Goal: Communication & Community: Answer question/provide support

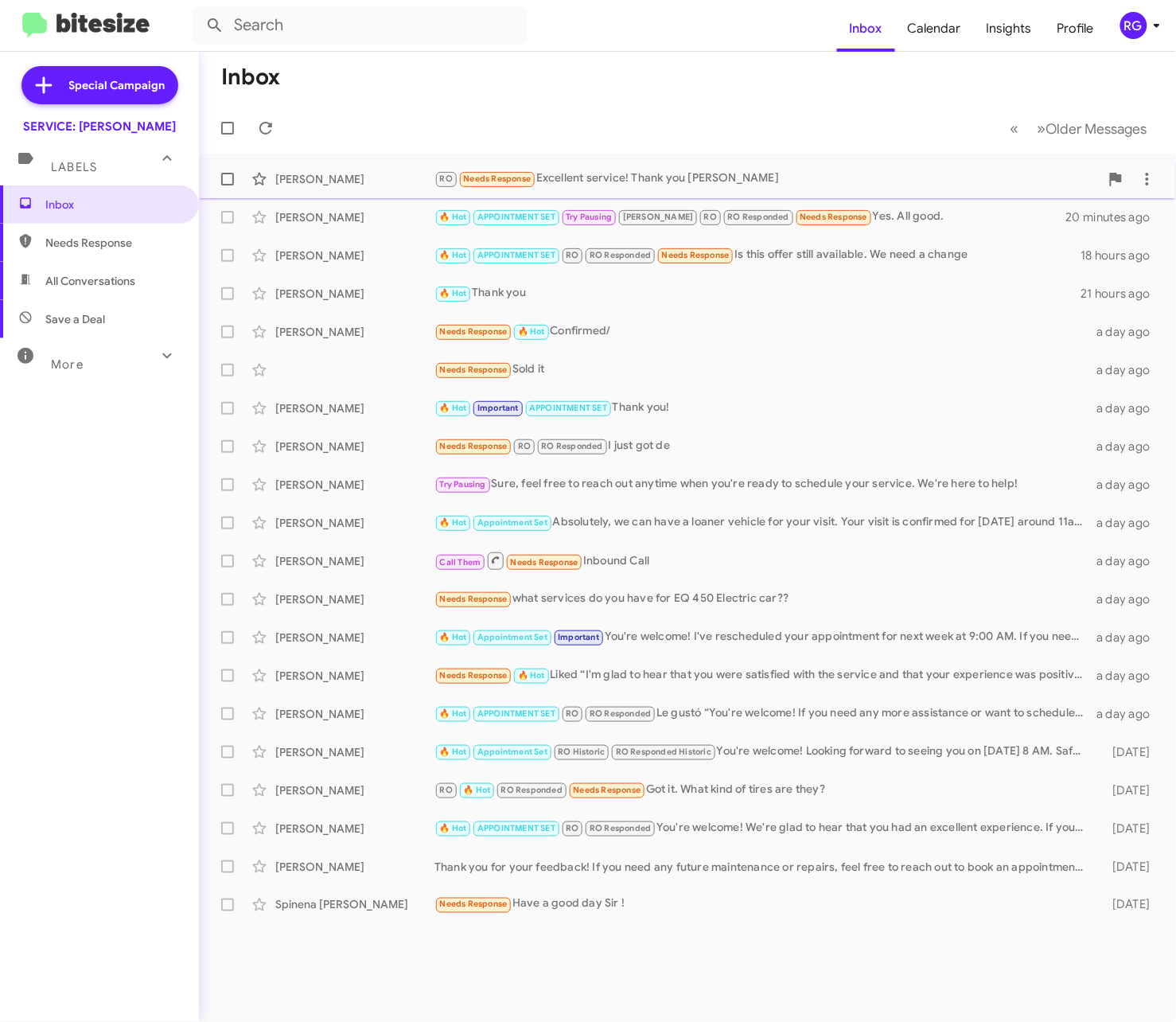
click at [753, 186] on div "RO Needs Response Excellent service! Thank you [PERSON_NAME]" at bounding box center [767, 179] width 666 height 18
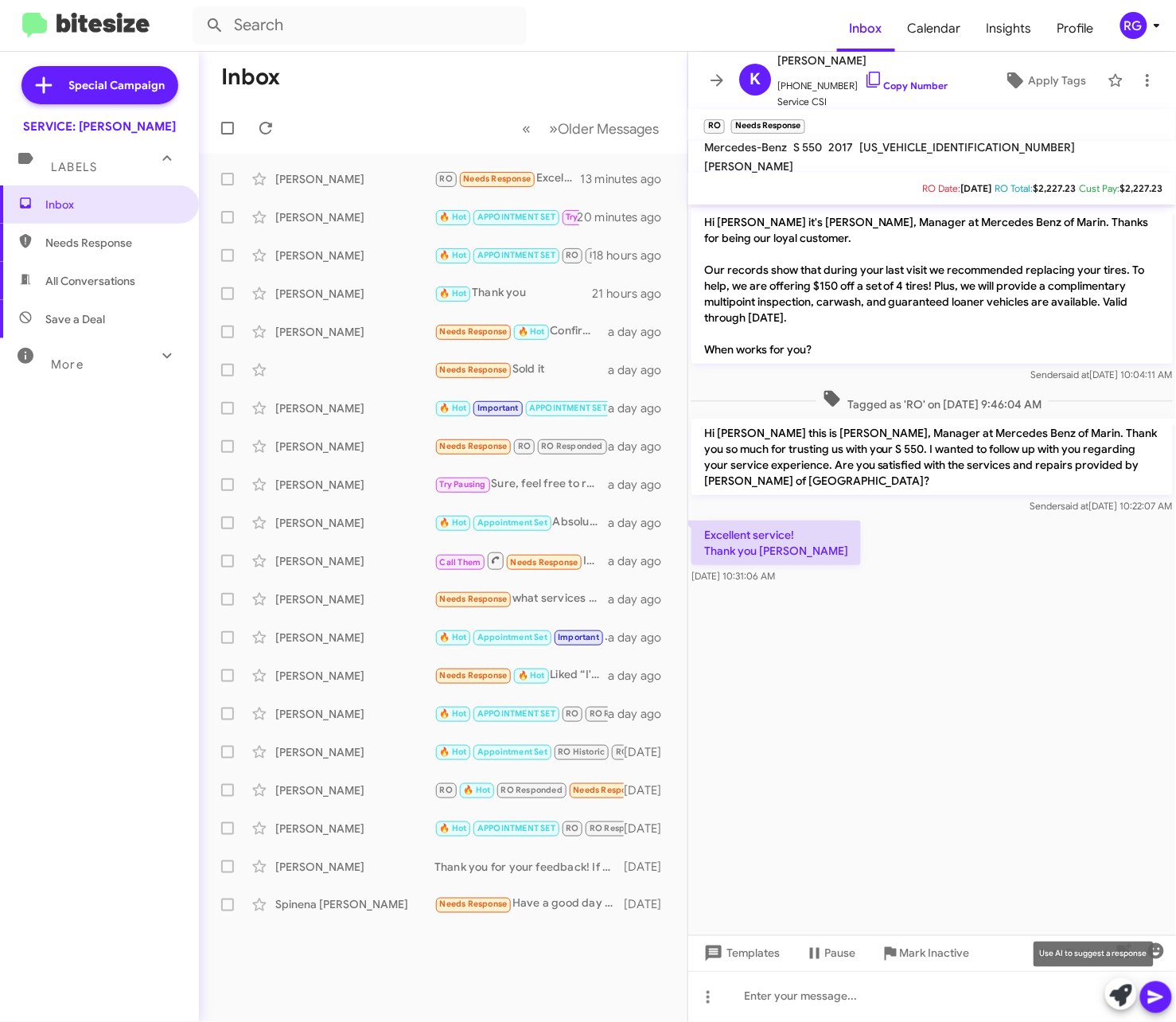
click at [1111, 993] on icon at bounding box center [1121, 995] width 23 height 23
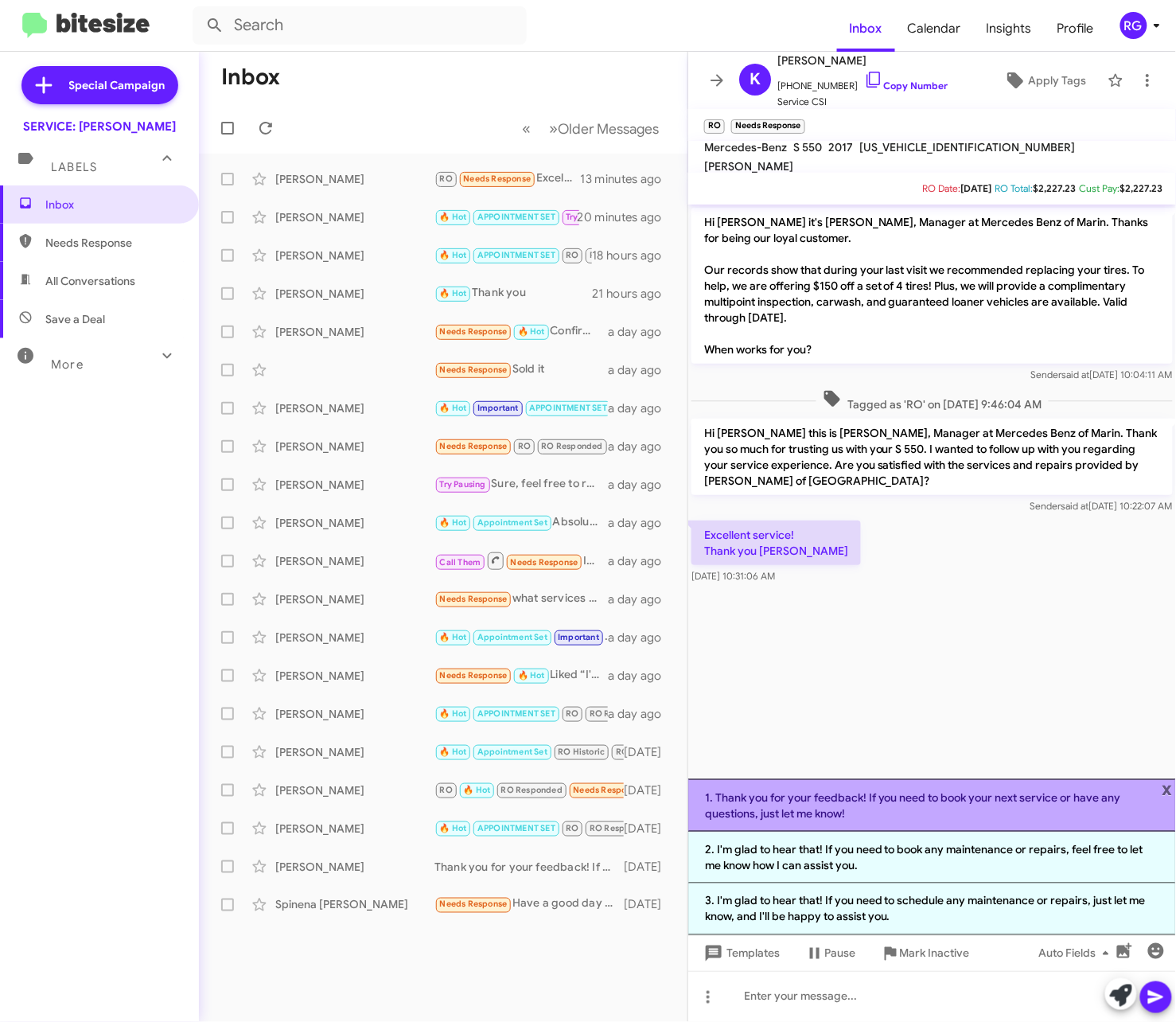
click at [984, 797] on li "1. Thank you for your feedback! If you need to book your next service or have a…" at bounding box center [932, 806] width 488 height 52
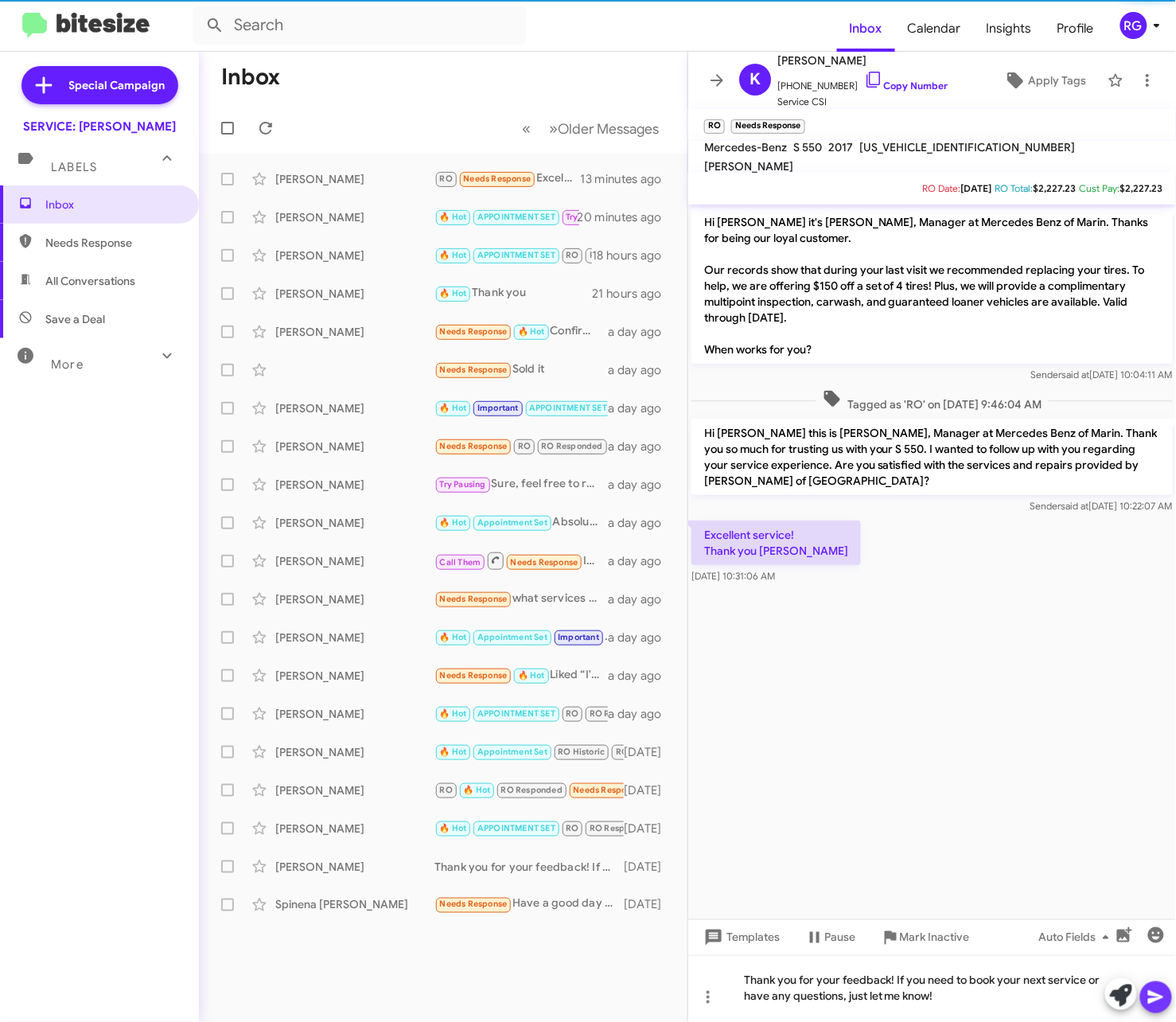
click at [1153, 993] on icon at bounding box center [1155, 998] width 15 height 14
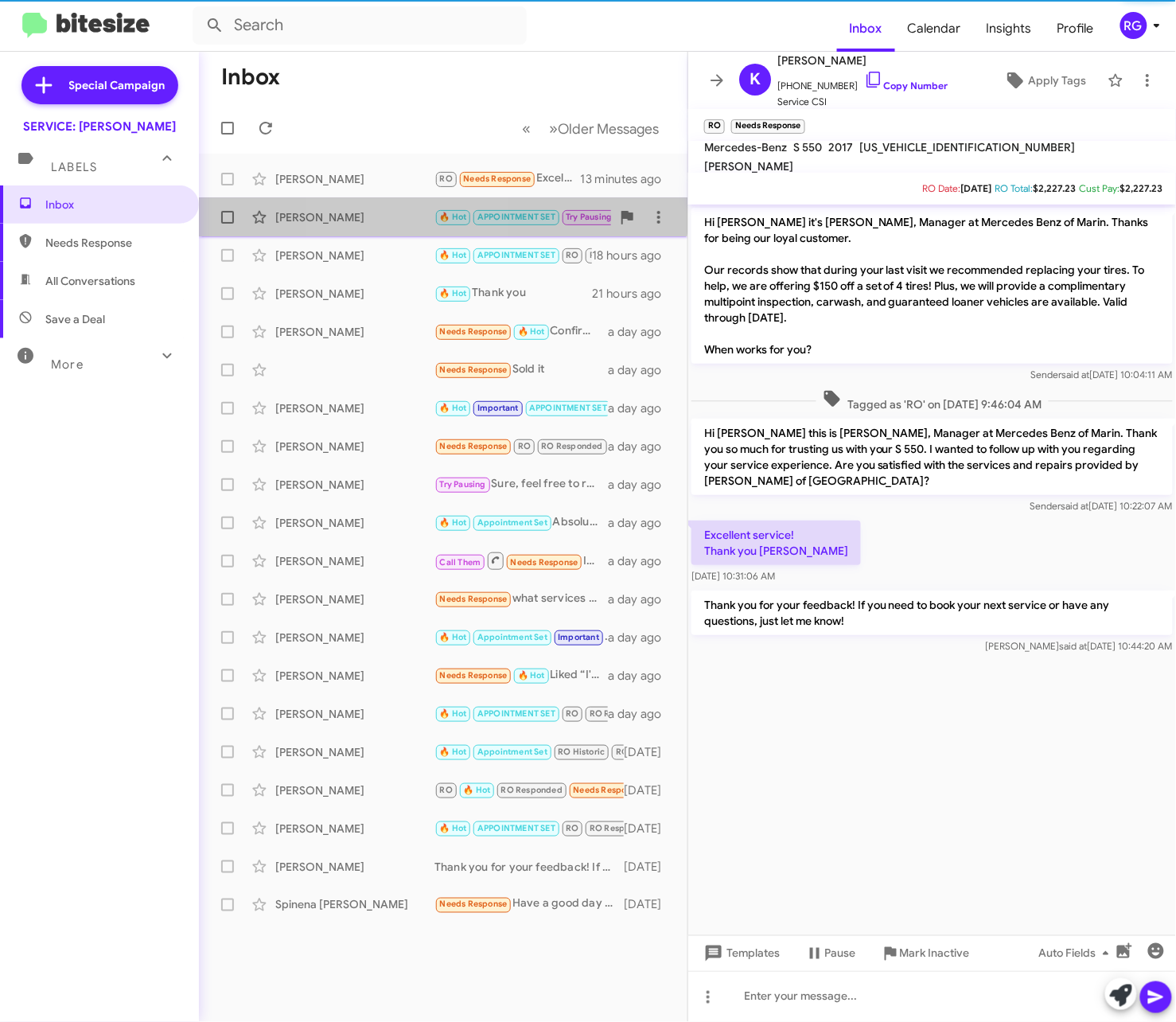
click at [396, 208] on div "[PERSON_NAME] 🔥 Hot APPOINTMENT SET Try Pausing [PERSON_NAME] RO Responded Need…" at bounding box center [444, 216] width 464 height 32
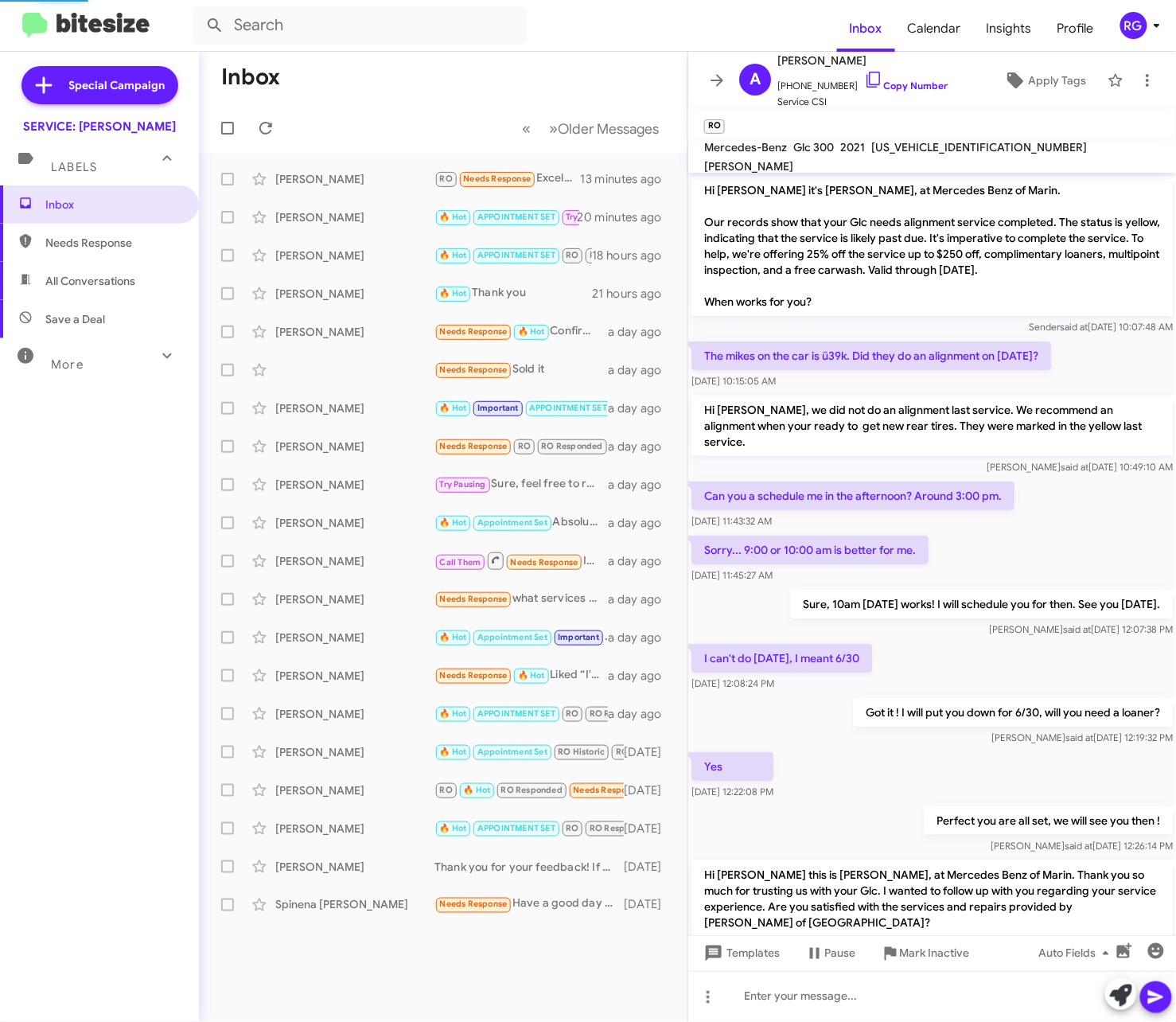
scroll to position [549, 0]
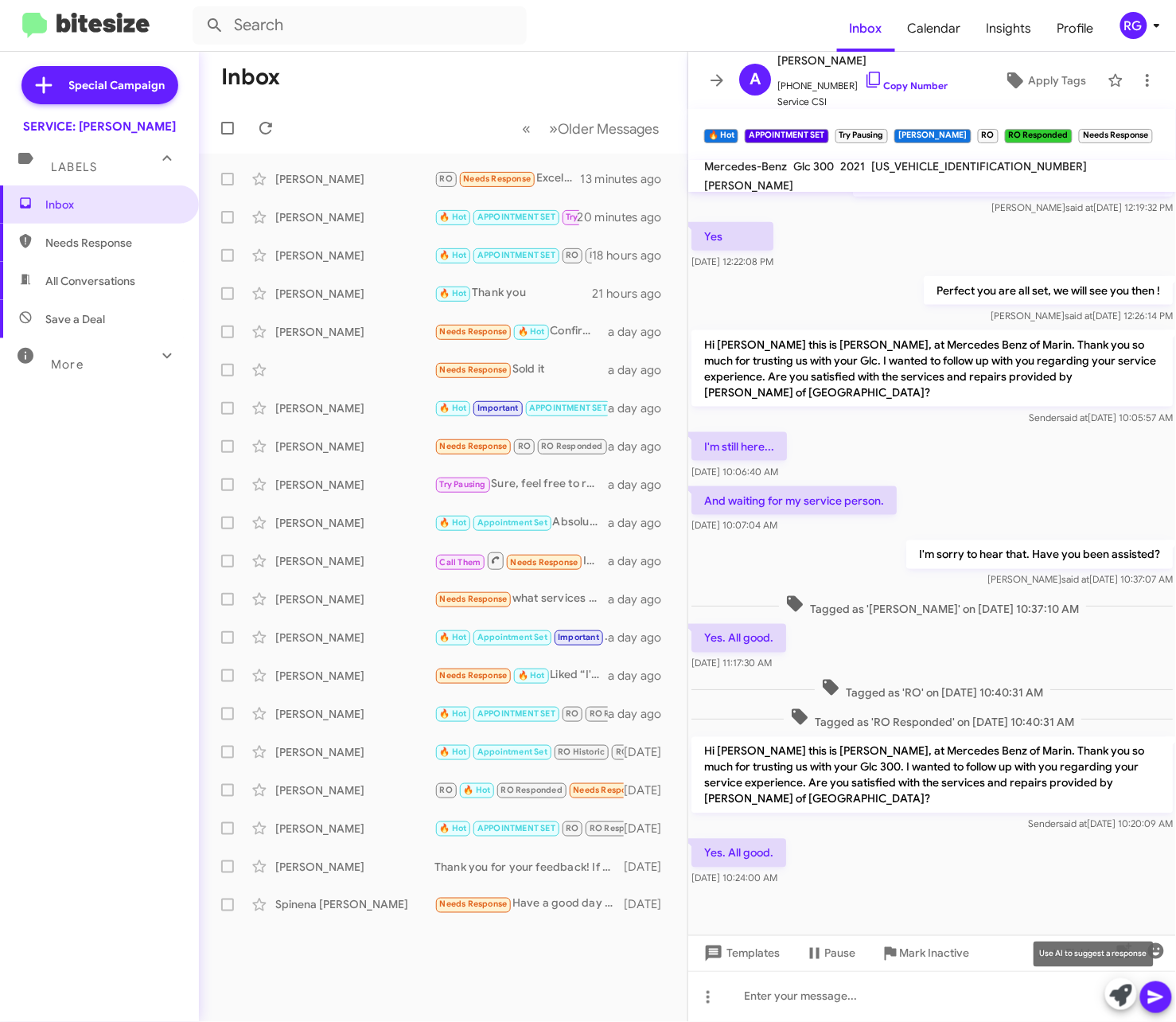
click at [1128, 984] on icon at bounding box center [1121, 995] width 23 height 23
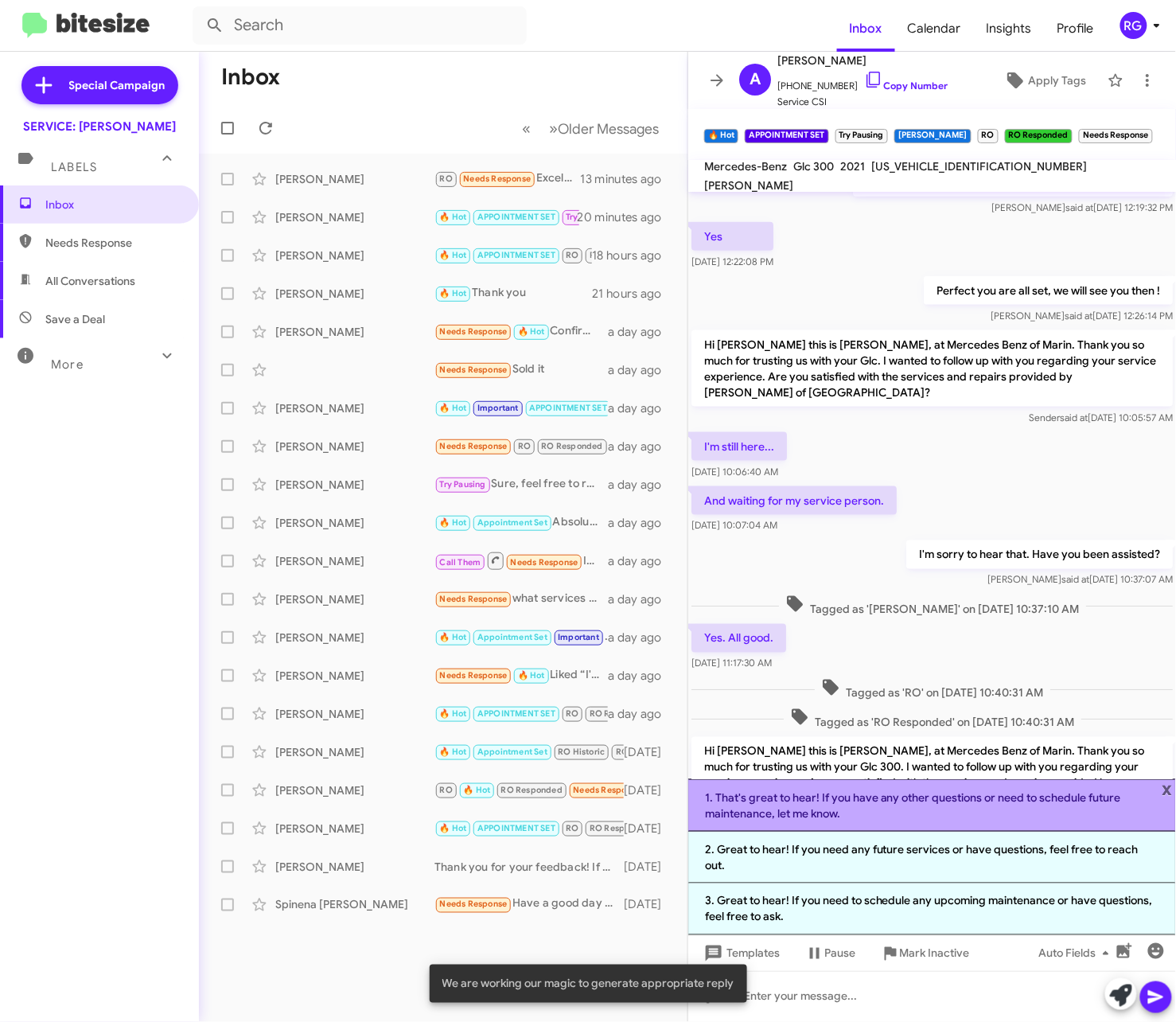
click at [903, 815] on li "1. That's great to hear! If you have any other questions or need to schedule fu…" at bounding box center [932, 806] width 488 height 52
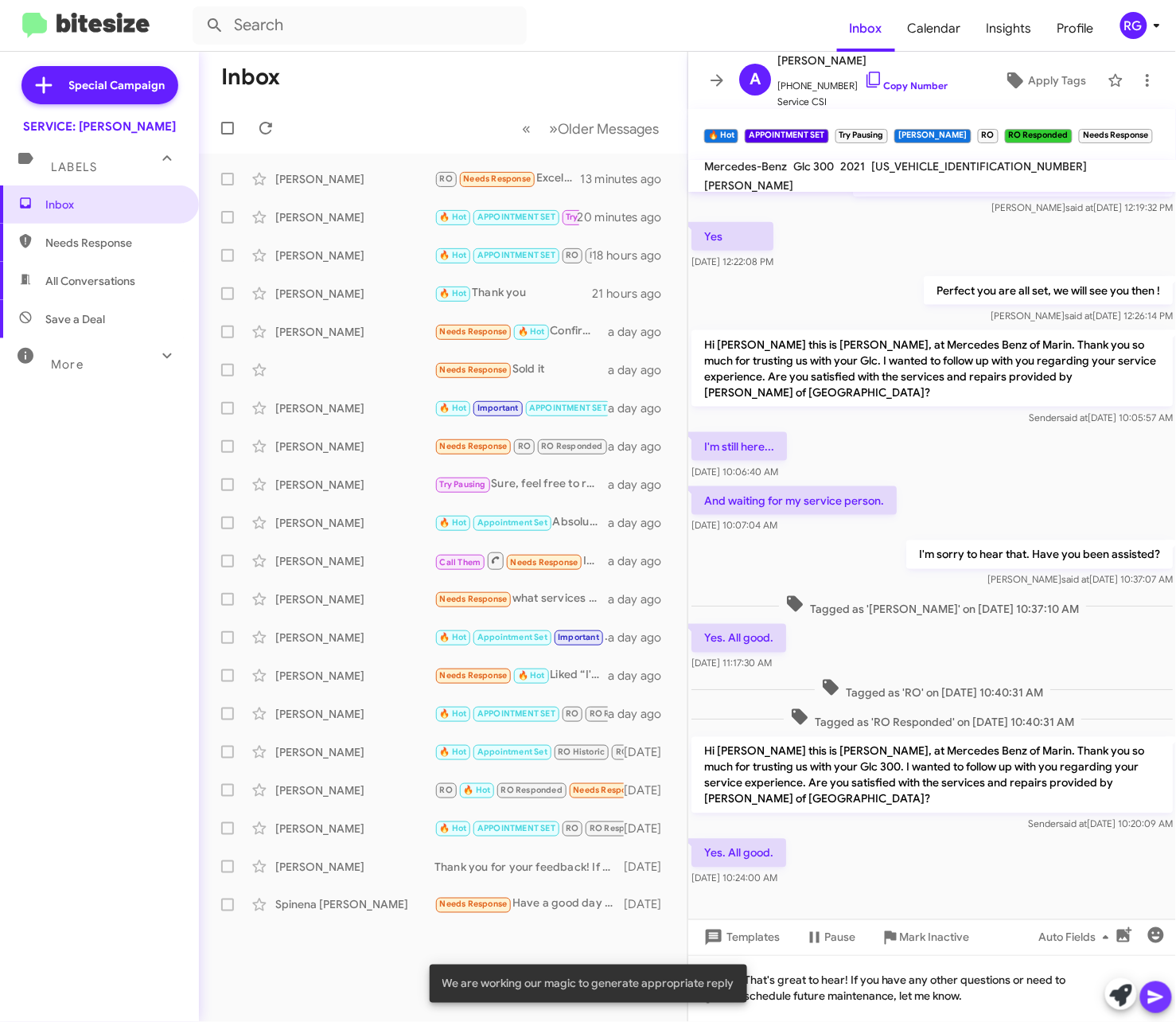
drag, startPoint x: 1147, startPoint y: 1003, endPoint x: 1147, endPoint y: 991, distance: 12.0
click at [1147, 1000] on icon at bounding box center [1155, 997] width 19 height 19
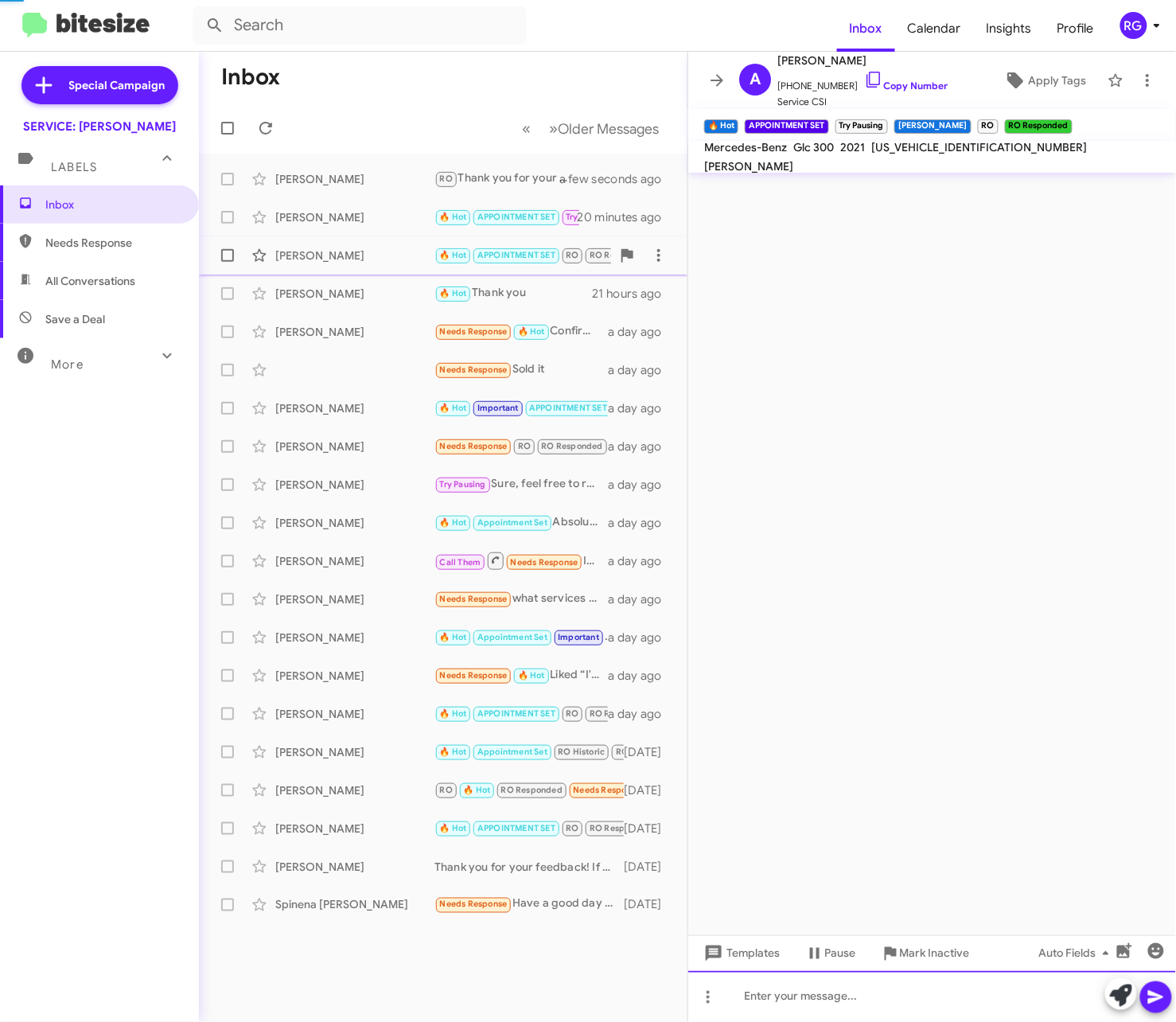
scroll to position [0, 0]
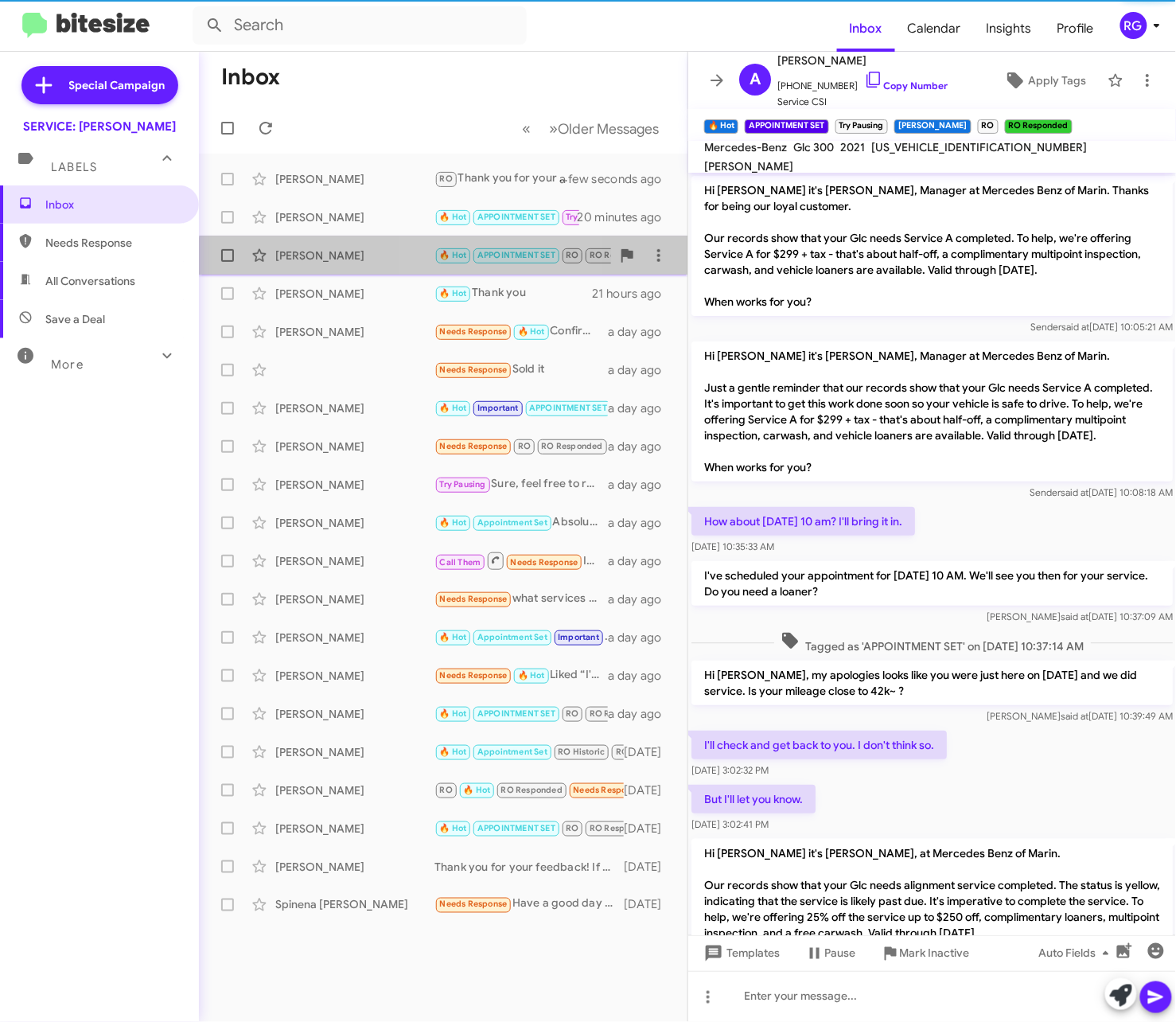
click at [450, 272] on span "[PERSON_NAME] 🔥 Hot APPOINTMENT SET RO RO Responded Needs Response Is this offe…" at bounding box center [444, 255] width 489 height 38
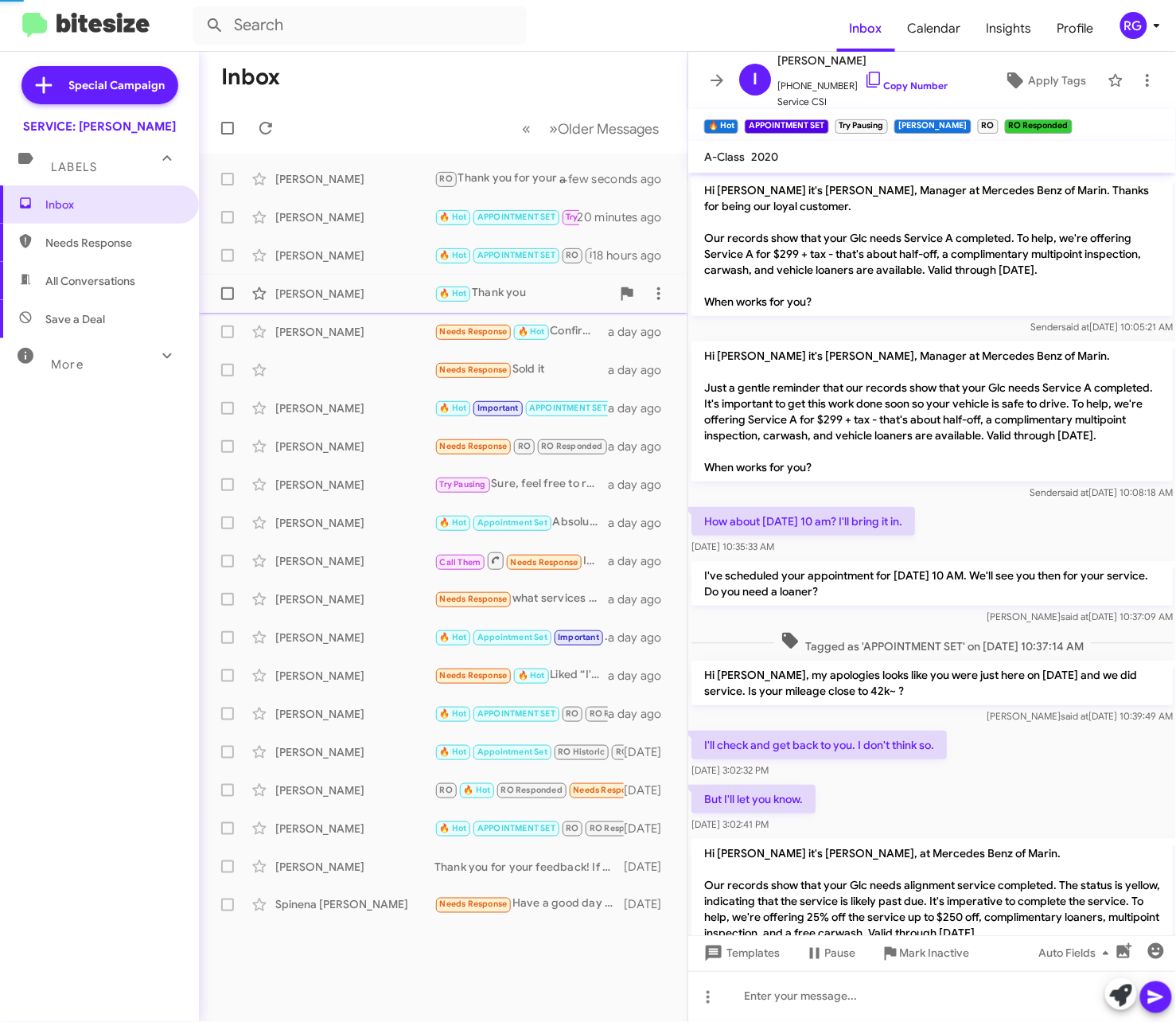
scroll to position [355, 0]
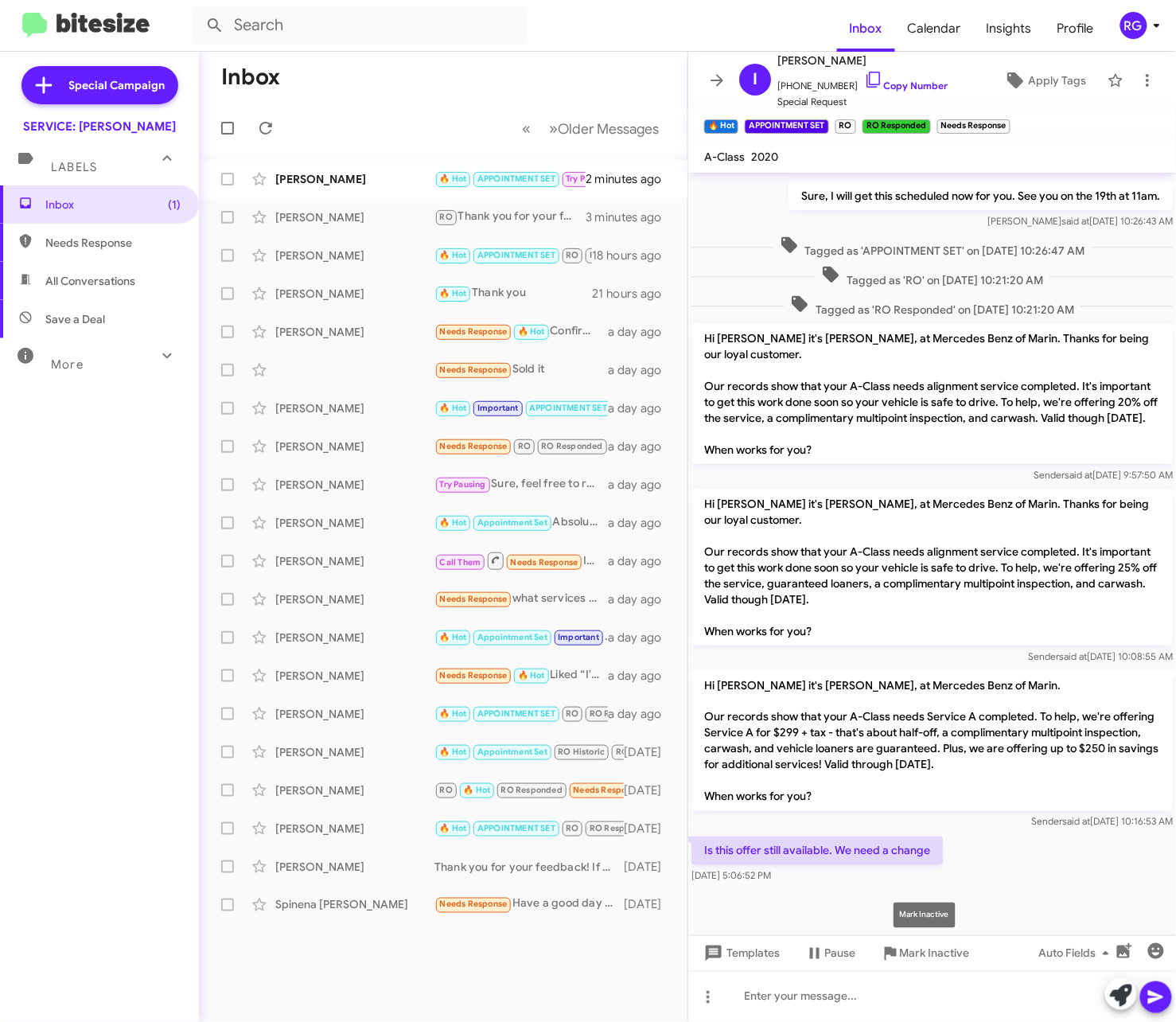
drag, startPoint x: 902, startPoint y: 908, endPoint x: 883, endPoint y: 908, distance: 19.0
click at [902, 908] on div "Mark Inactive" at bounding box center [924, 916] width 62 height 25
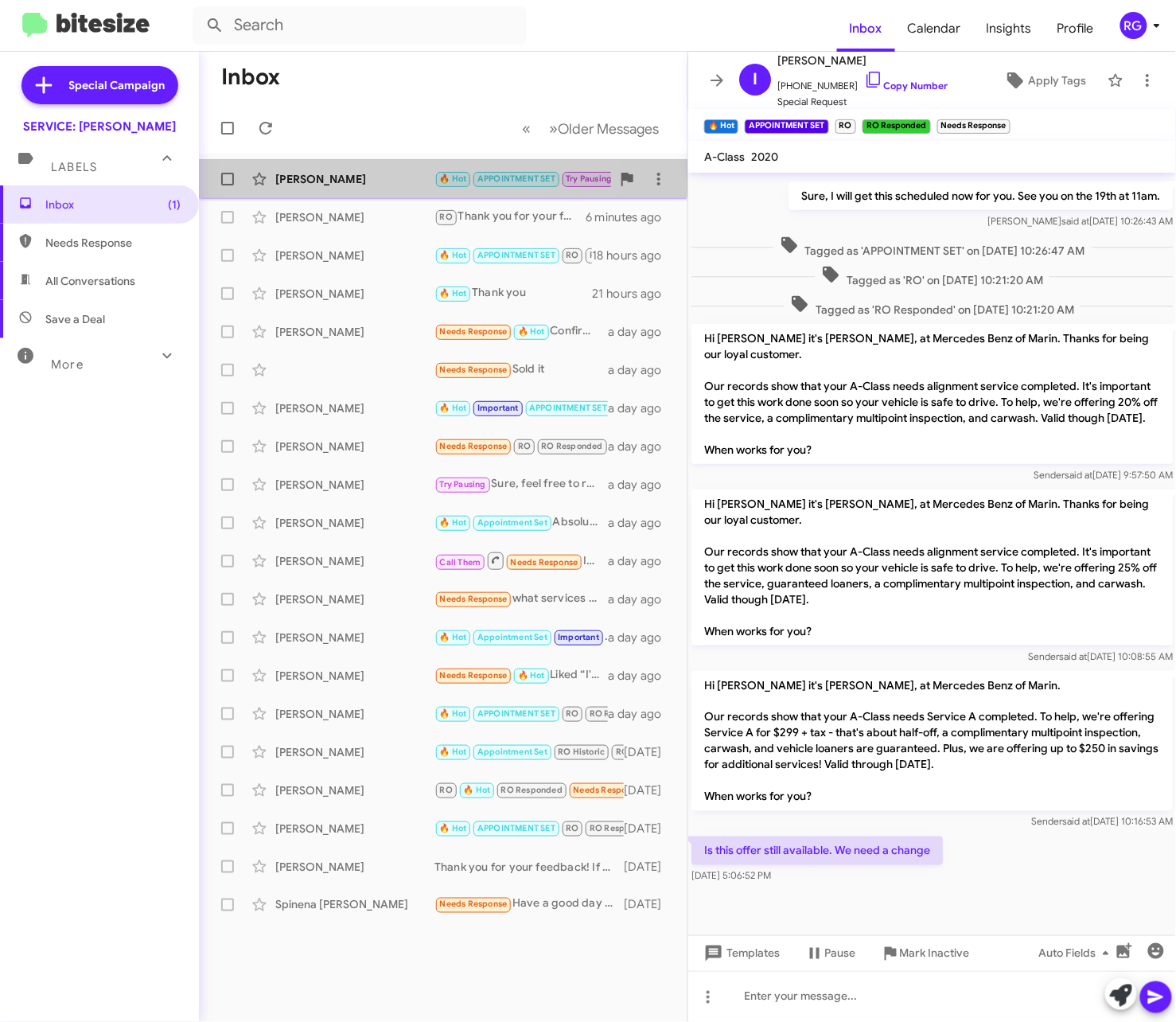
click at [354, 176] on div "[PERSON_NAME]" at bounding box center [354, 180] width 159 height 16
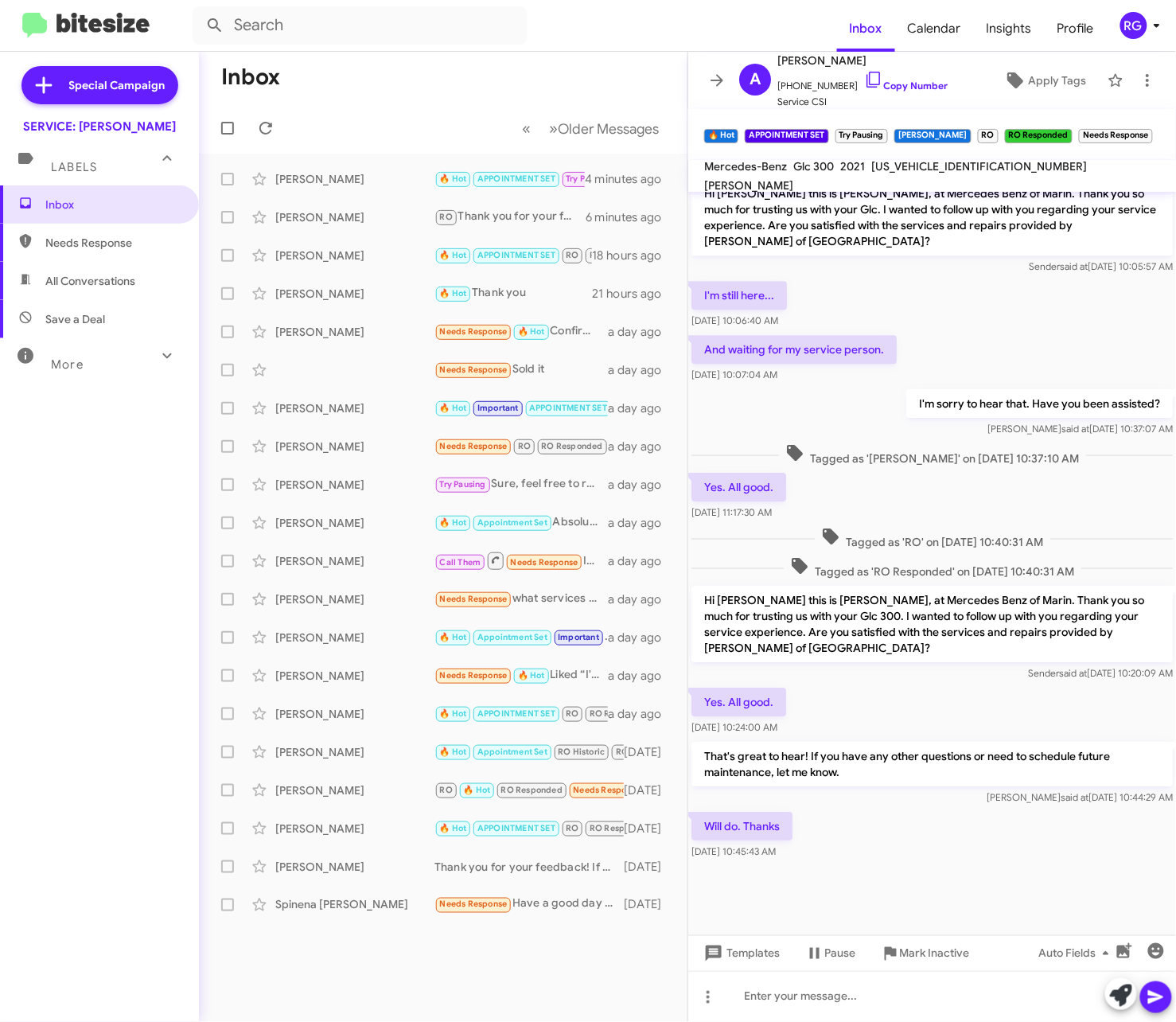
scroll to position [1412, 0]
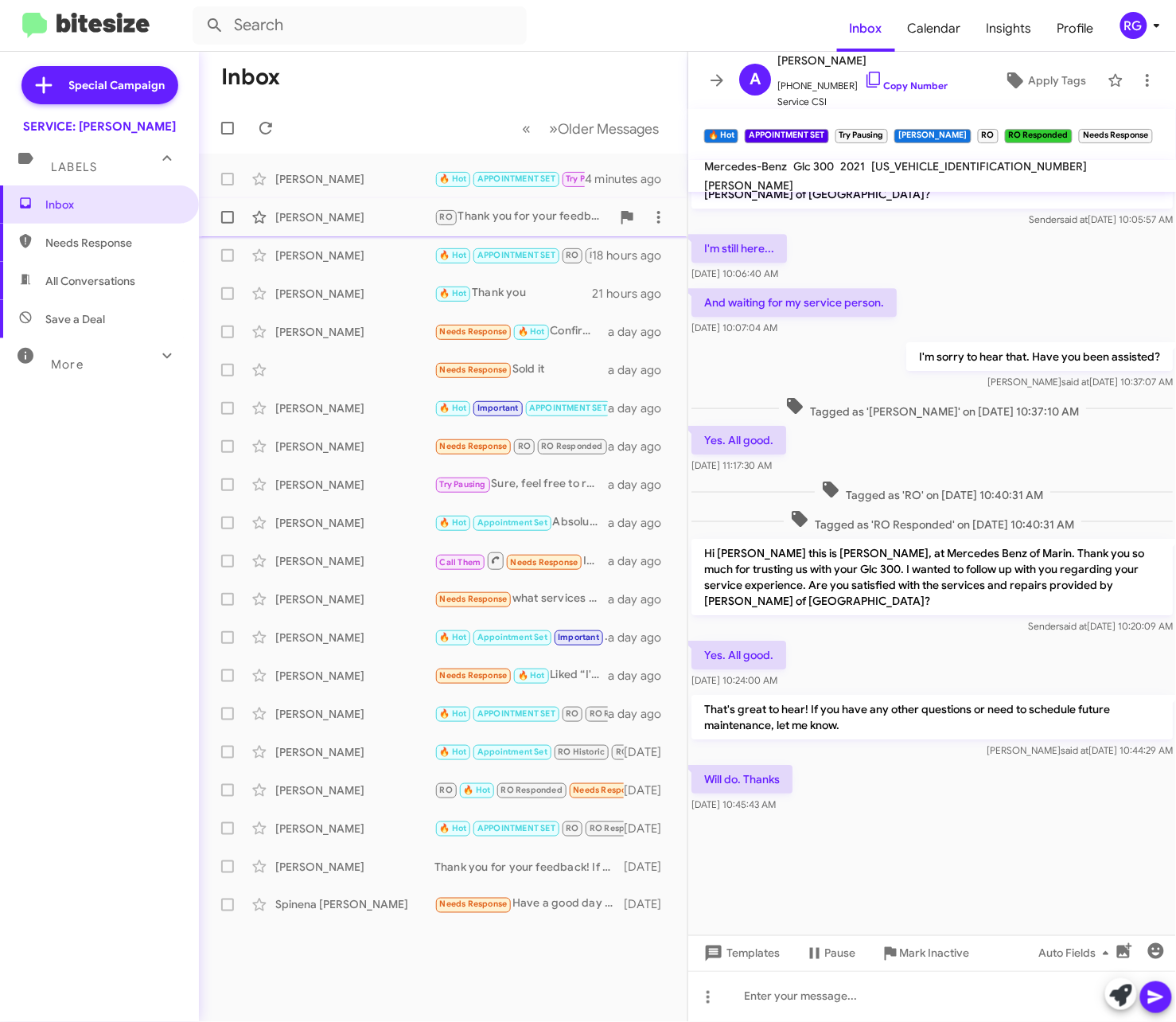
click at [423, 213] on div "[PERSON_NAME]" at bounding box center [354, 217] width 159 height 16
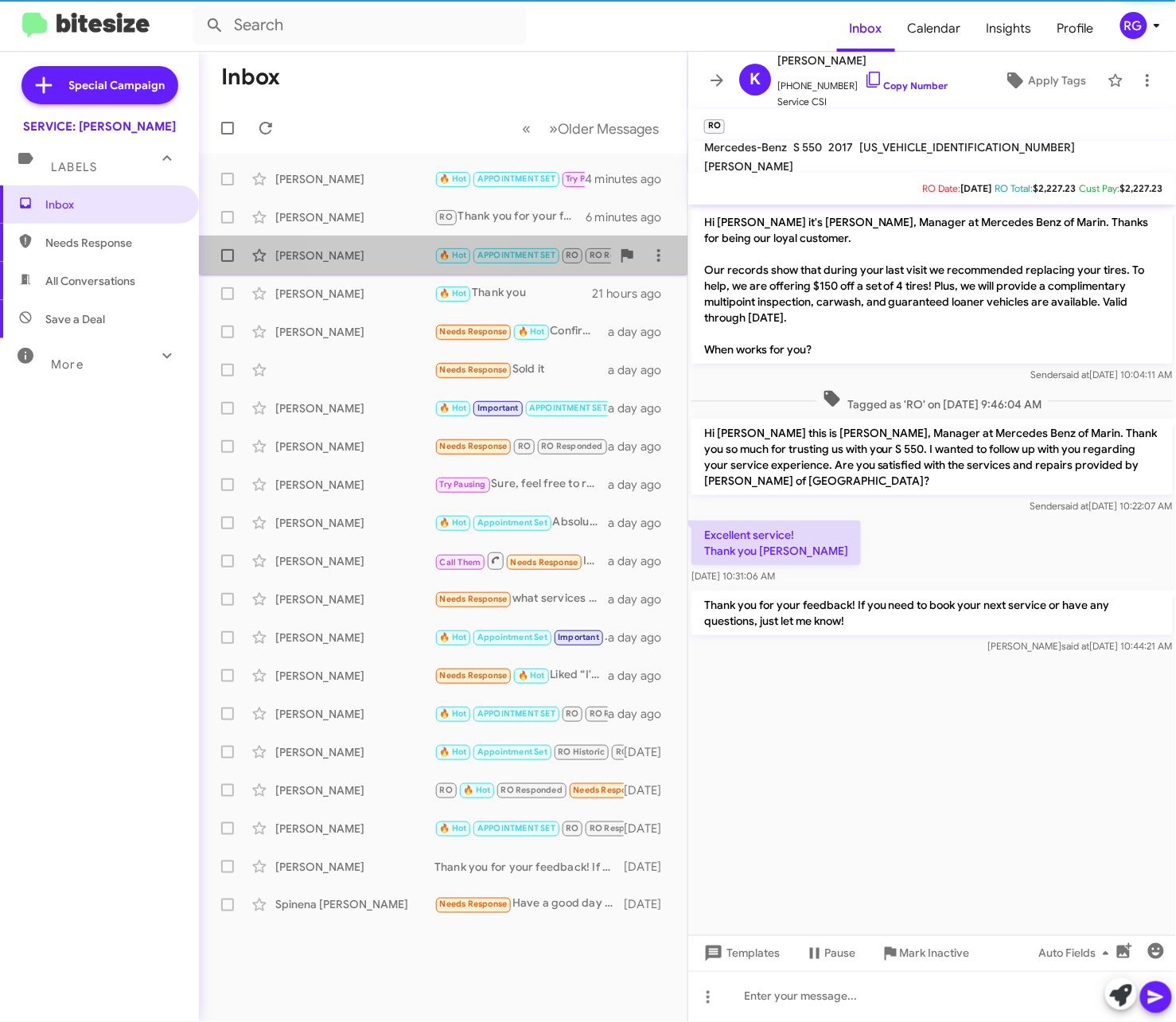
click at [396, 247] on div "[PERSON_NAME] 🔥 Hot APPOINTMENT SET RO RO Responded Needs Response Is this offe…" at bounding box center [444, 255] width 464 height 32
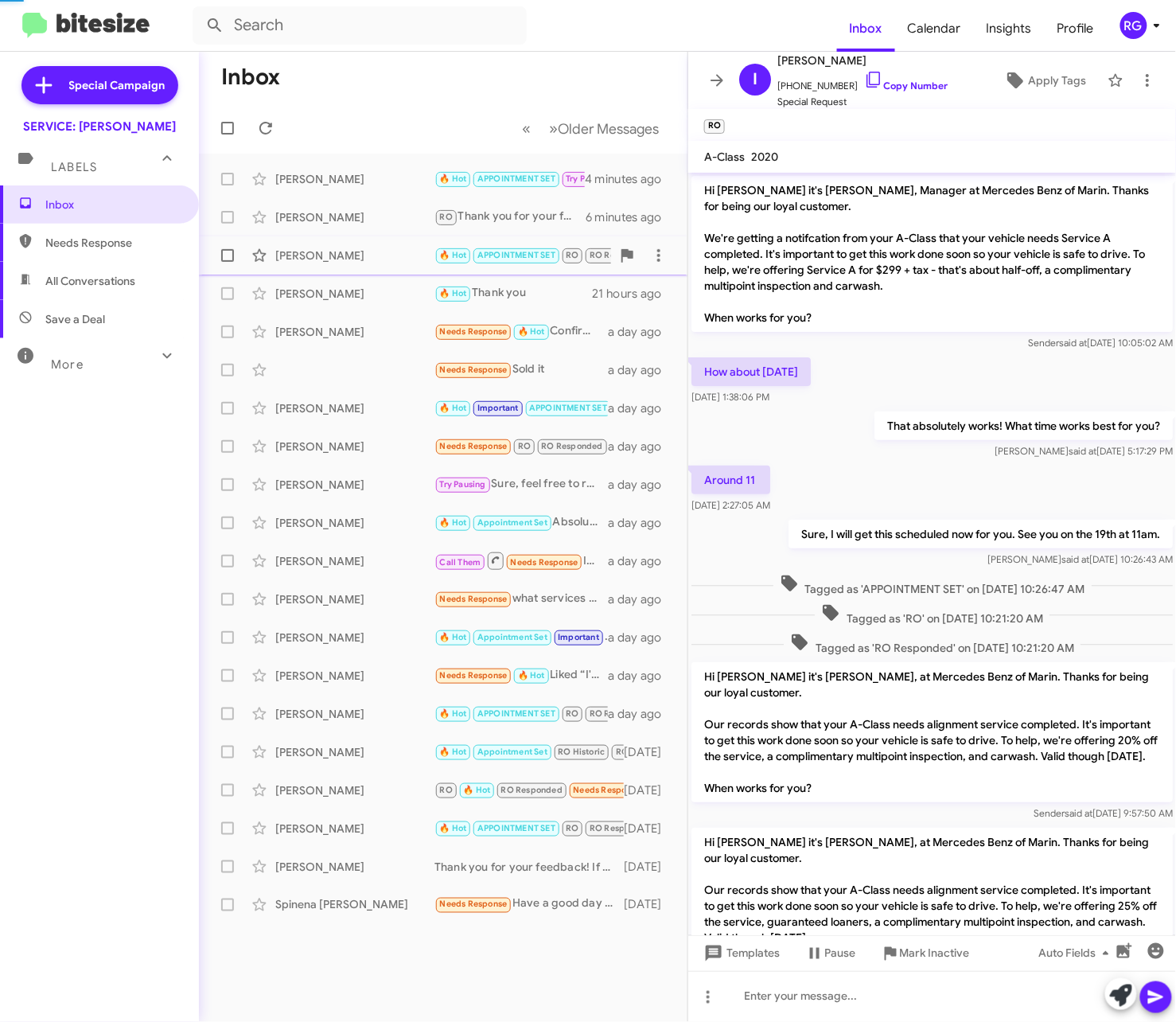
scroll to position [355, 0]
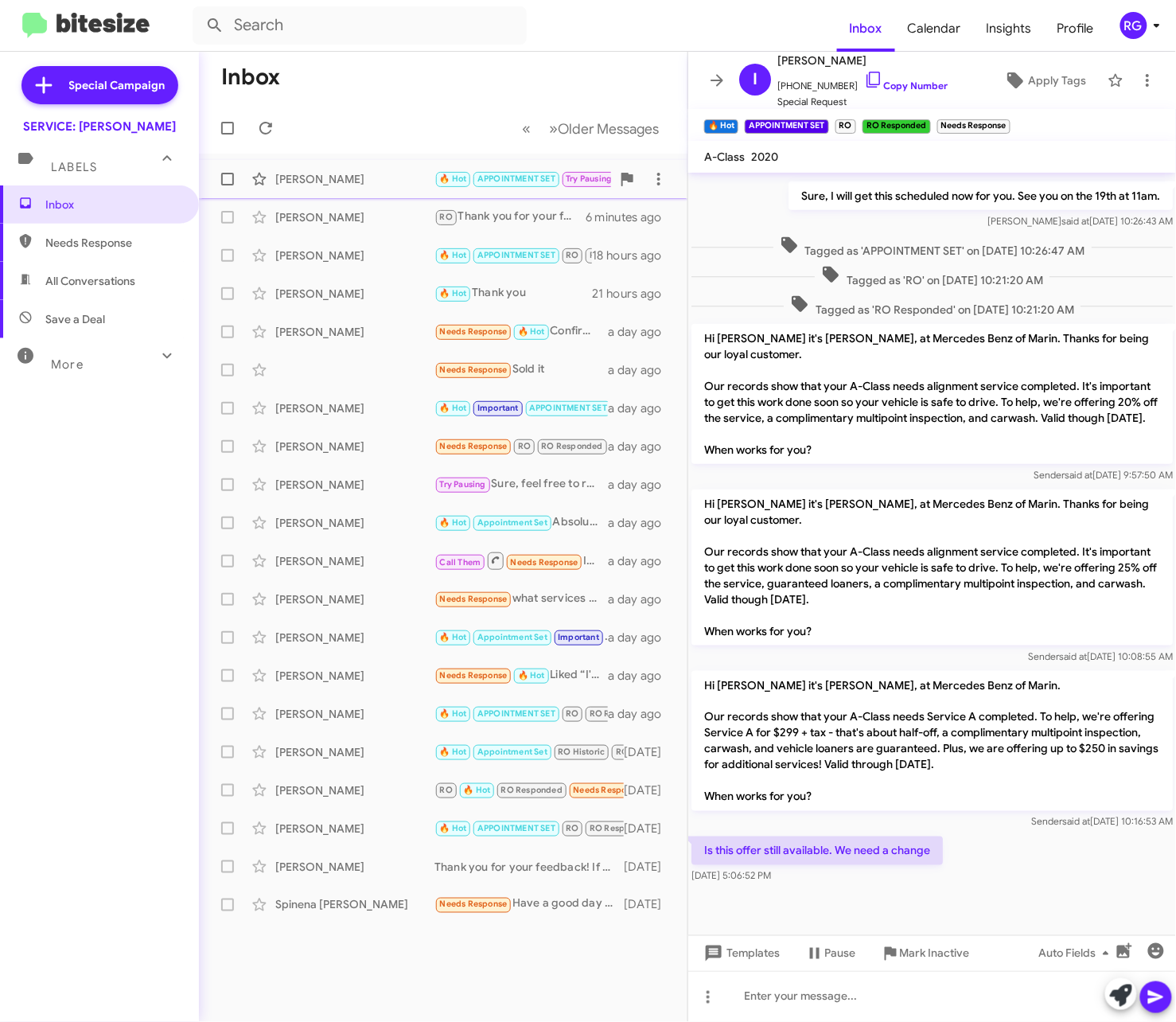
click at [440, 172] on small "🔥 Hot" at bounding box center [454, 180] width 34 height 15
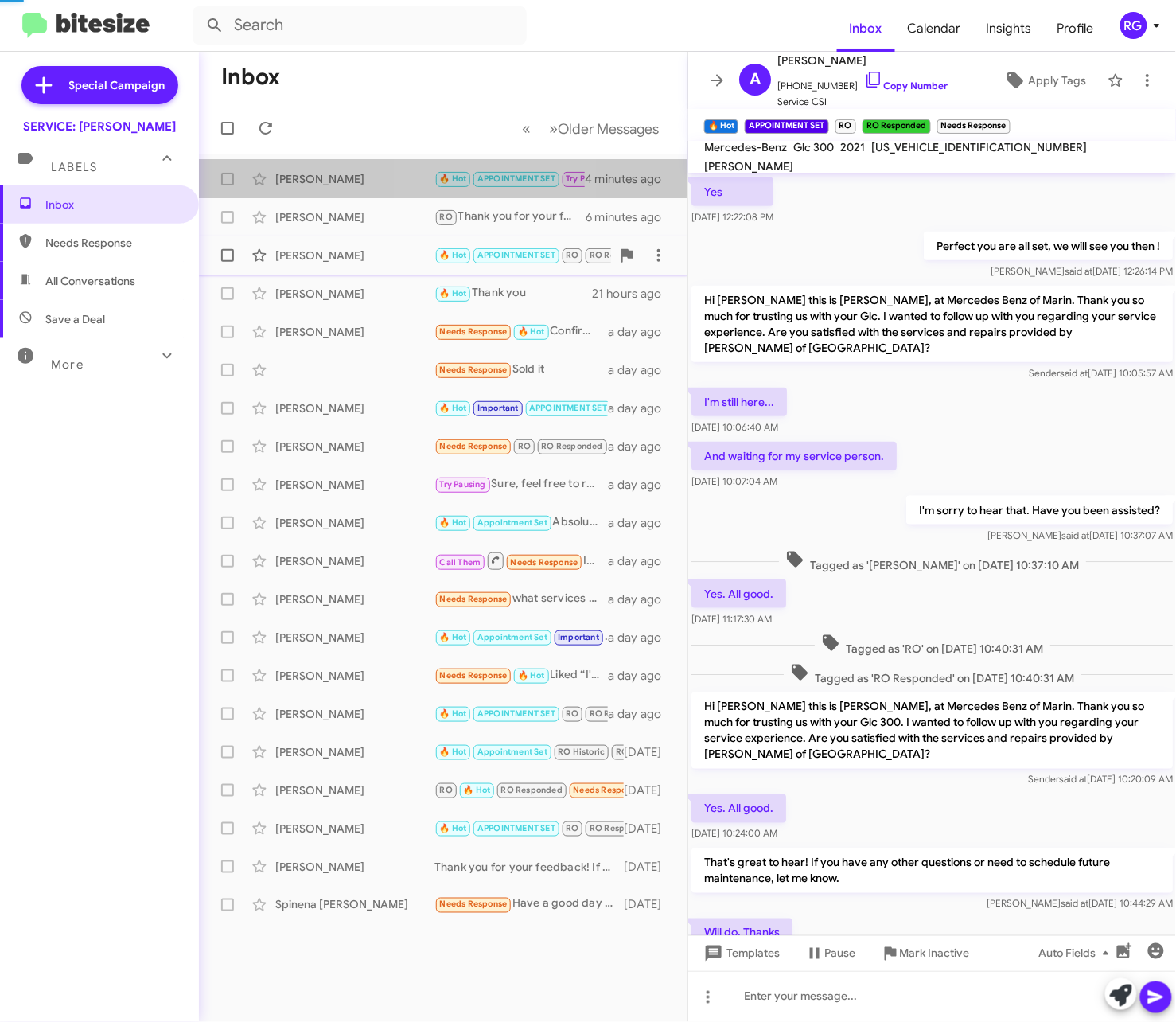
scroll to position [454, 0]
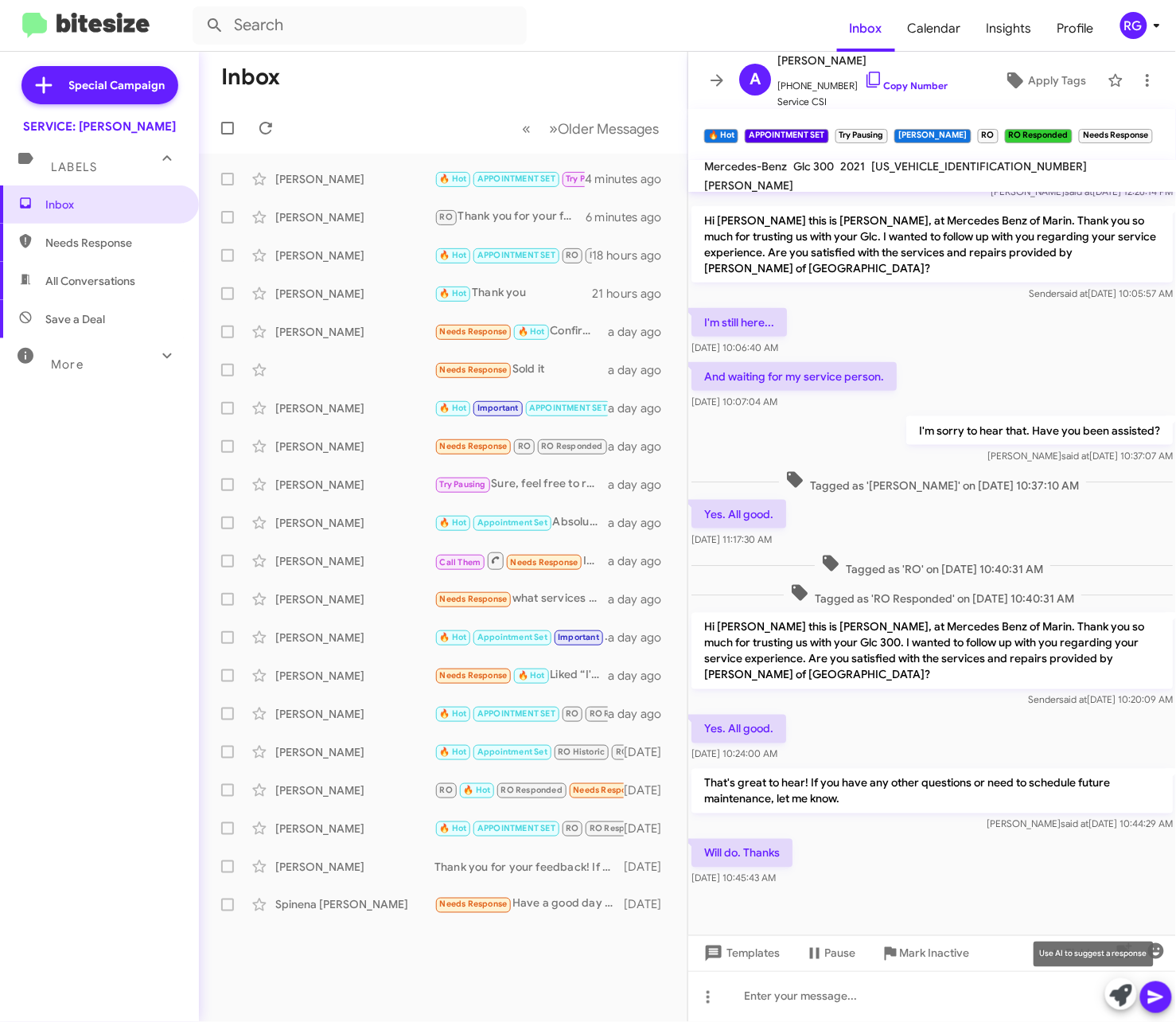
click at [1125, 990] on icon at bounding box center [1121, 995] width 23 height 23
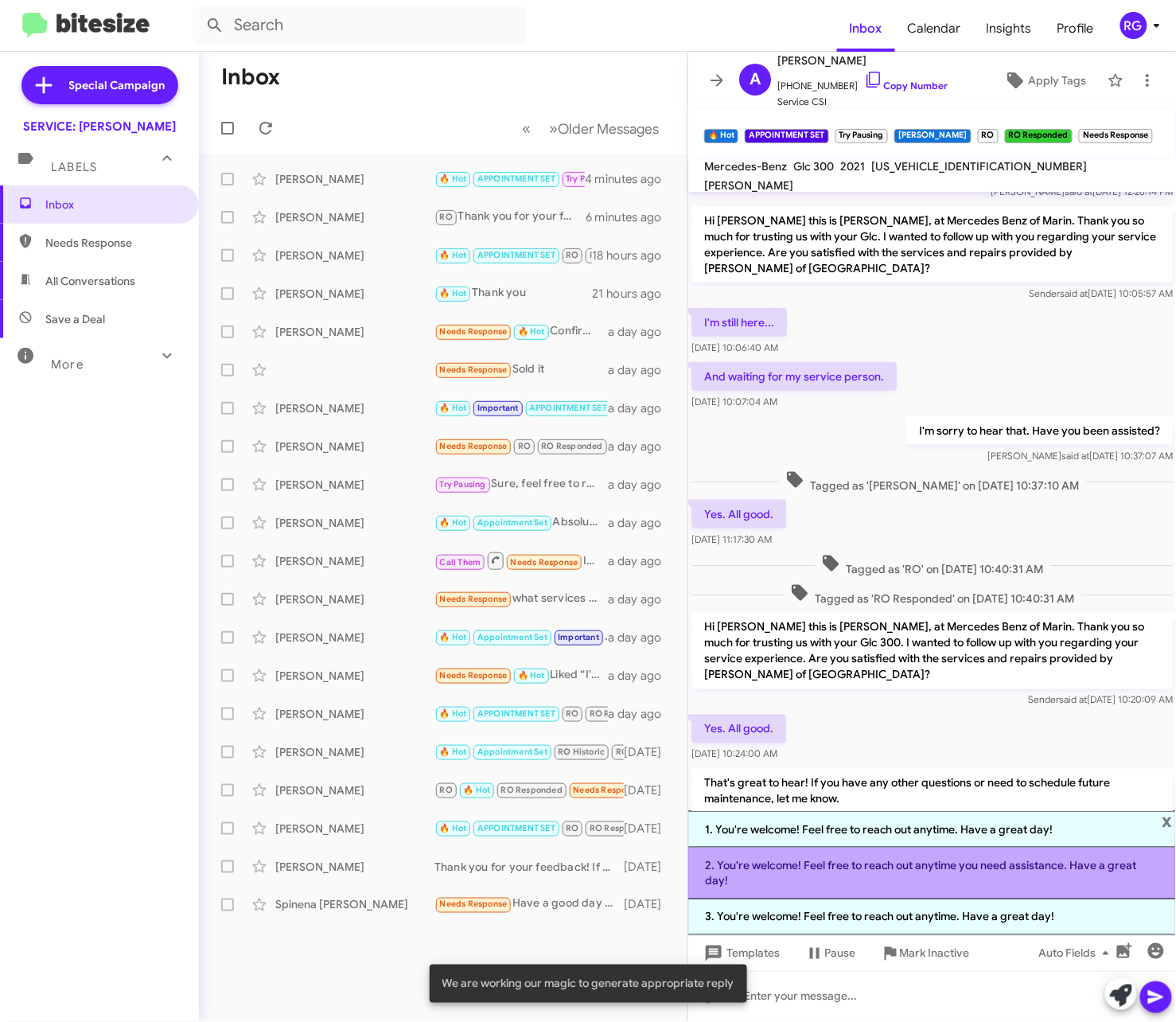
click at [924, 883] on li "2. You're welcome! Feel free to reach out anytime you need assistance. Have a g…" at bounding box center [932, 873] width 488 height 51
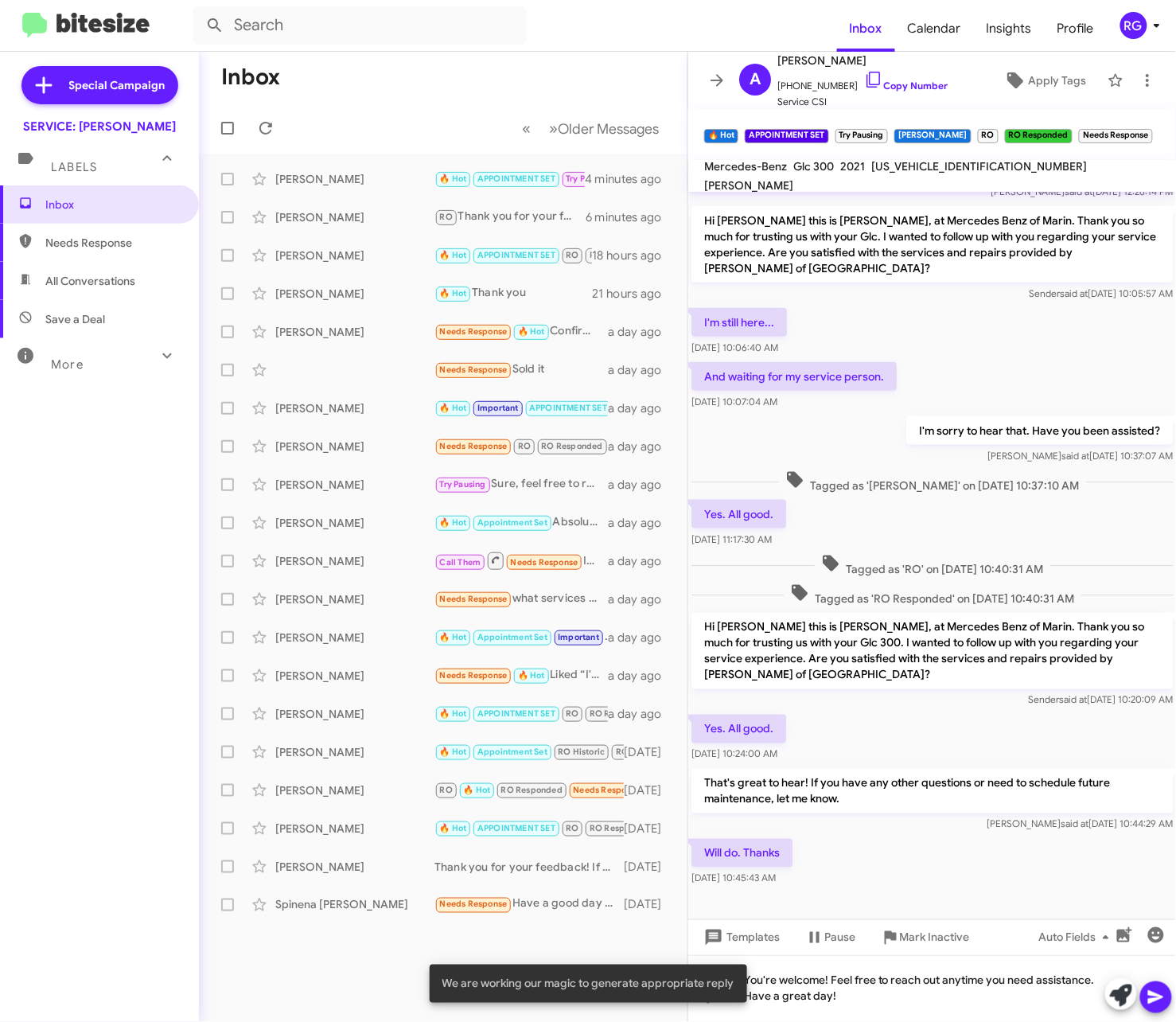
click at [1162, 998] on icon at bounding box center [1155, 998] width 15 height 14
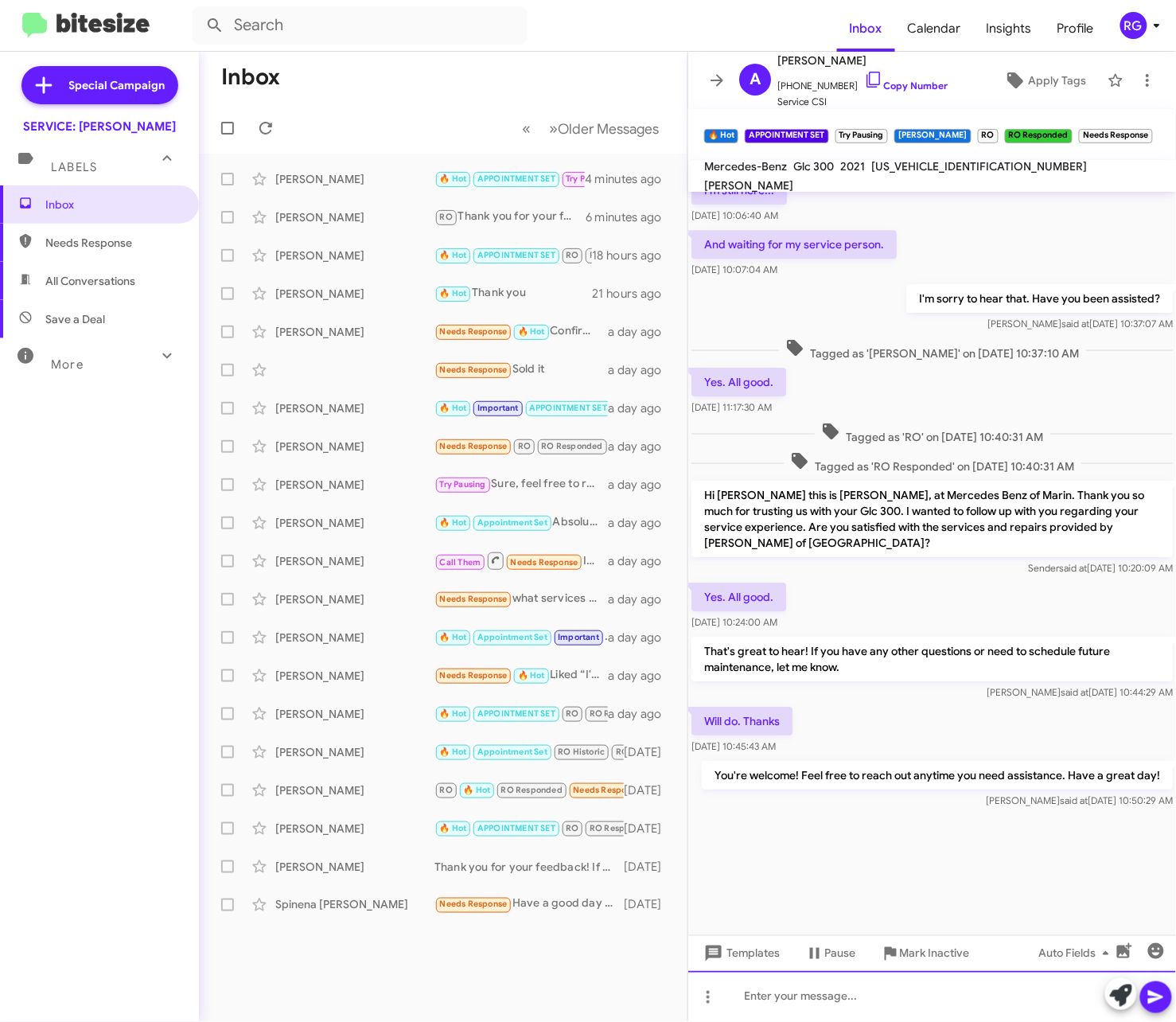
scroll to position [1485, 0]
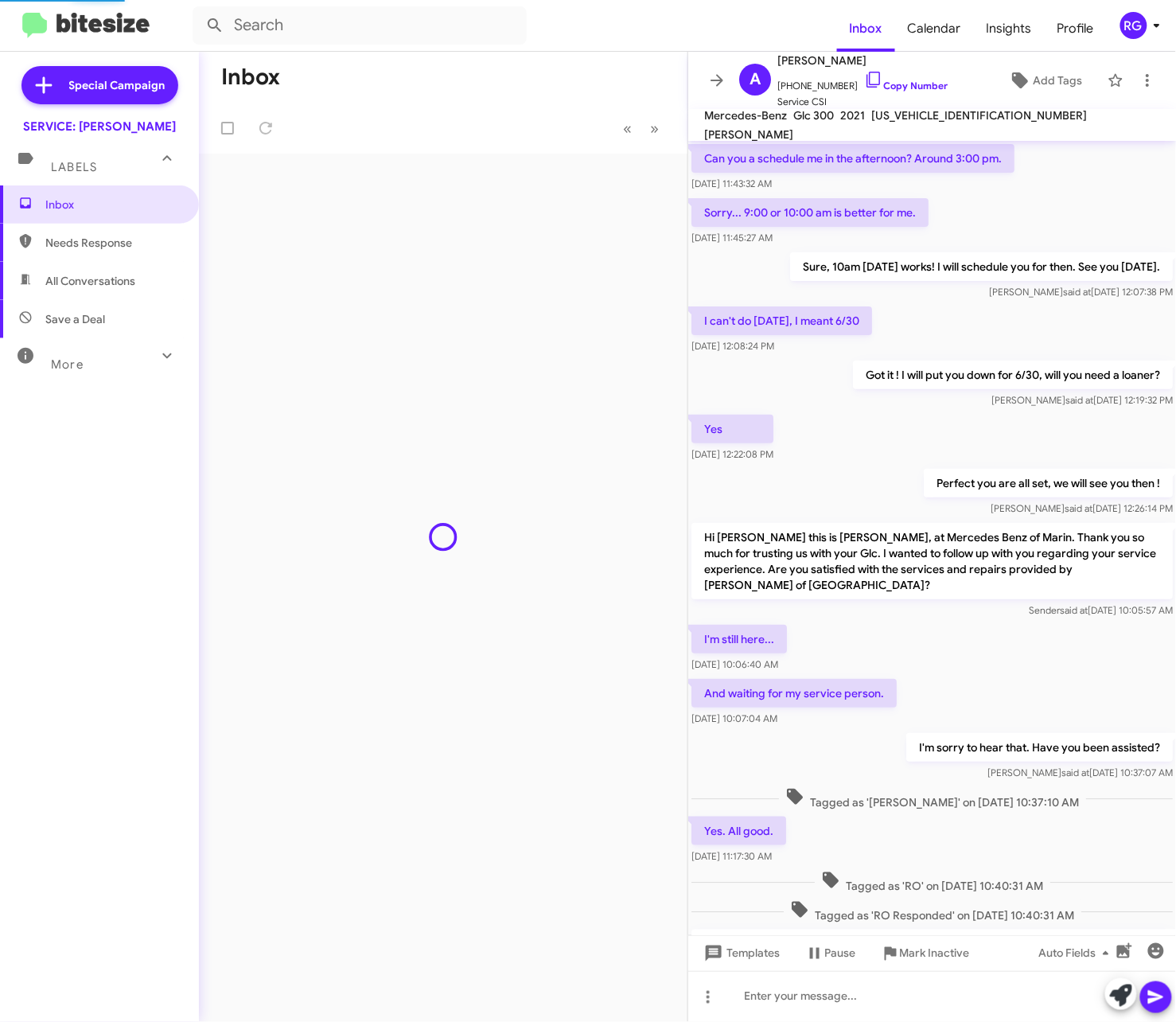
scroll to position [422, 0]
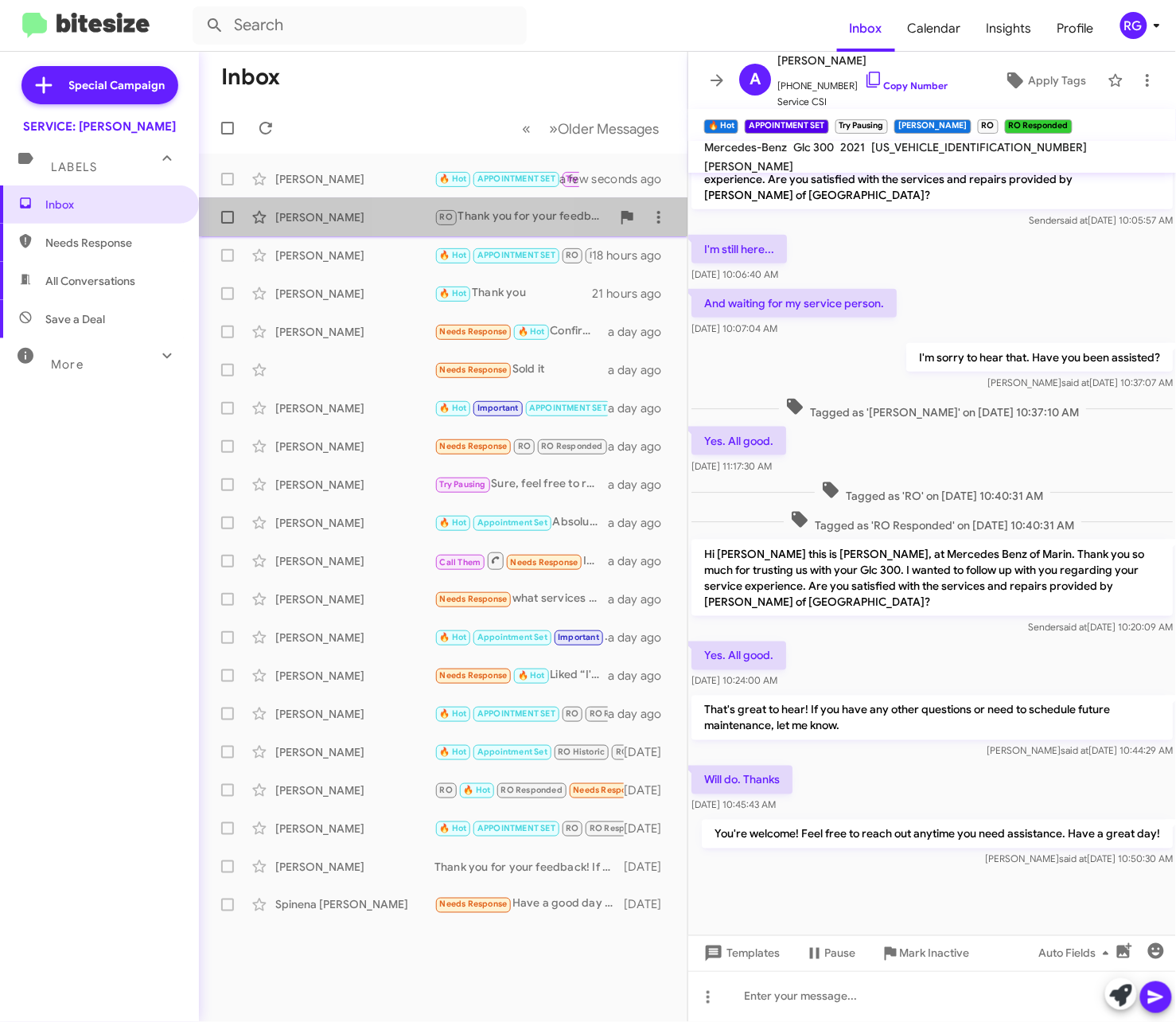
click at [429, 204] on div "Kate Mcintyre RO Thank you for your feedback! If you need to book your next ser…" at bounding box center [444, 216] width 464 height 32
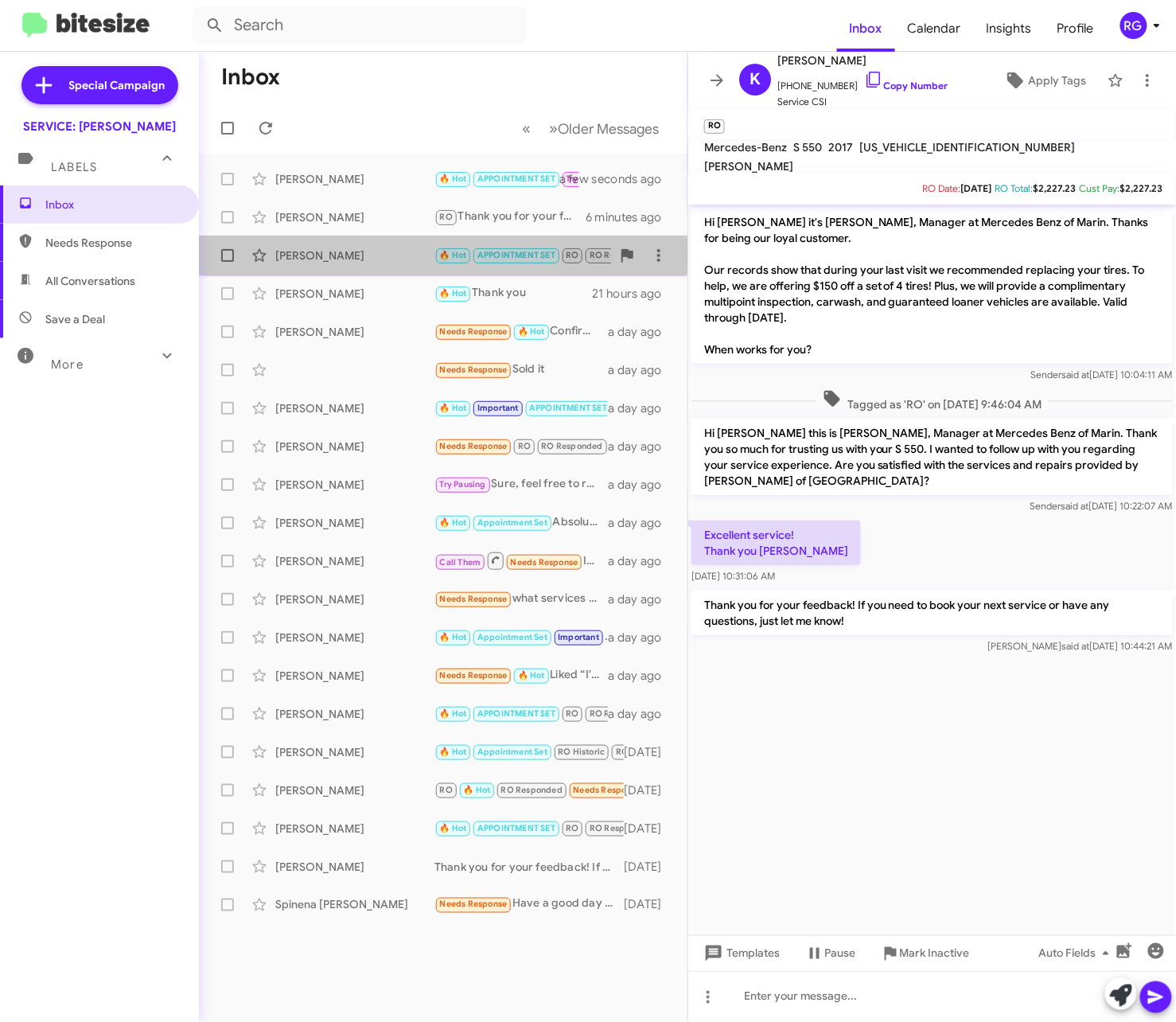
click at [421, 253] on div "[PERSON_NAME]" at bounding box center [354, 255] width 159 height 16
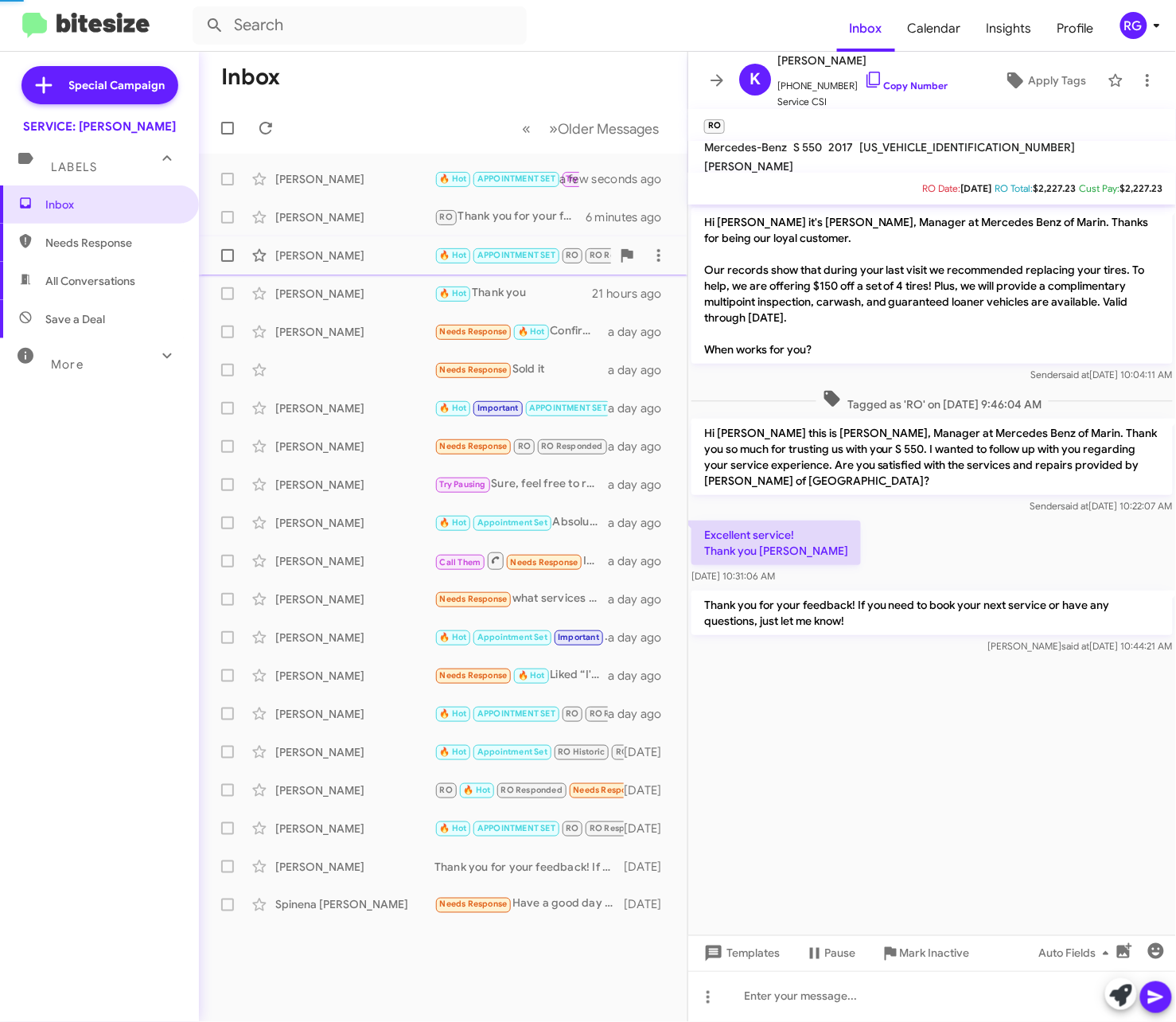
scroll to position [355, 0]
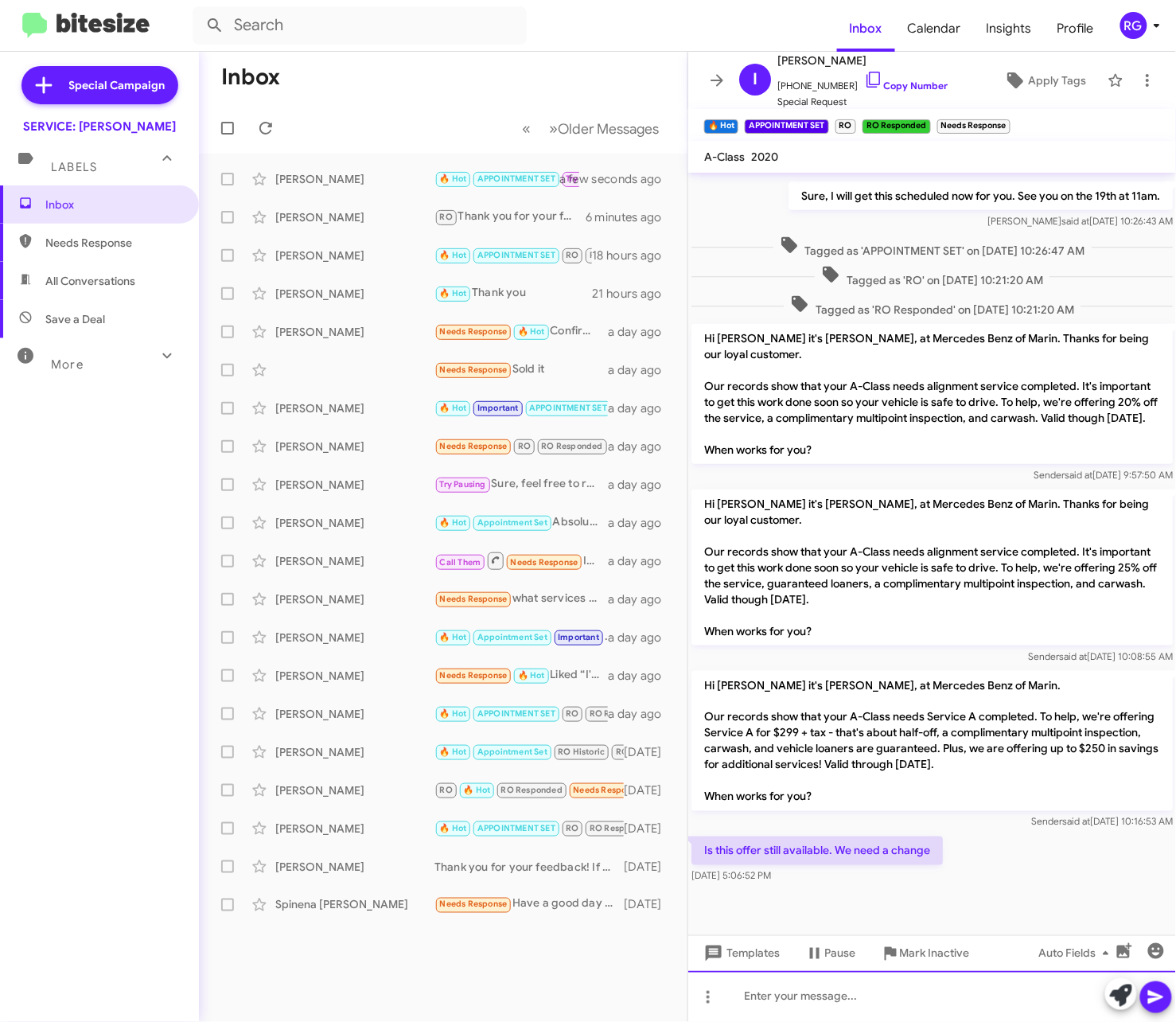
drag, startPoint x: 768, startPoint y: 990, endPoint x: 786, endPoint y: 972, distance: 25.5
click at [770, 989] on div at bounding box center [932, 996] width 488 height 51
click at [965, 460] on p "Hi [PERSON_NAME] it's [PERSON_NAME], at Mercedes Benz of Marin. Thanks for bein…" at bounding box center [933, 393] width 482 height 140
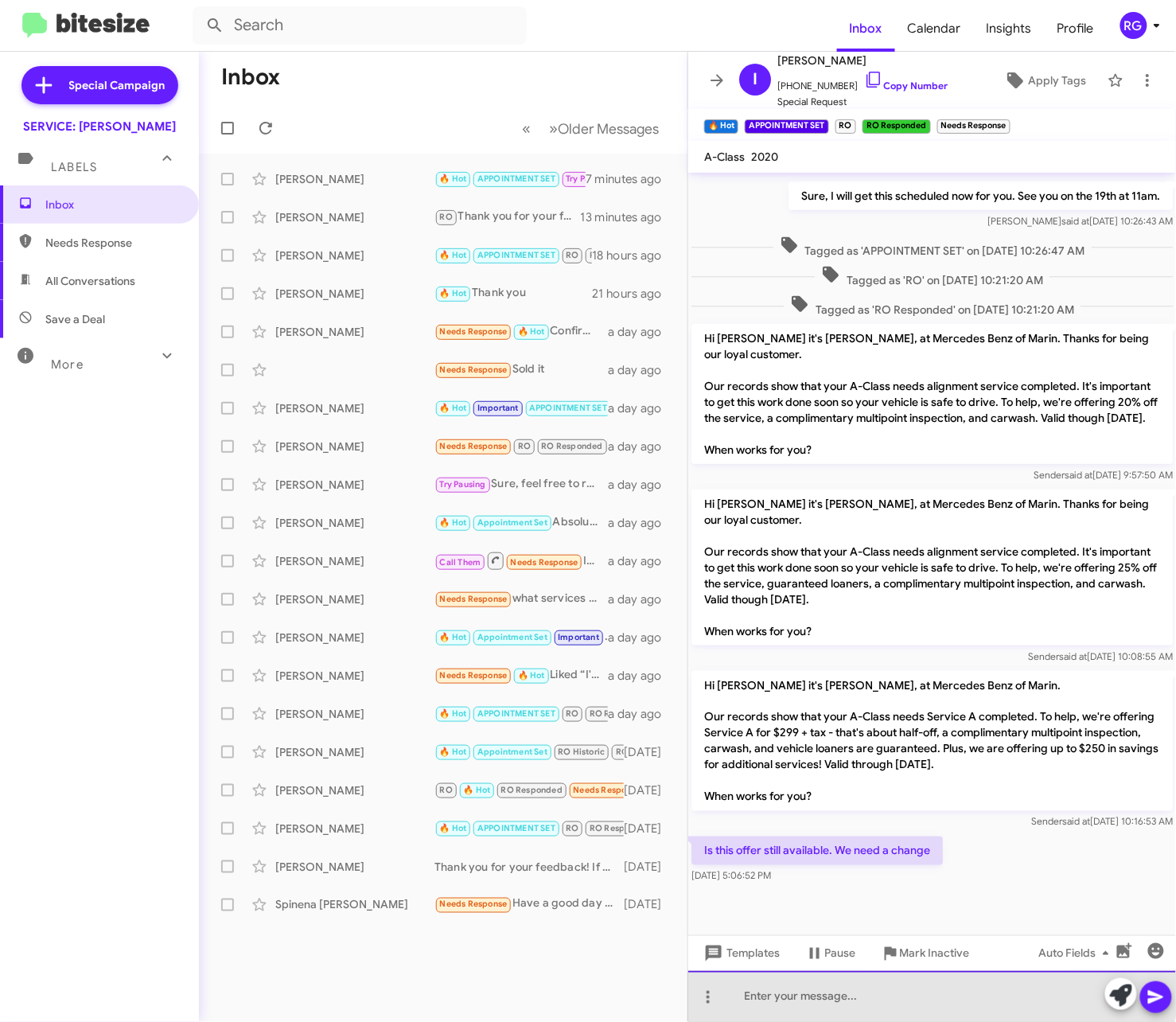
click at [921, 990] on div at bounding box center [932, 996] width 488 height 51
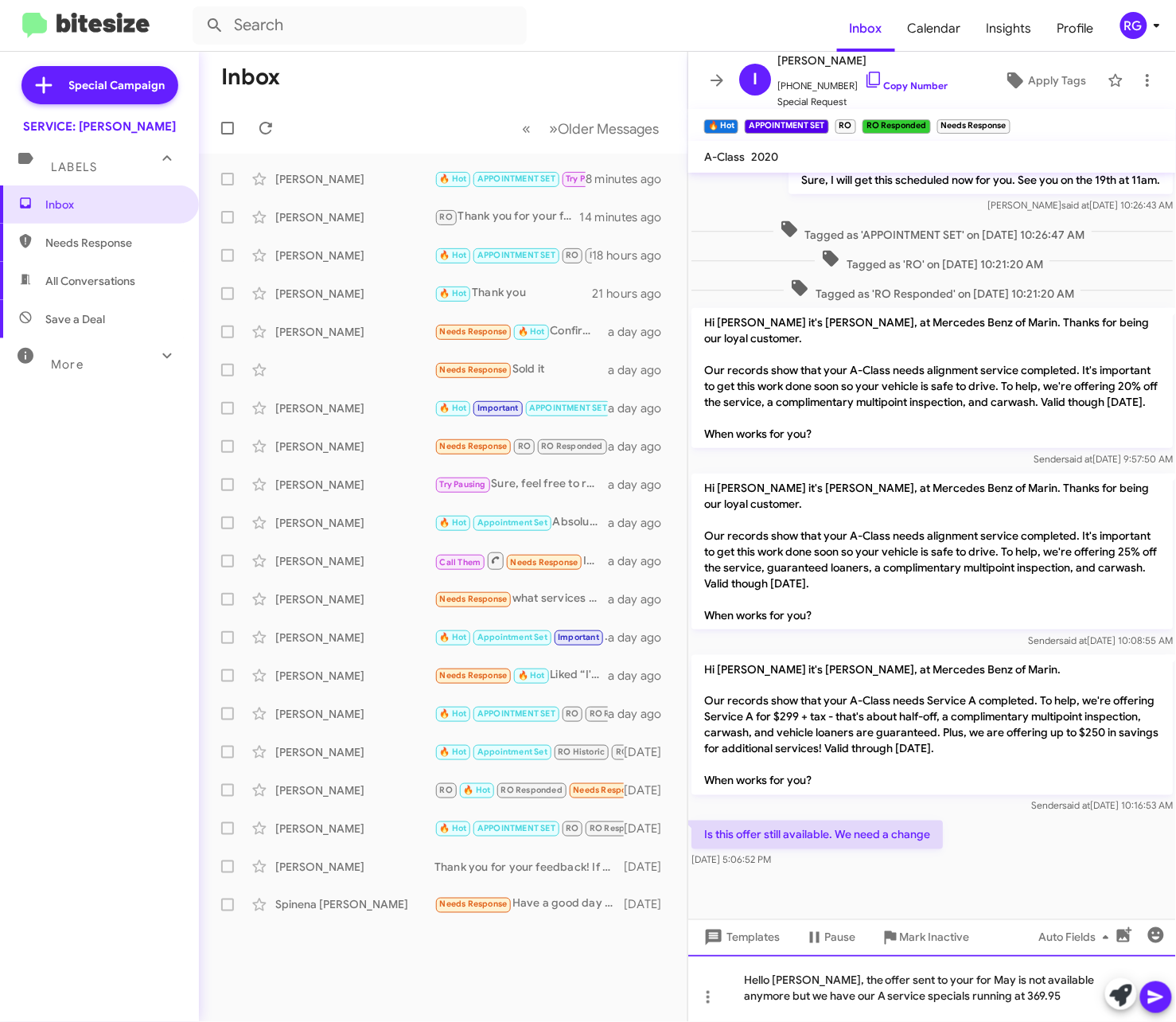
click at [978, 993] on div "Hello Ismail, the offer sent to your for May is not available anymore but we ha…" at bounding box center [932, 989] width 488 height 67
click at [978, 1001] on div "Hello Ismail, the offer sent to your for May is not available anymore but we ha…" at bounding box center [932, 989] width 488 height 67
click at [978, 1000] on div "Hello Ismail, the offer sent to your for May is not available anymore but we ha…" at bounding box center [932, 989] width 488 height 67
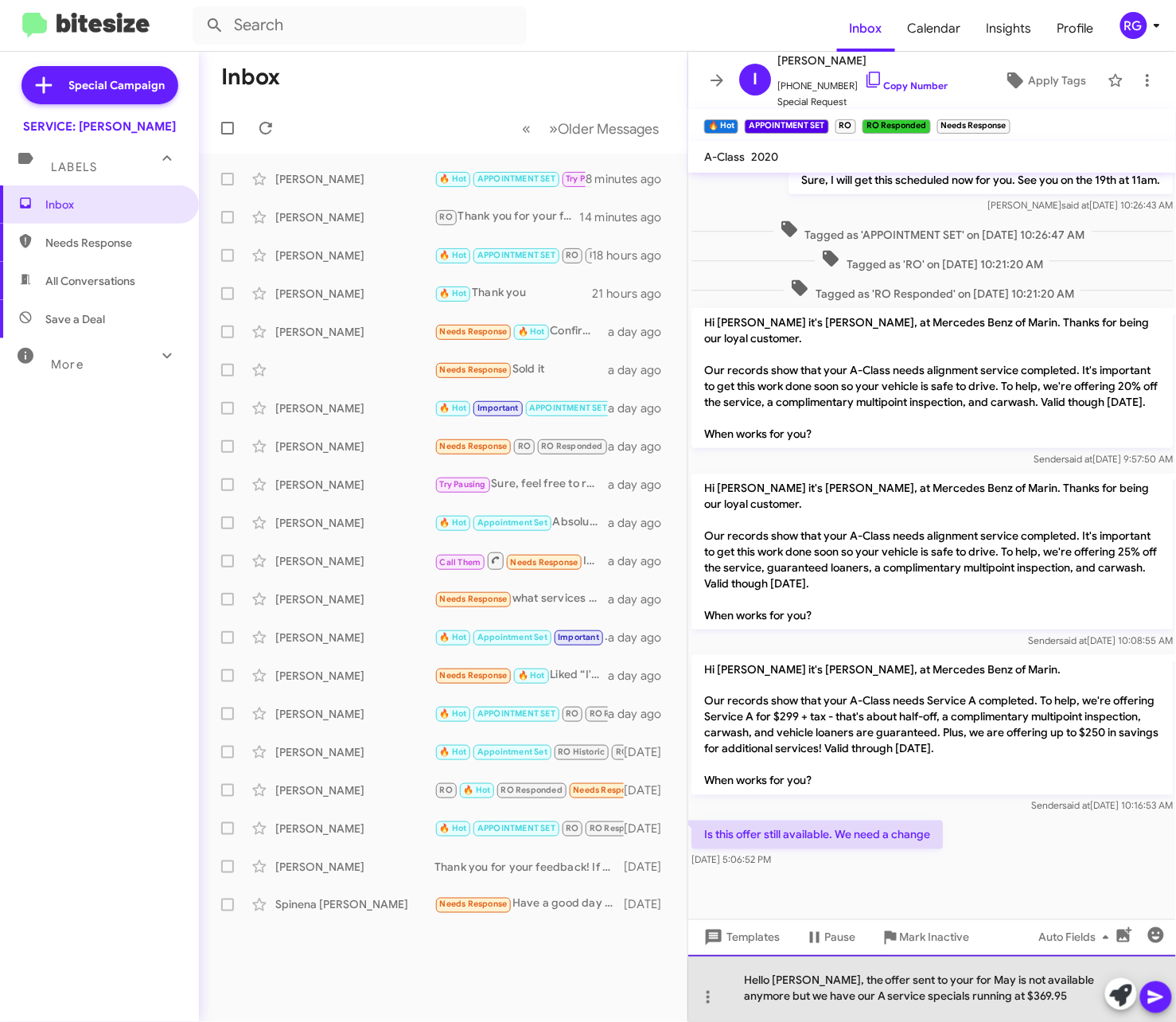
click at [1061, 989] on div "Hello Ismail, the offer sent to your for May is not available anymore but we ha…" at bounding box center [932, 989] width 488 height 67
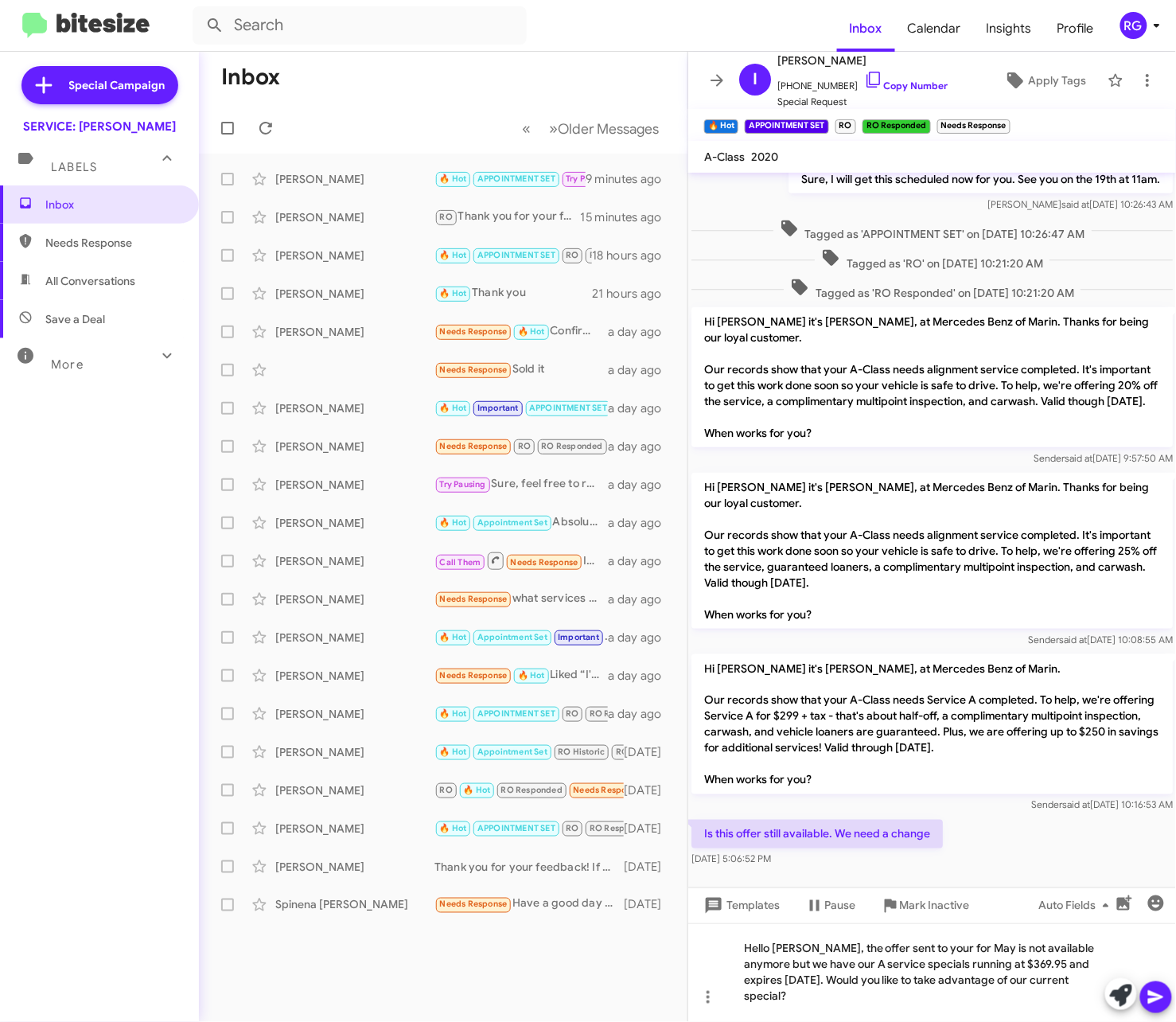
click at [904, 966] on mat-tooltip-component "Mark Inactive" at bounding box center [925, 960] width 85 height 48
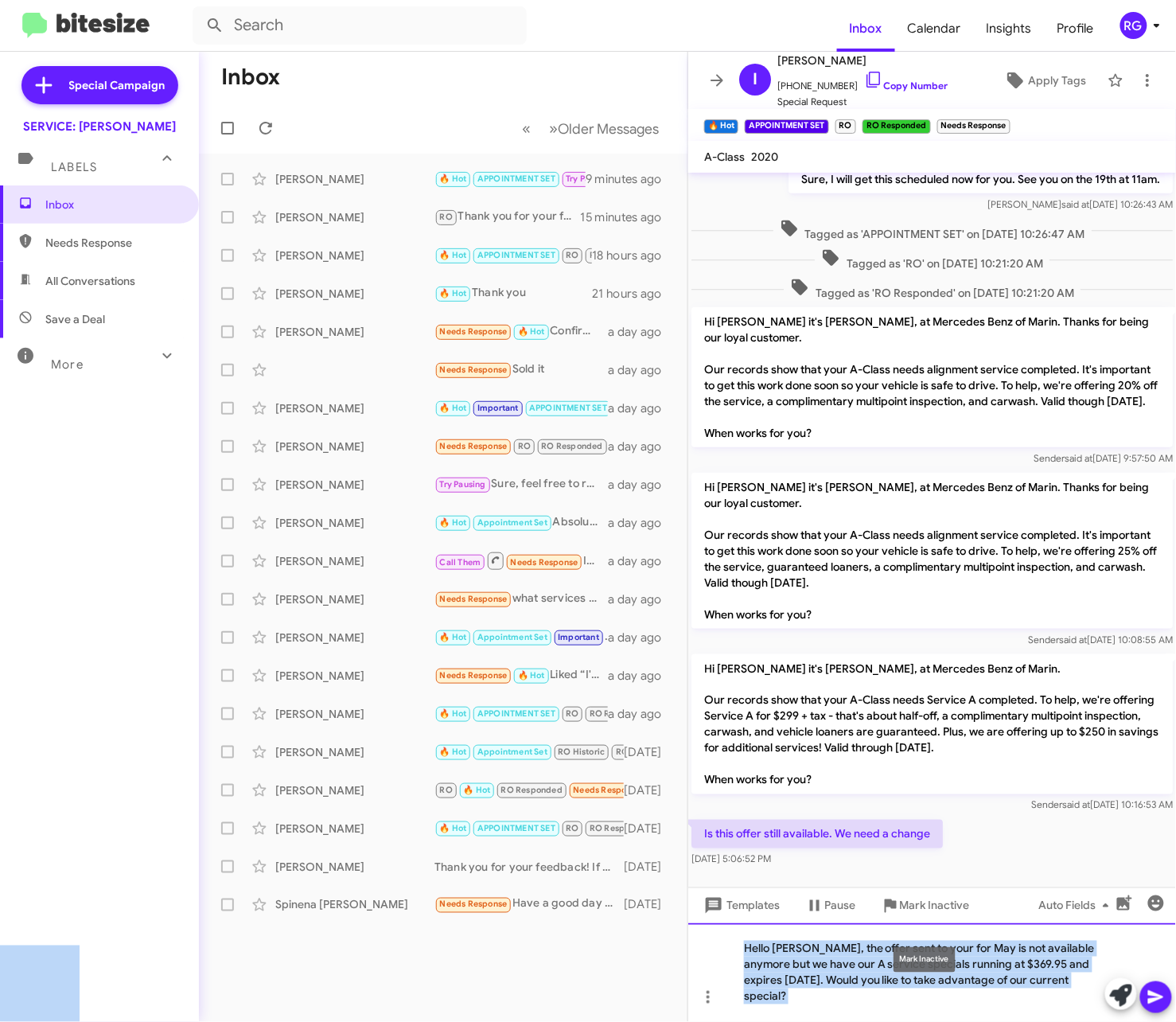
click at [883, 984] on body "Inbox Calendar Insights Profile RG Special Campaign SERVICE: Mercedes Marin Lab…" at bounding box center [588, 511] width 1176 height 1022
drag, startPoint x: 1096, startPoint y: 1005, endPoint x: 649, endPoint y: 937, distance: 452.1
click at [649, 937] on div "Inbox « Previous » Next Older Messages Agnes Manguiat 🔥 Hot APPOINTMENT SET Try…" at bounding box center [688, 537] width 978 height 971
copy div "Hello Ismail, the offer sent to you for May is not available anymore but we hav…"
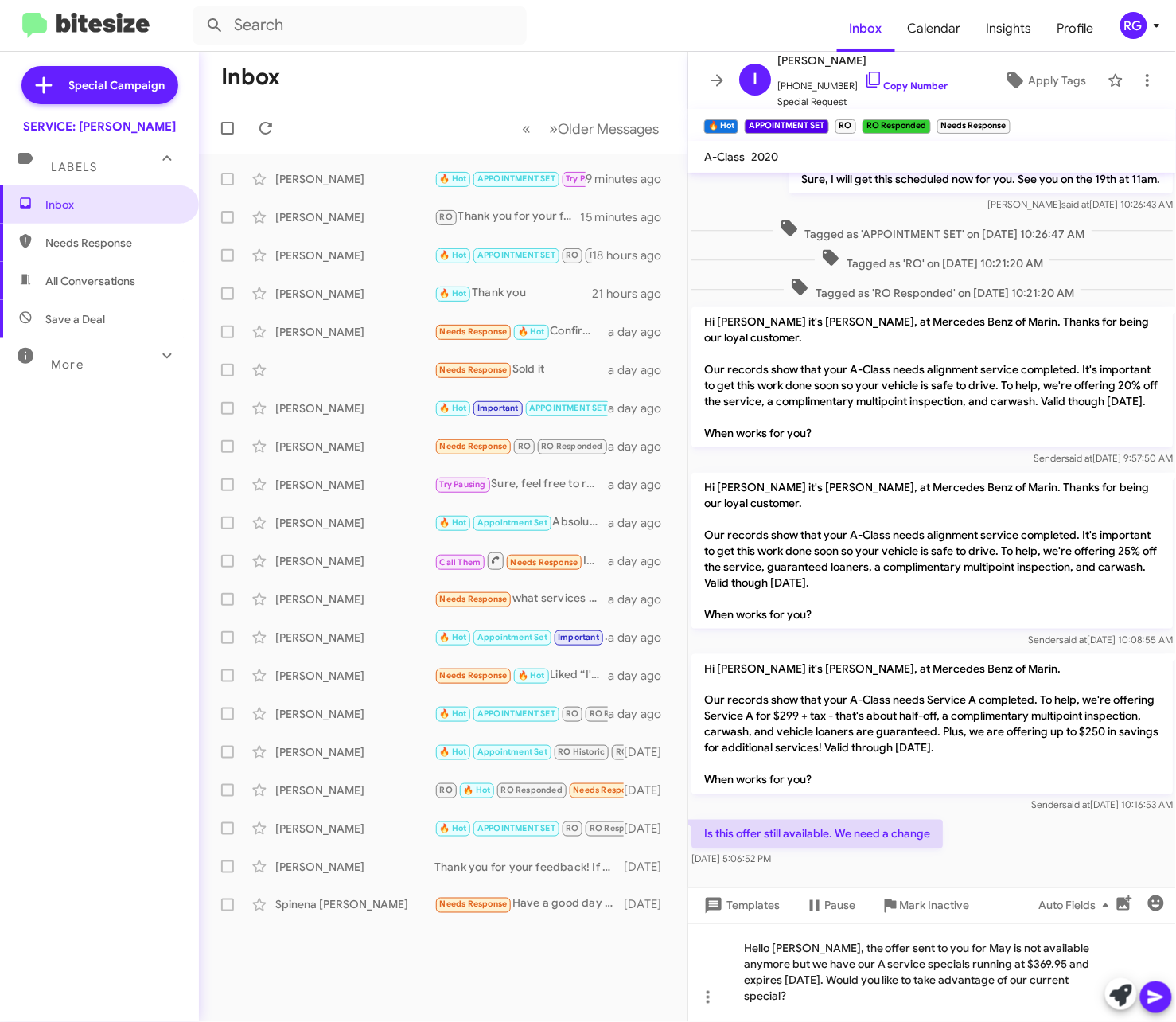
click at [7, 537] on div "Inbox Needs Response All Conversations Save a Deal More Important 🔥 Hot Appoint…" at bounding box center [99, 492] width 199 height 612
click at [464, 140] on mat-toolbar-row "« Previous » Next Older Messages" at bounding box center [444, 128] width 489 height 51
drag, startPoint x: 1092, startPoint y: 994, endPoint x: 1099, endPoint y: 998, distance: 8.1
click at [1099, 998] on div "Hello Ismail, the offer sent to you for May is not available anymore but we hav…" at bounding box center [932, 972] width 488 height 98
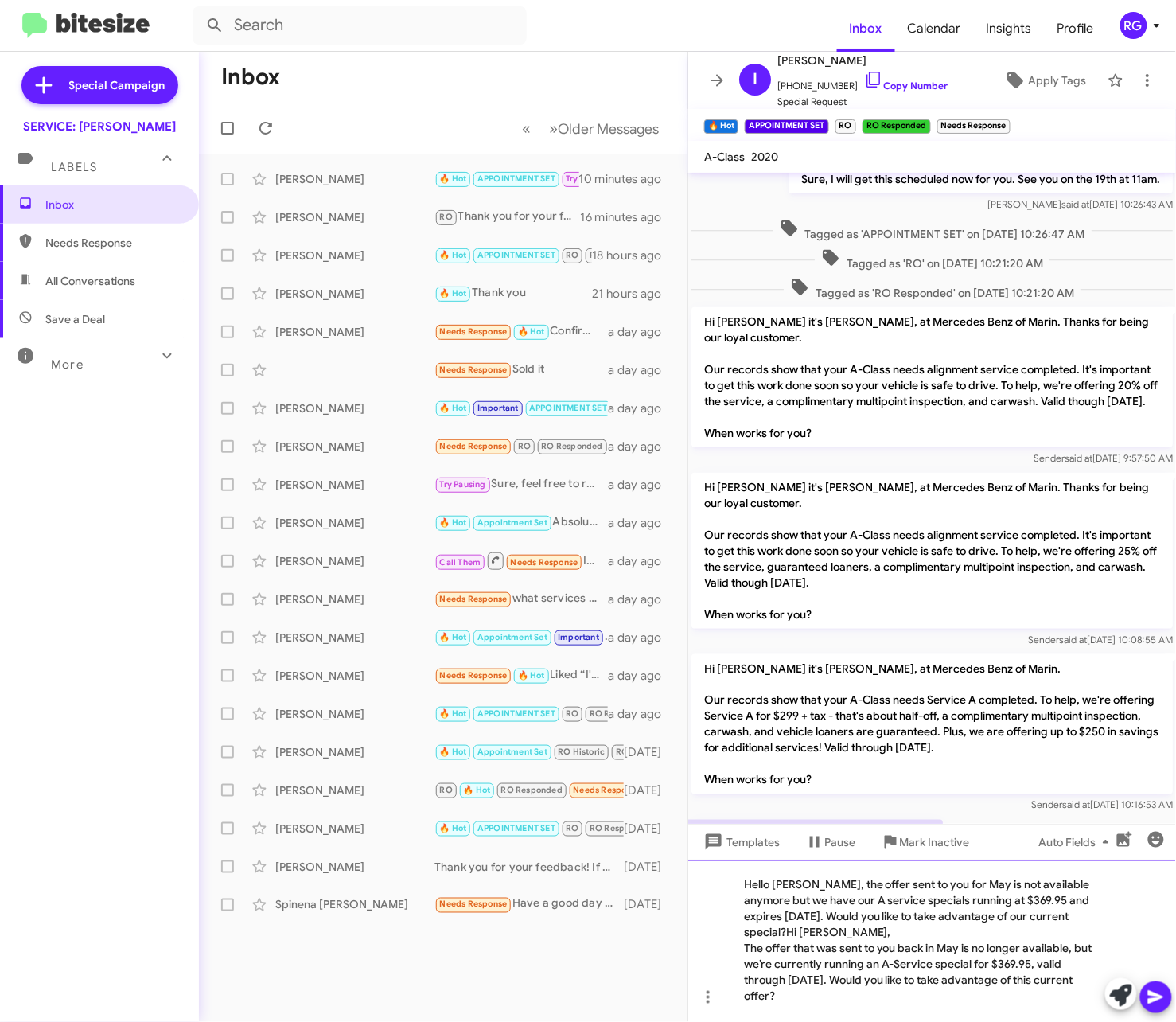
drag, startPoint x: 1070, startPoint y: 956, endPoint x: 869, endPoint y: 962, distance: 201.1
click at [869, 962] on div "The offer that was sent to you back in May is no longer available, but we’re cu…" at bounding box center [924, 972] width 361 height 64
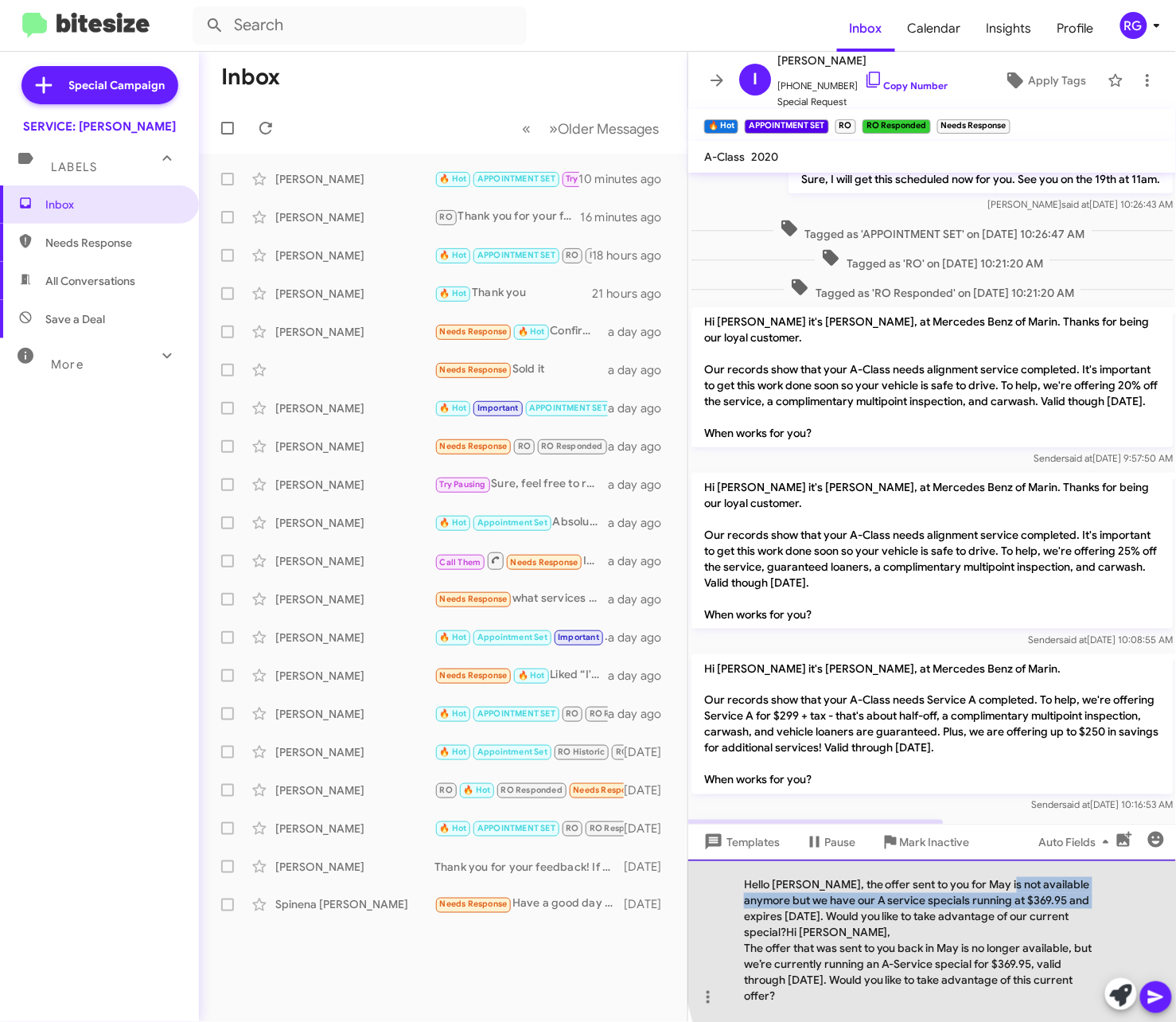
drag, startPoint x: 1082, startPoint y: 924, endPoint x: 993, endPoint y: 907, distance: 90.6
click at [993, 907] on div "Hello Ismail, the offer sent to you for May is not available anymore but we hav…" at bounding box center [932, 941] width 488 height 162
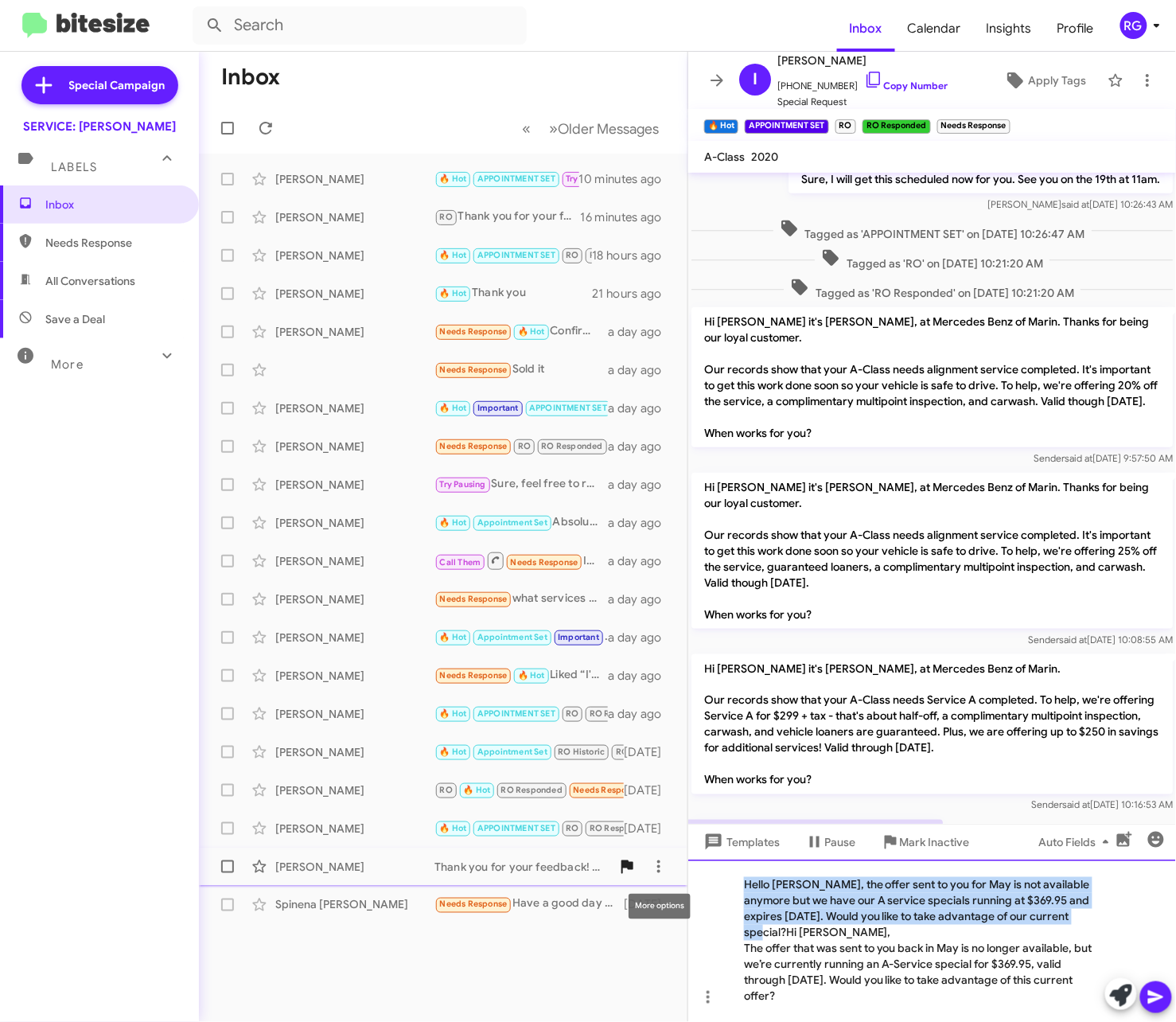
drag, startPoint x: 1083, startPoint y: 930, endPoint x: 629, endPoint y: 873, distance: 457.6
click at [653, 872] on div "Inbox « Previous » Next Older Messages Agnes Manguiat 🔥 Hot APPOINTMENT SET Try…" at bounding box center [688, 537] width 978 height 971
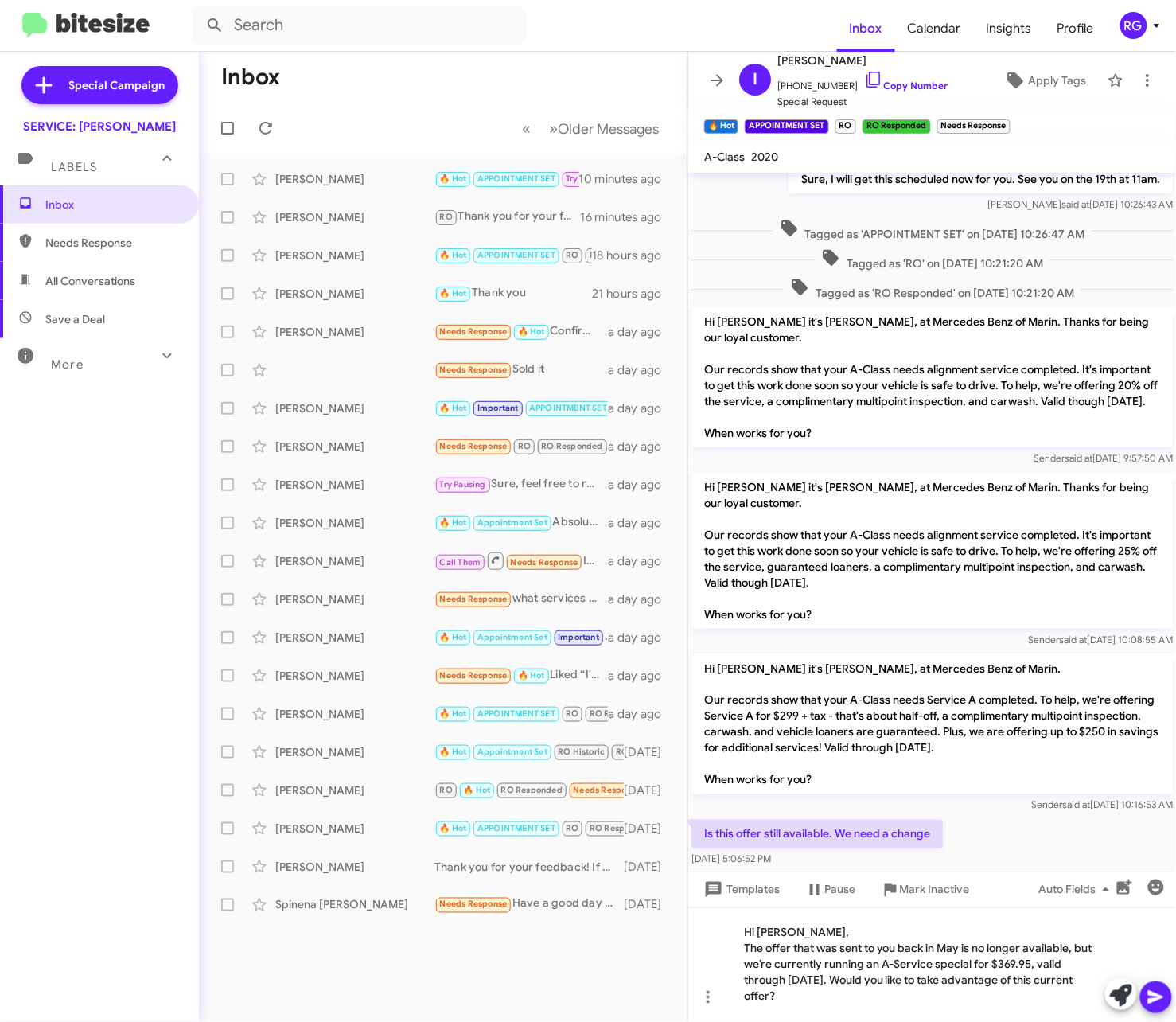
click at [1153, 995] on icon at bounding box center [1155, 998] width 15 height 14
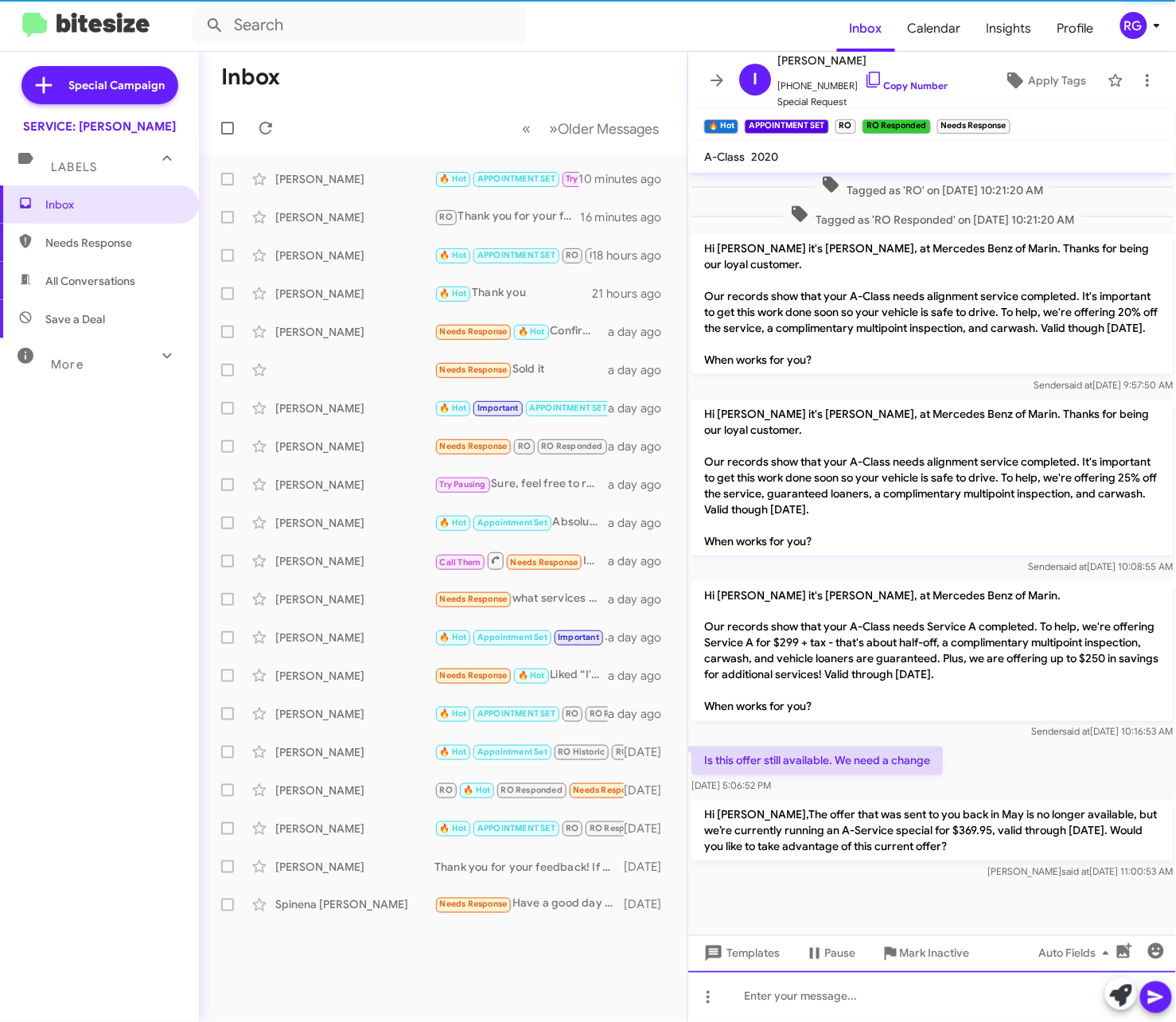
scroll to position [444, 0]
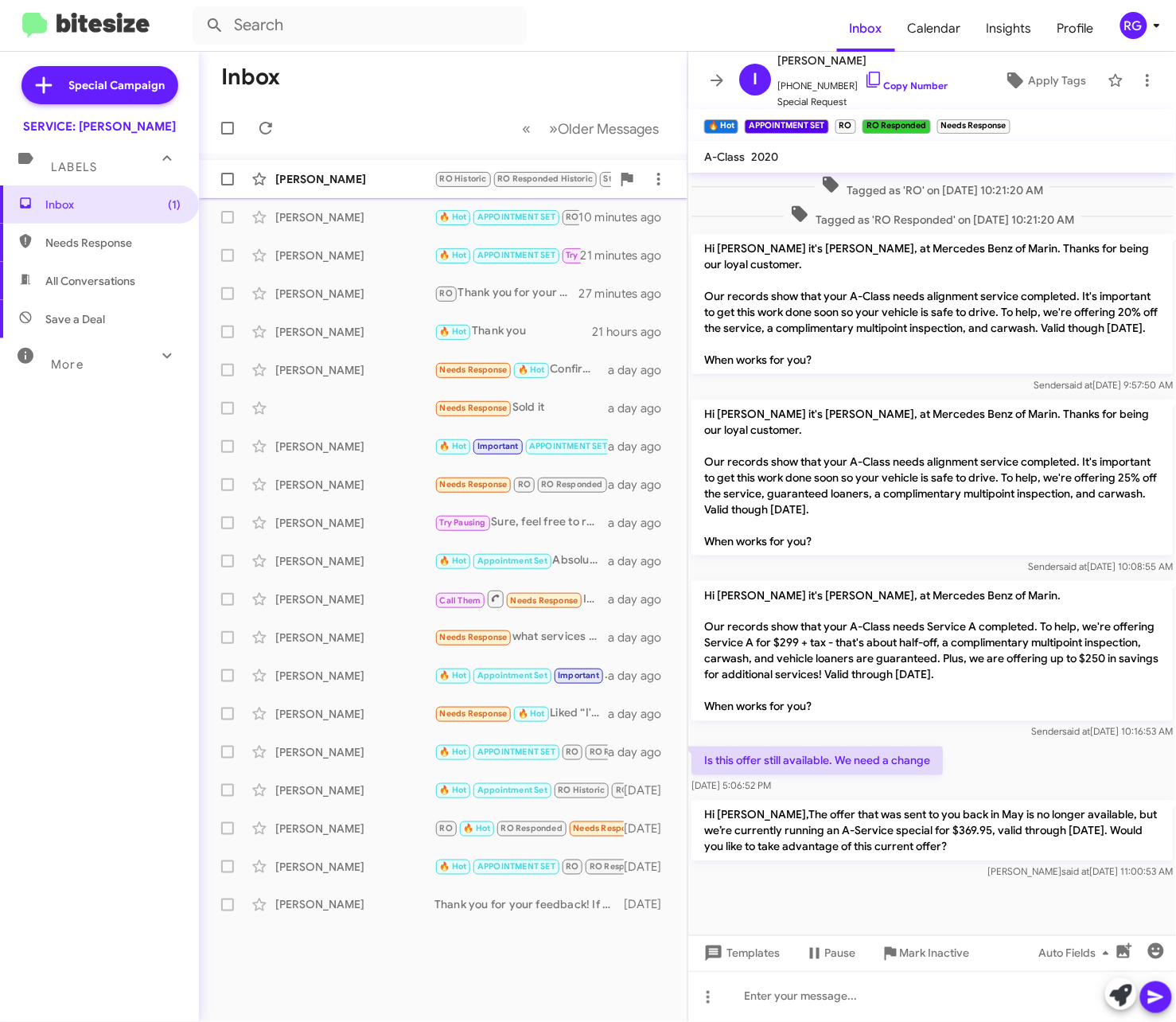
click at [382, 186] on div "Jill Phillips" at bounding box center [354, 180] width 159 height 16
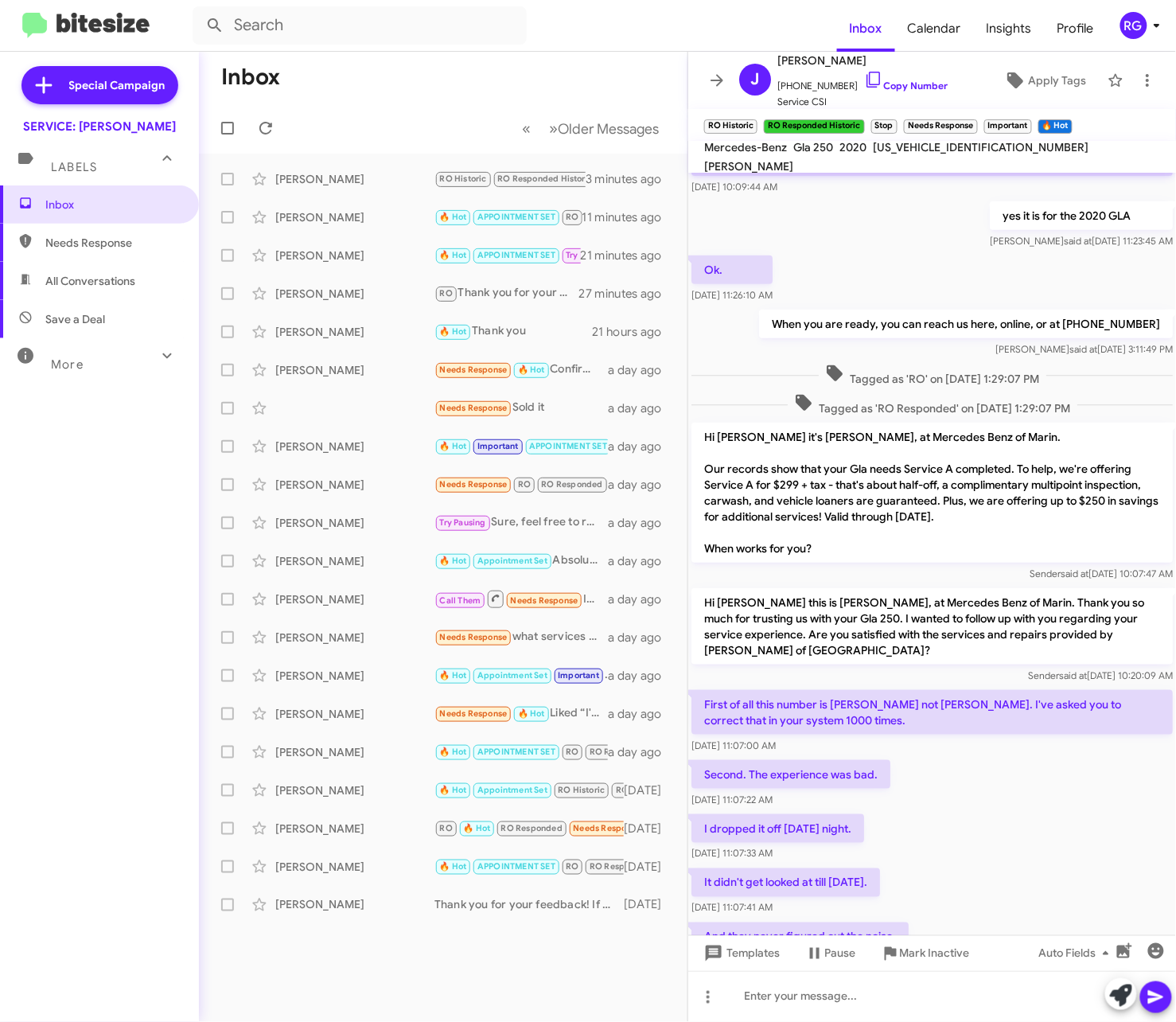
scroll to position [522, 0]
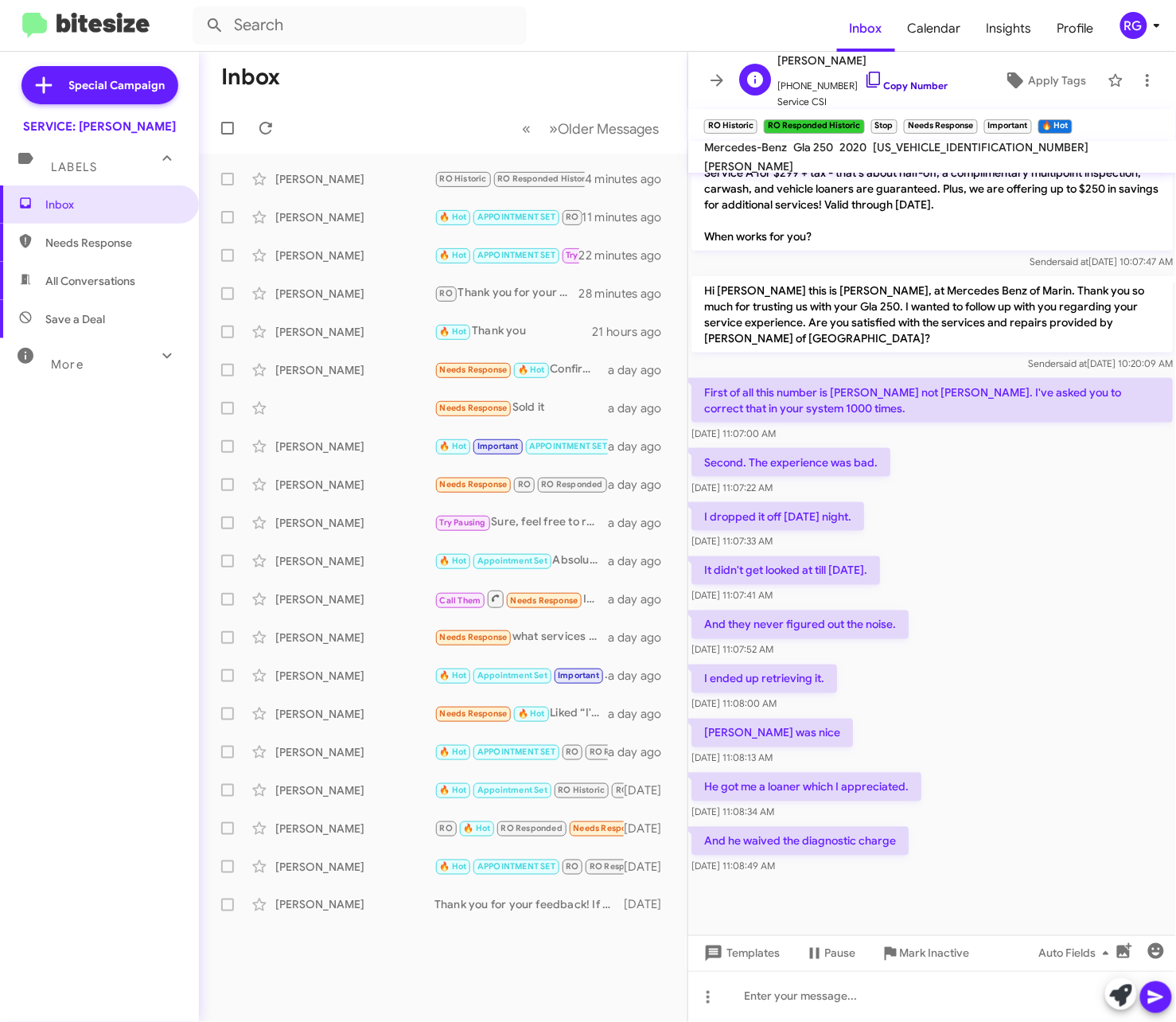
click at [886, 85] on link "Copy Number" at bounding box center [905, 85] width 84 height 12
click at [887, 80] on link "Copy Number" at bounding box center [905, 85] width 84 height 12
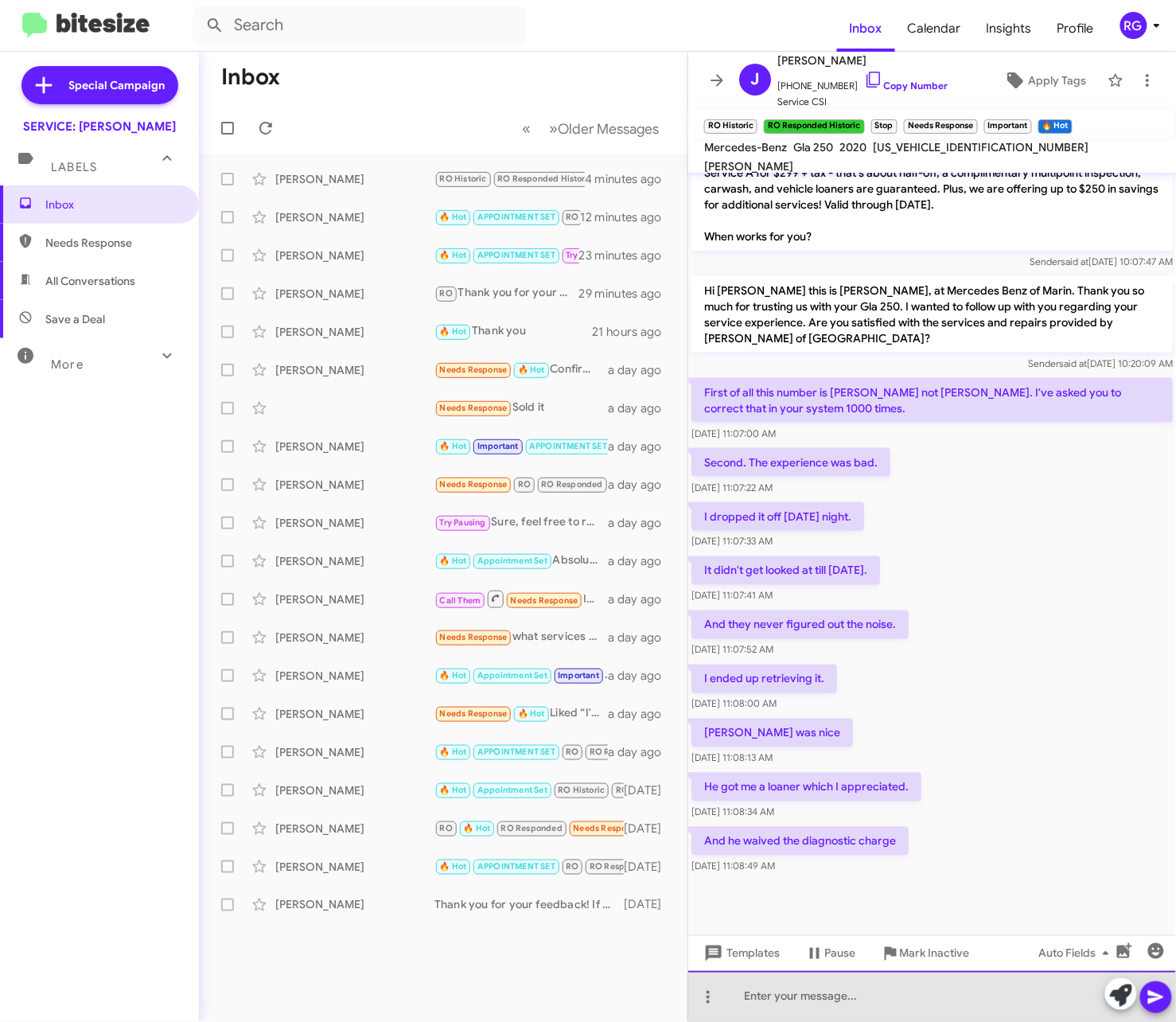
drag, startPoint x: 1084, startPoint y: 972, endPoint x: 1124, endPoint y: 1000, distance: 48.8
click at [1119, 1009] on div at bounding box center [932, 996] width 488 height 51
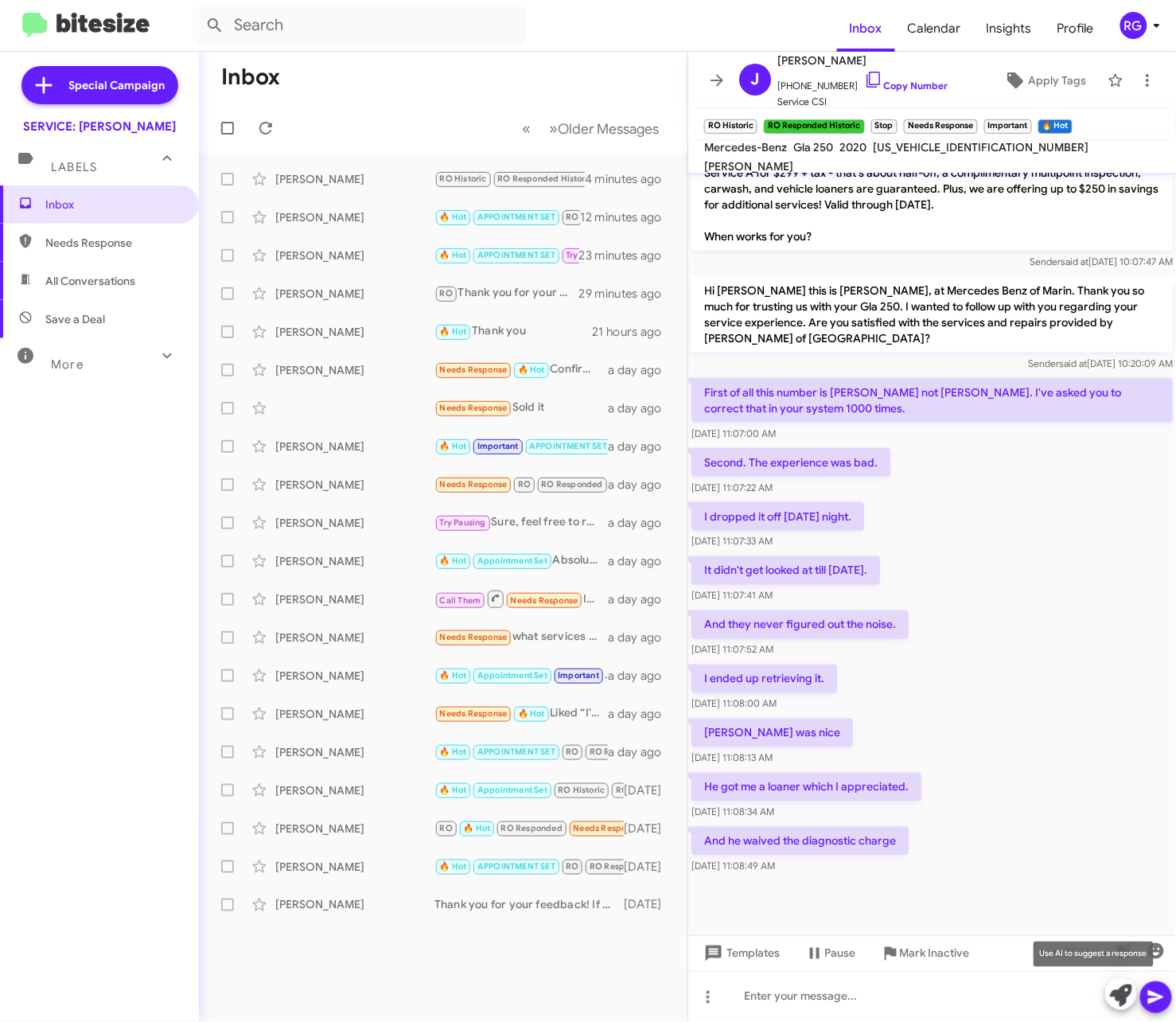
click at [1121, 998] on icon at bounding box center [1121, 995] width 23 height 23
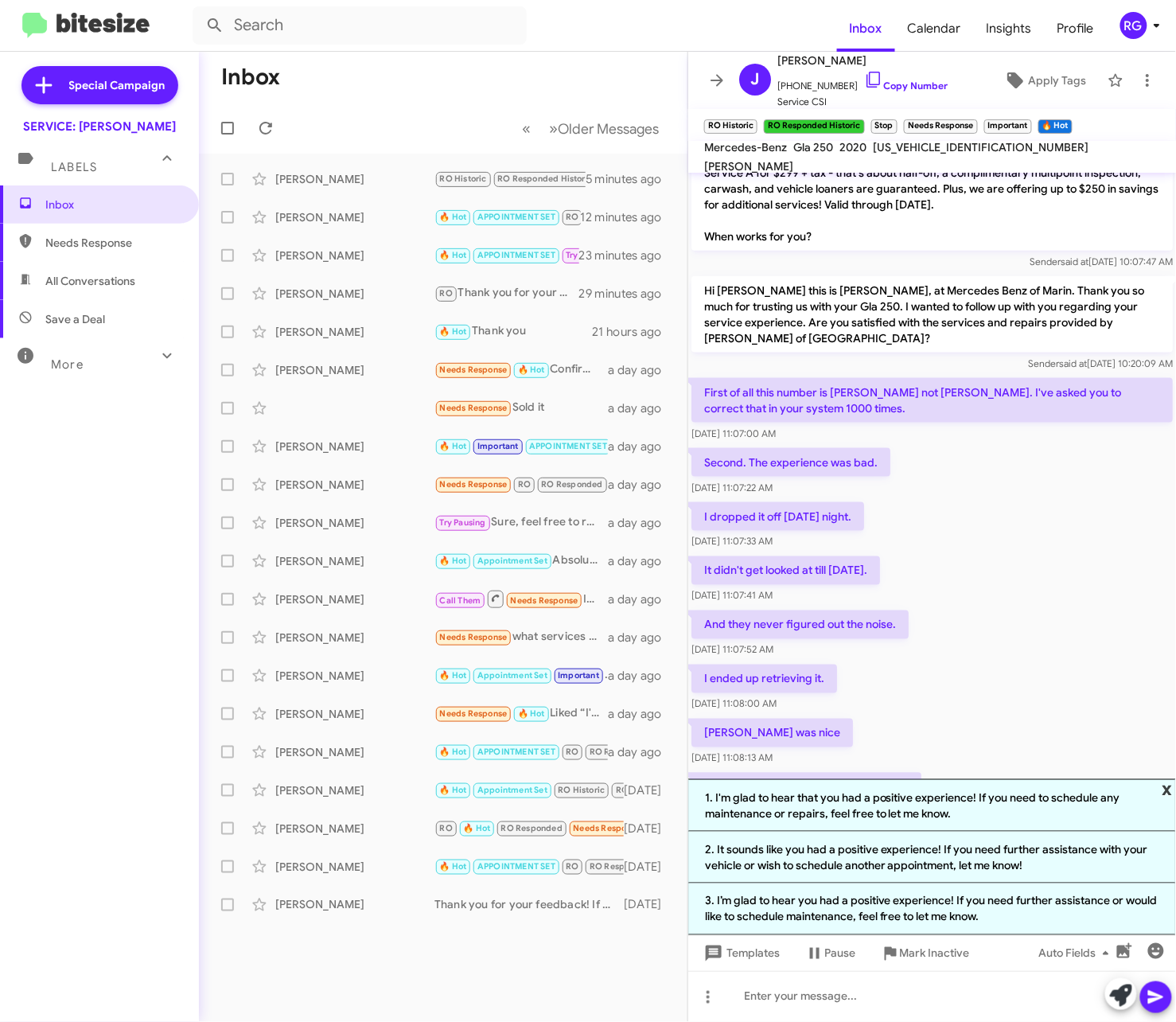
click at [1168, 787] on span "x" at bounding box center [1167, 788] width 10 height 19
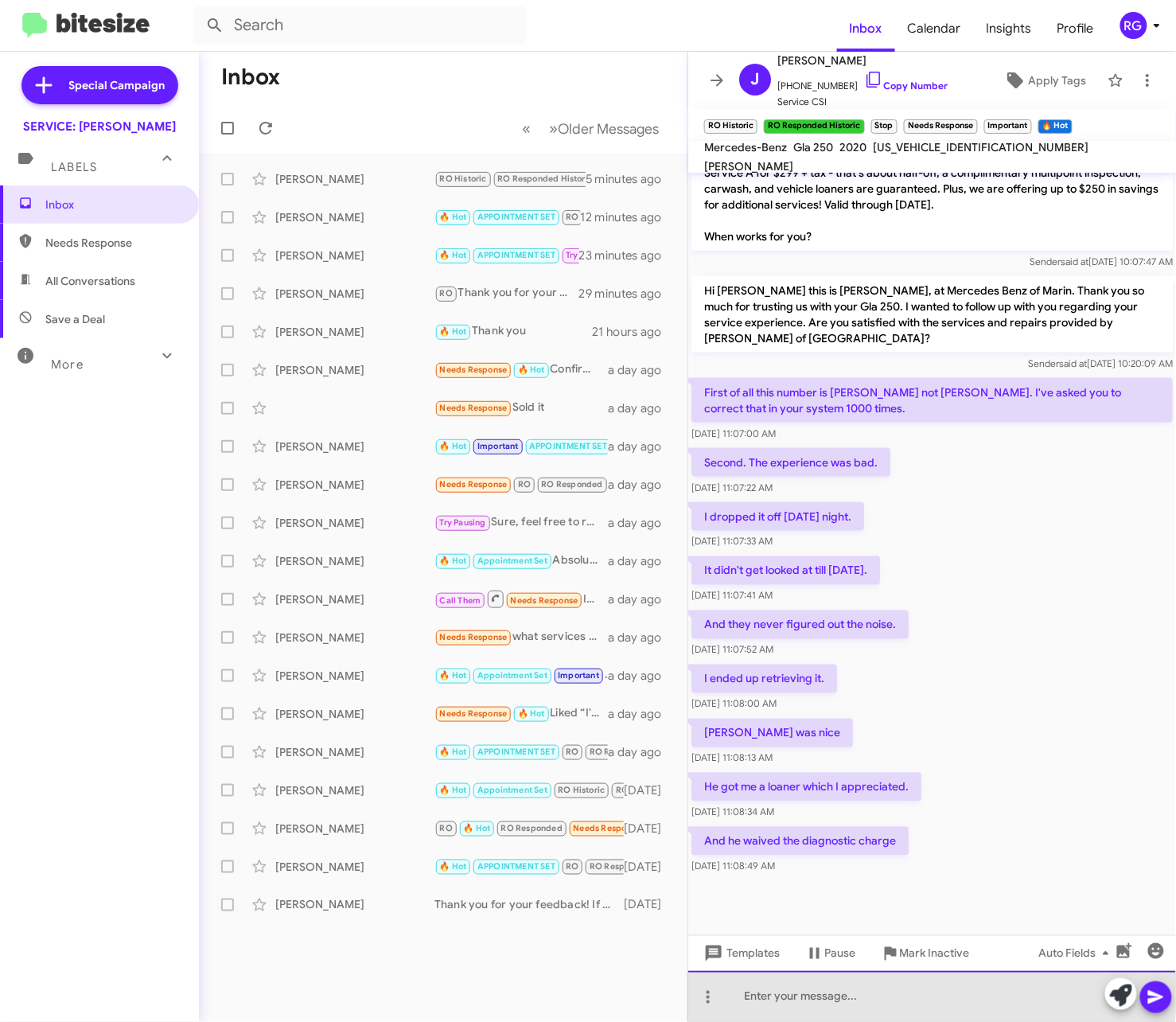
click at [742, 997] on div at bounding box center [932, 996] width 488 height 51
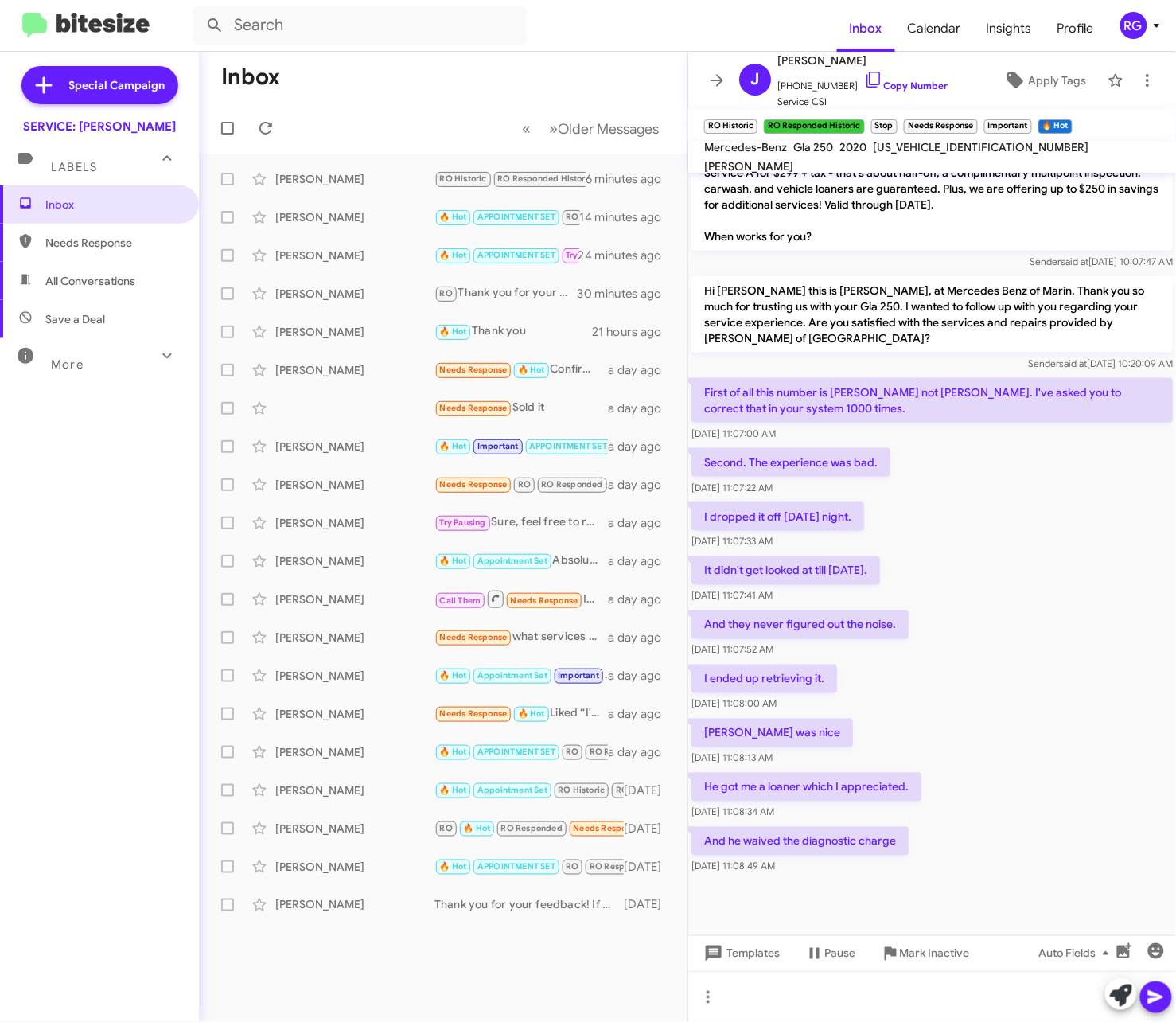
drag, startPoint x: 633, startPoint y: 936, endPoint x: 1093, endPoint y: 637, distance: 548.6
click at [1093, 637] on div "And they never figured out the noise. Oct 8, 2025, 11:07:52 AM" at bounding box center [932, 634] width 488 height 54
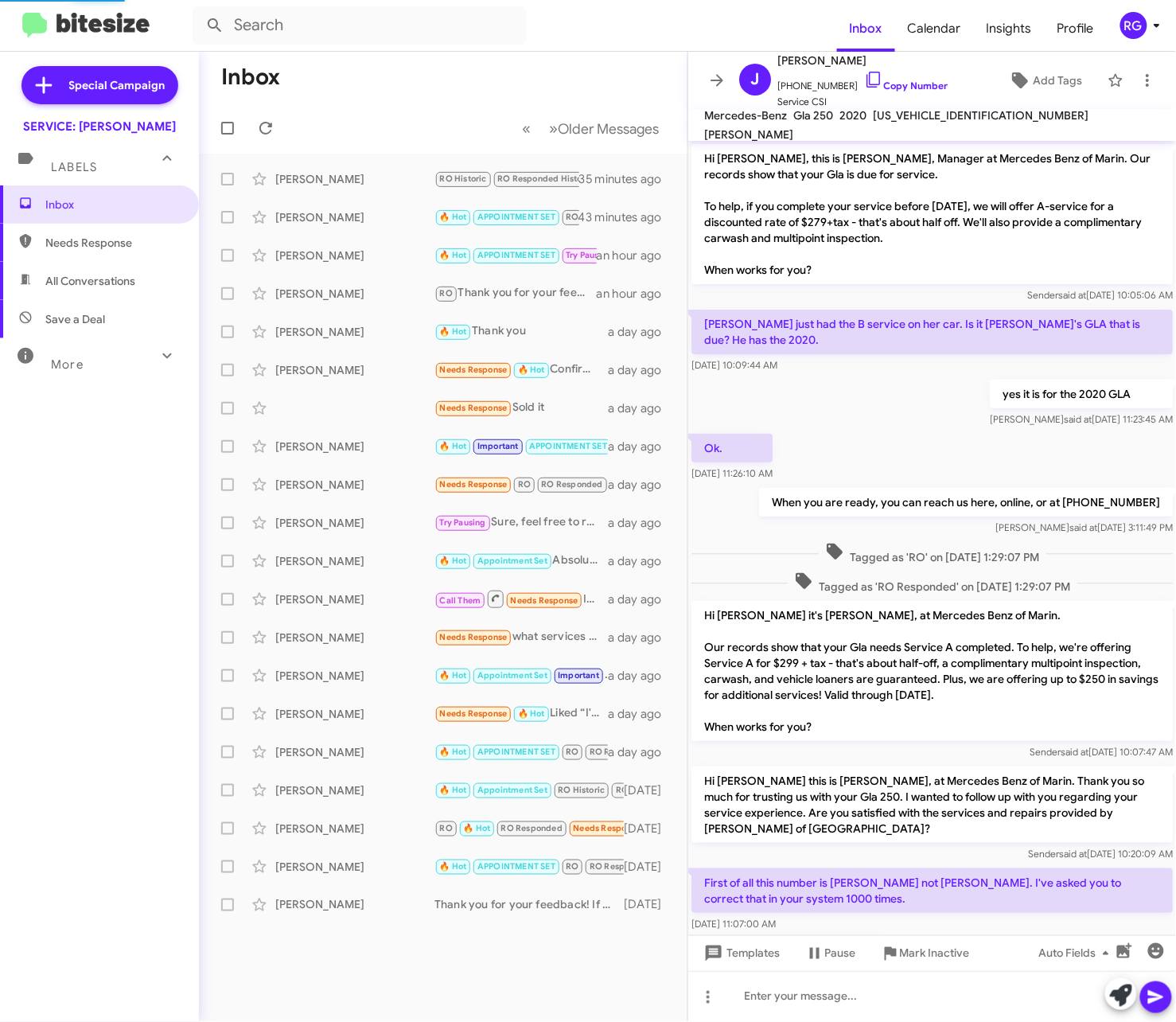
scroll to position [489, 0]
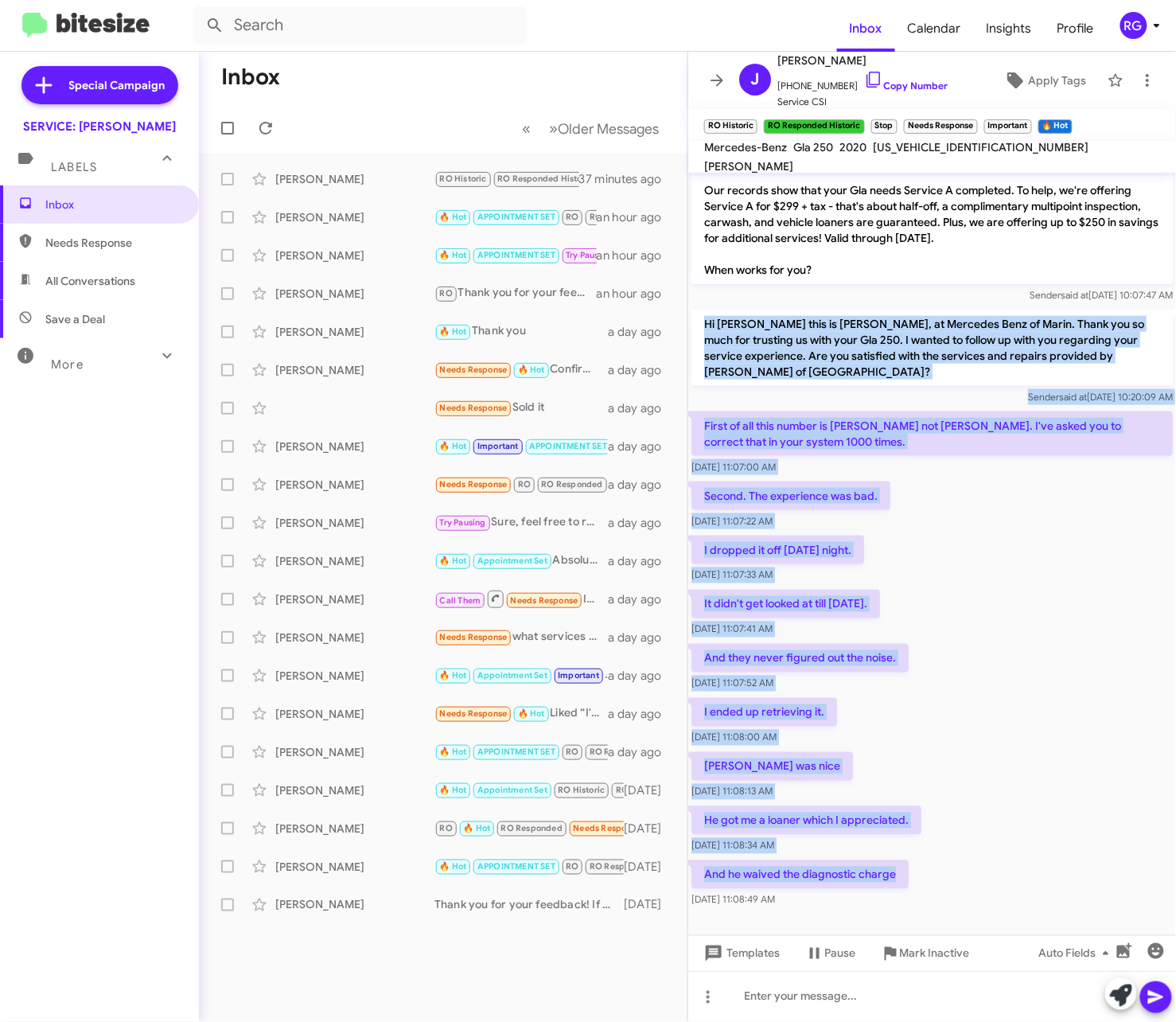
drag, startPoint x: 907, startPoint y: 868, endPoint x: 705, endPoint y: 294, distance: 608.5
click at [705, 294] on div "Hi Jill, this is Omar Ibrahimi, Manager at Mercedes Benz of Marin. Our records …" at bounding box center [932, 298] width 488 height 1228
copy div "Hi Jill this is Omar Ibrahimi, at Mercedes Benz of Marin. Thank you so much for…"
click at [853, 411] on p "First of all this number is Rob Phillips not Jill Phillips. I've asked you to c…" at bounding box center [933, 433] width 482 height 44
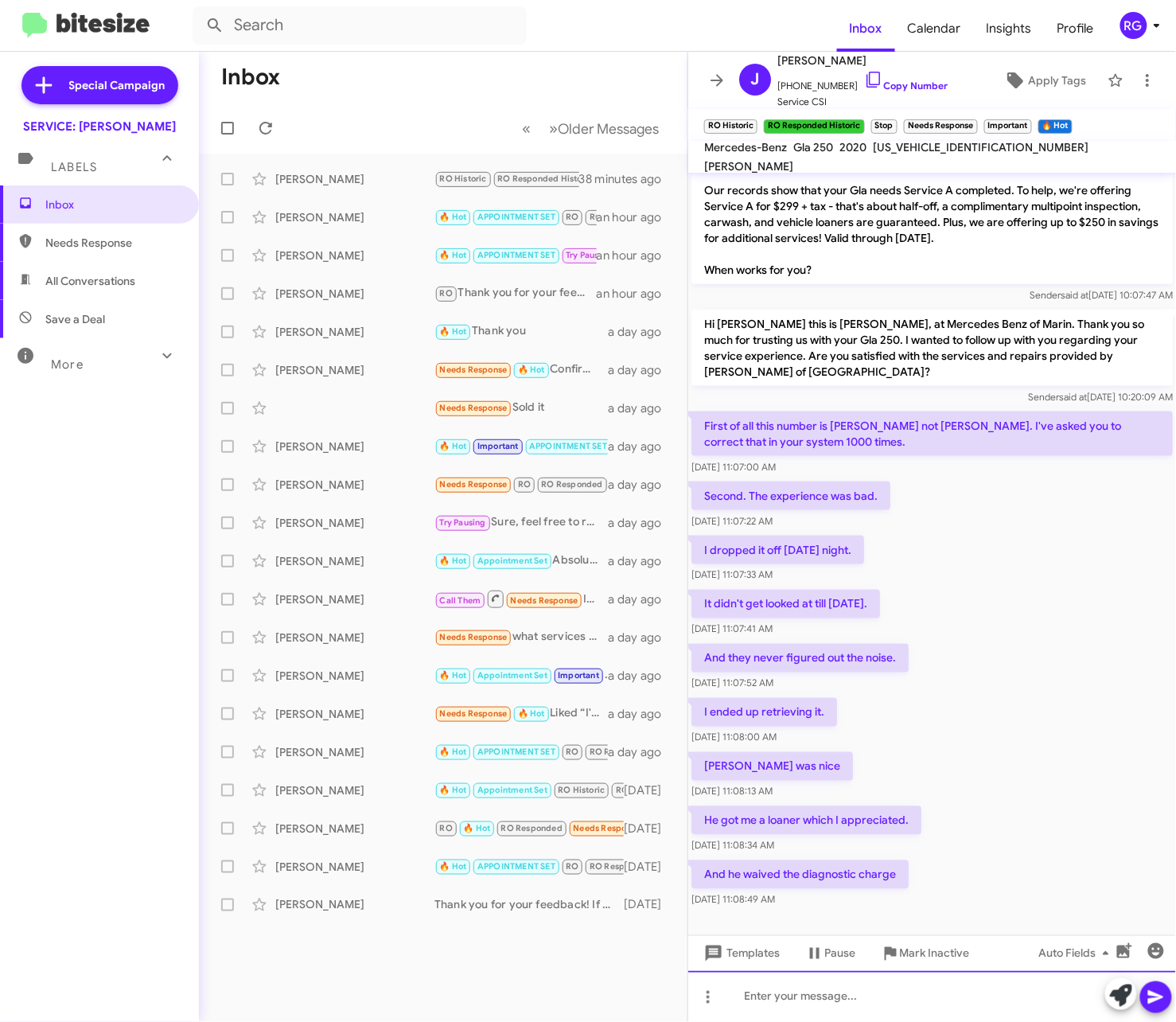
click at [905, 989] on div at bounding box center [932, 996] width 488 height 51
paste div
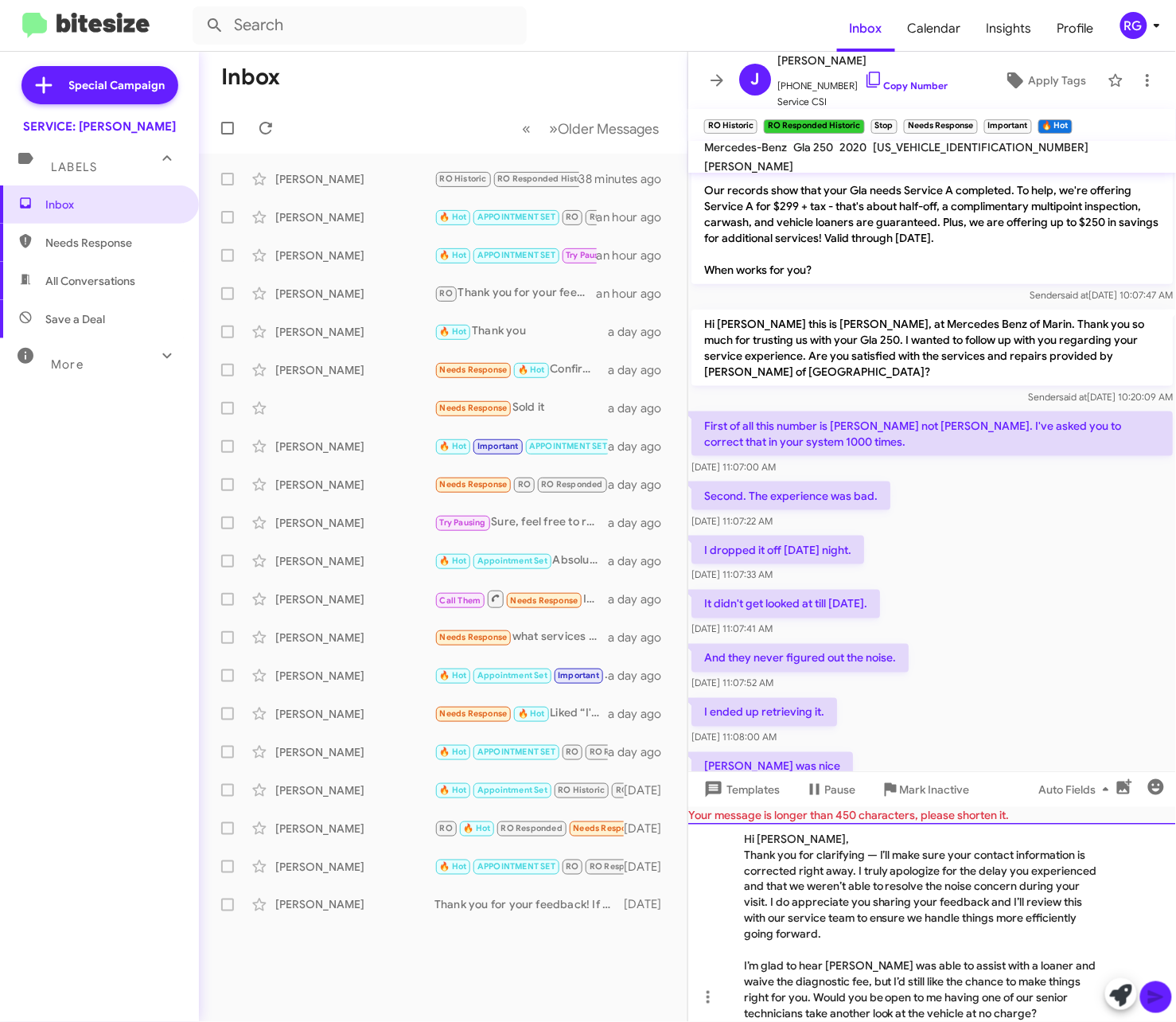
scroll to position [26, 0]
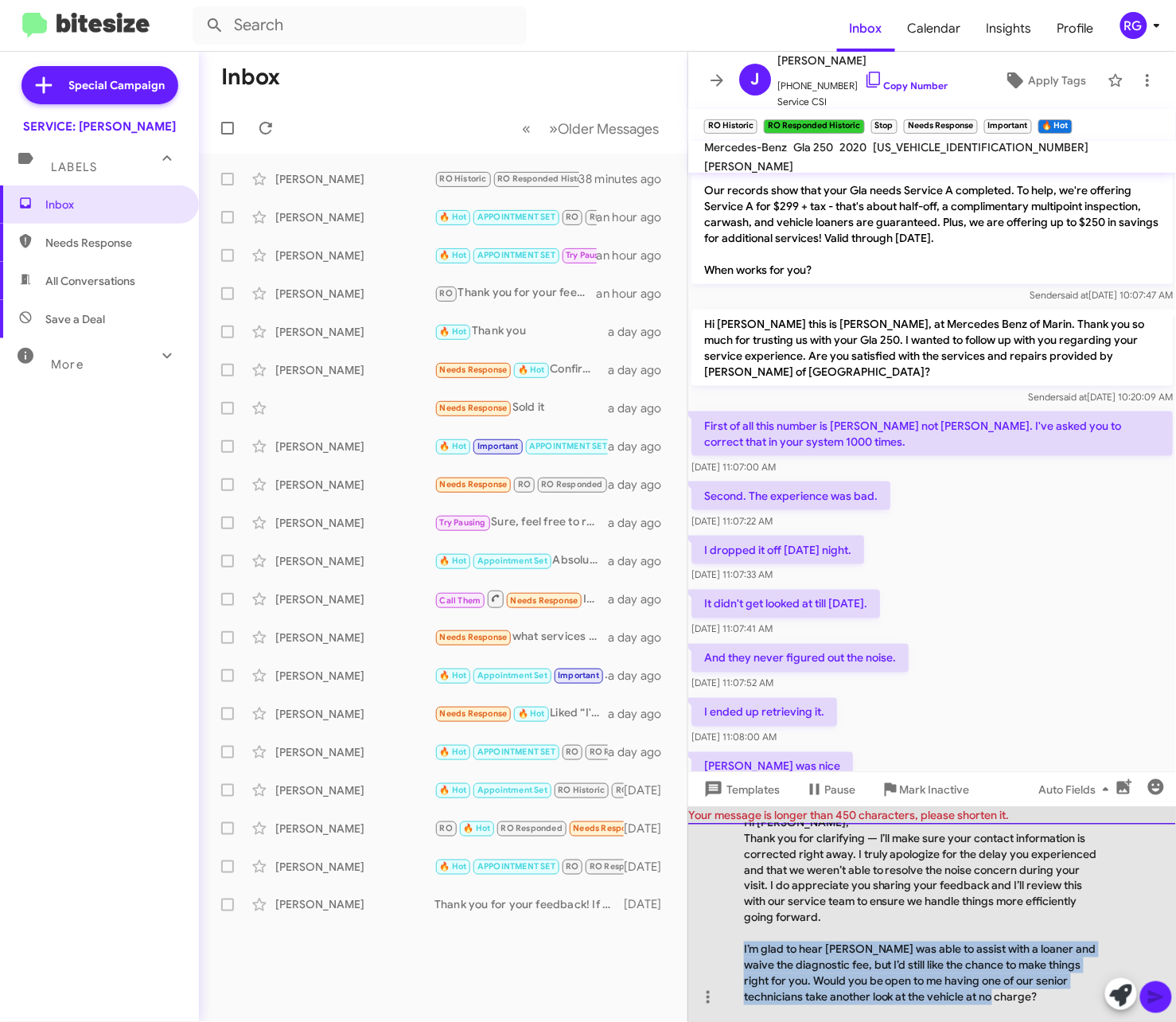
drag, startPoint x: 1045, startPoint y: 1001, endPoint x: 721, endPoint y: 944, distance: 329.0
click at [721, 944] on div "Hi Rob, Thank you for clarifying — I’ll make sure your contact information is c…" at bounding box center [932, 922] width 488 height 199
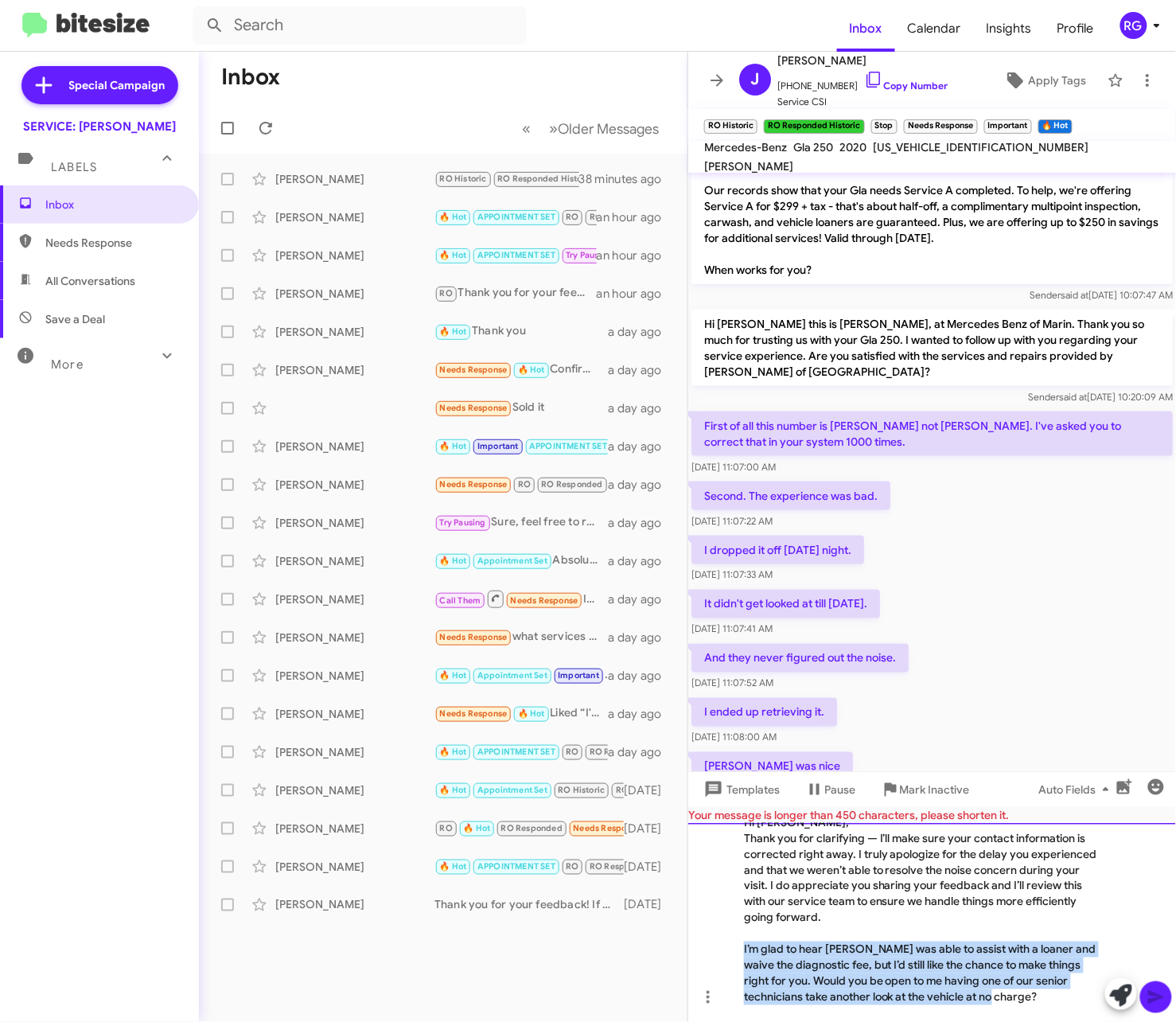
copy div "I’m glad to hear Weiss was able to assist with a loaner and waive the diagnosti…"
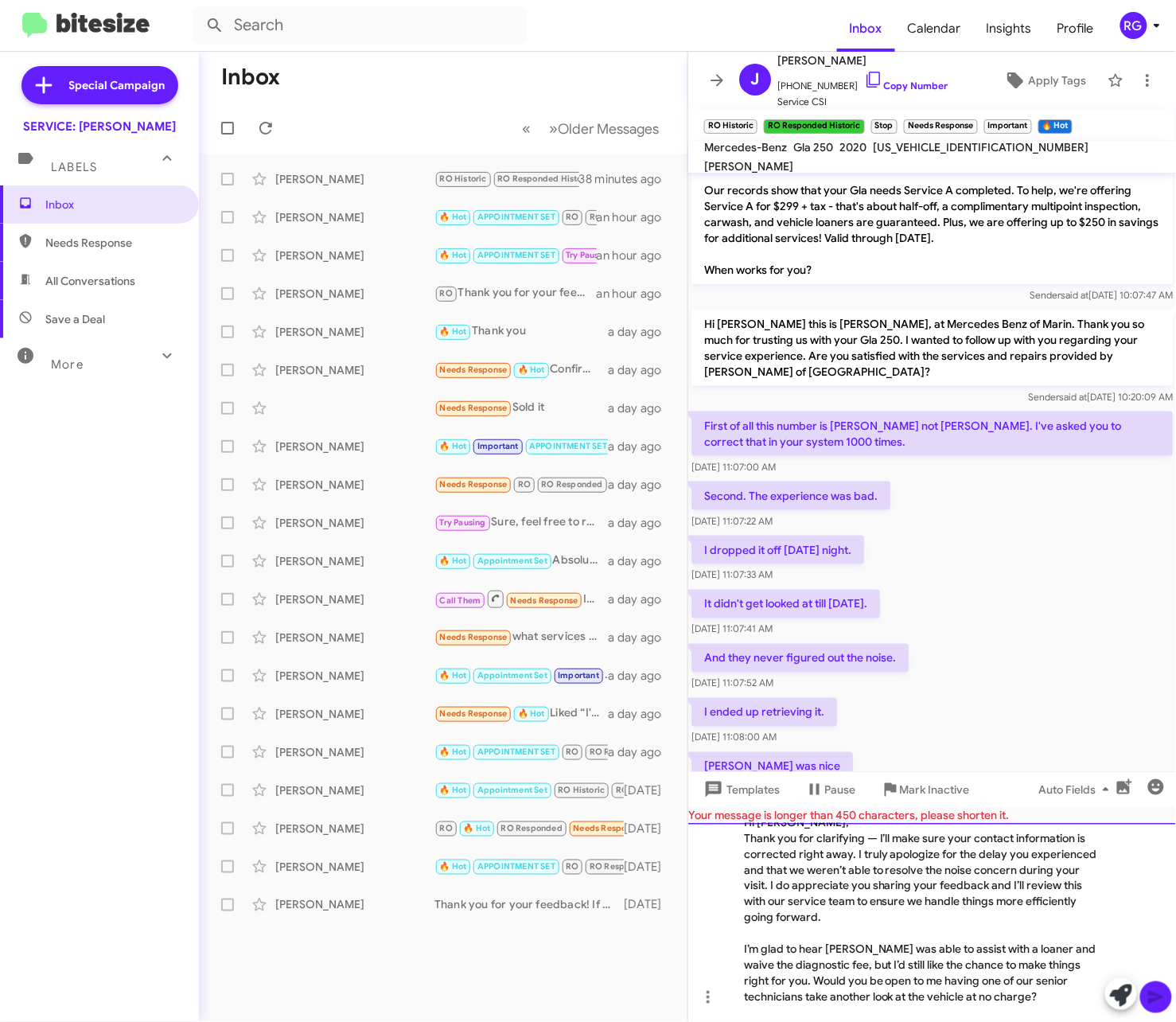
scroll to position [0, 0]
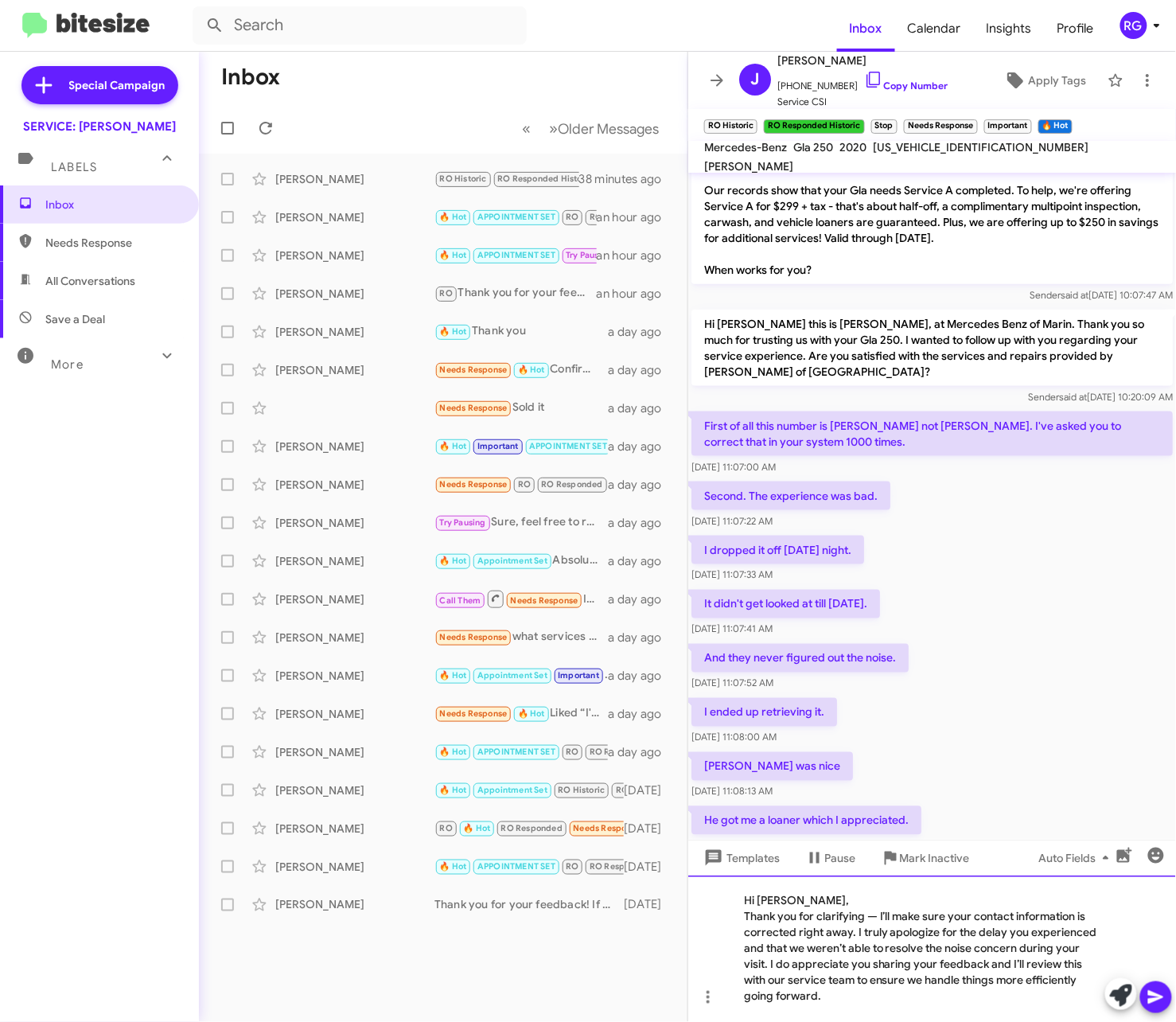
click at [882, 917] on div "Thank you for clarifying — I’ll make sure your contact information is corrected…" at bounding box center [924, 957] width 361 height 96
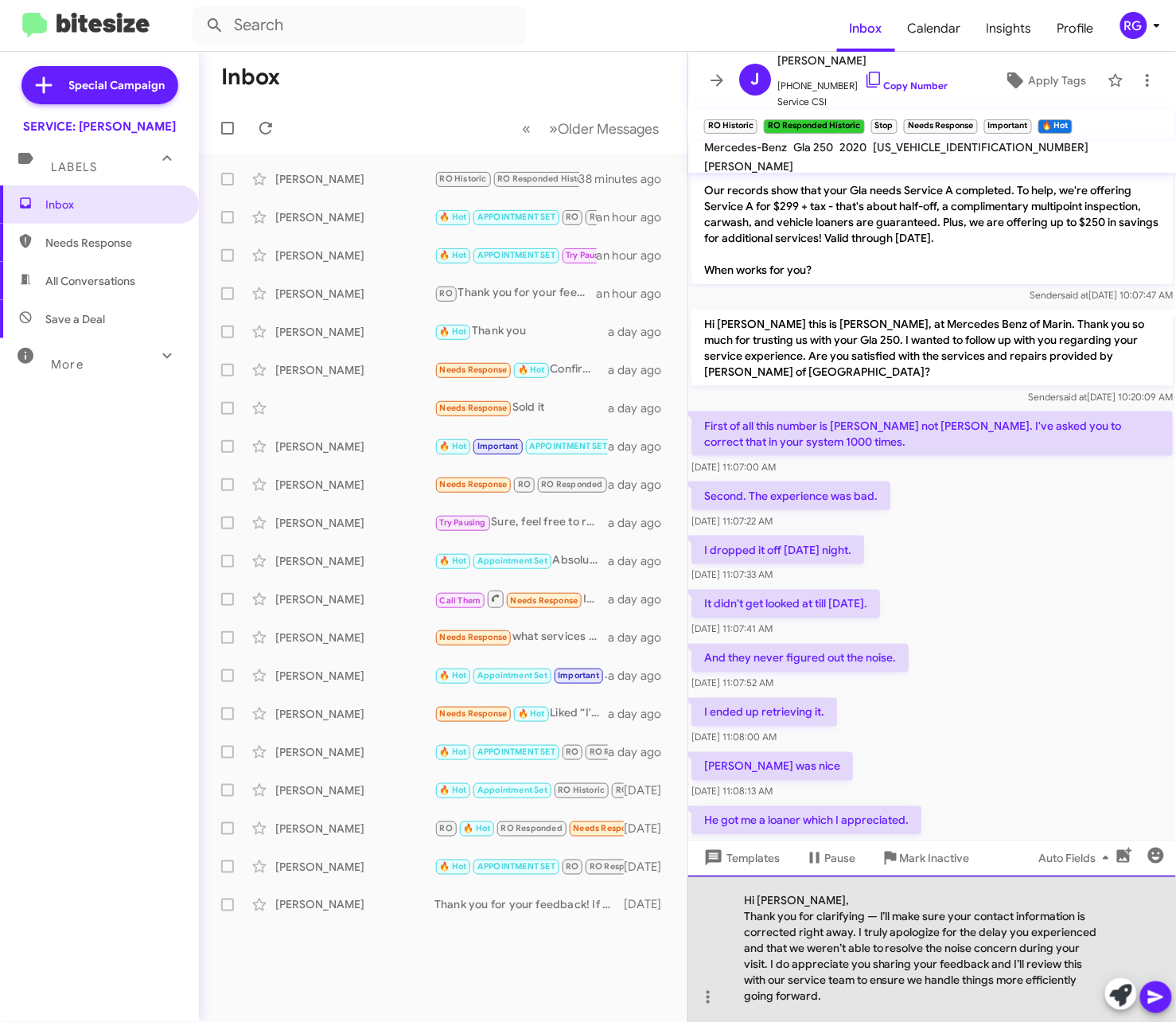
click at [877, 917] on div "Thank you for clarifying — I’ll make sure your contact information is corrected…" at bounding box center [924, 957] width 361 height 96
click at [748, 914] on div "Thank you for clarifying, I’ll make sure your contact information is corrected …" at bounding box center [924, 957] width 361 height 96
click at [745, 914] on div "Thank you for clarifying, I’ll make sure your contact information is corrected …" at bounding box center [924, 957] width 361 height 96
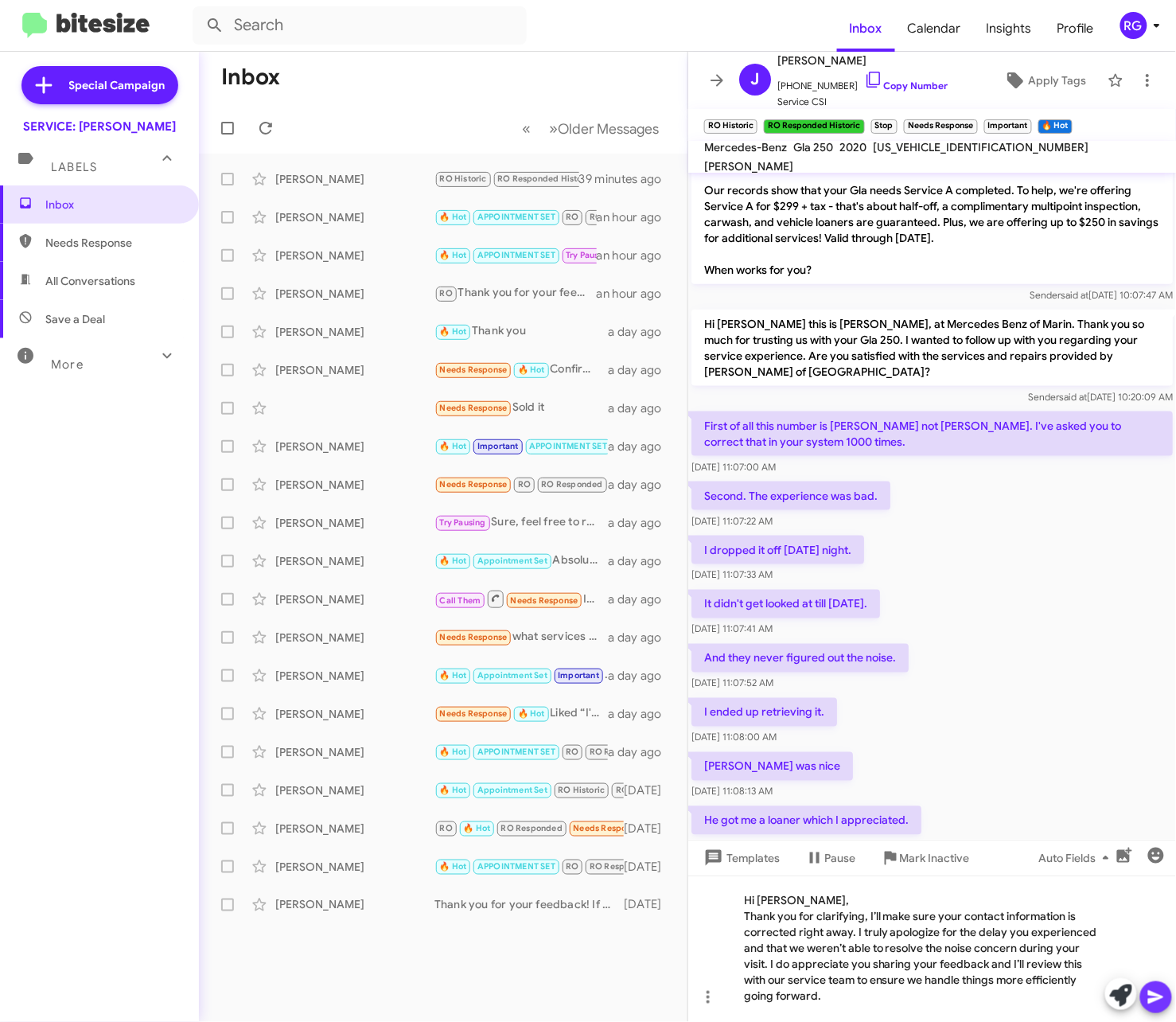
click at [1156, 998] on icon at bounding box center [1155, 997] width 19 height 19
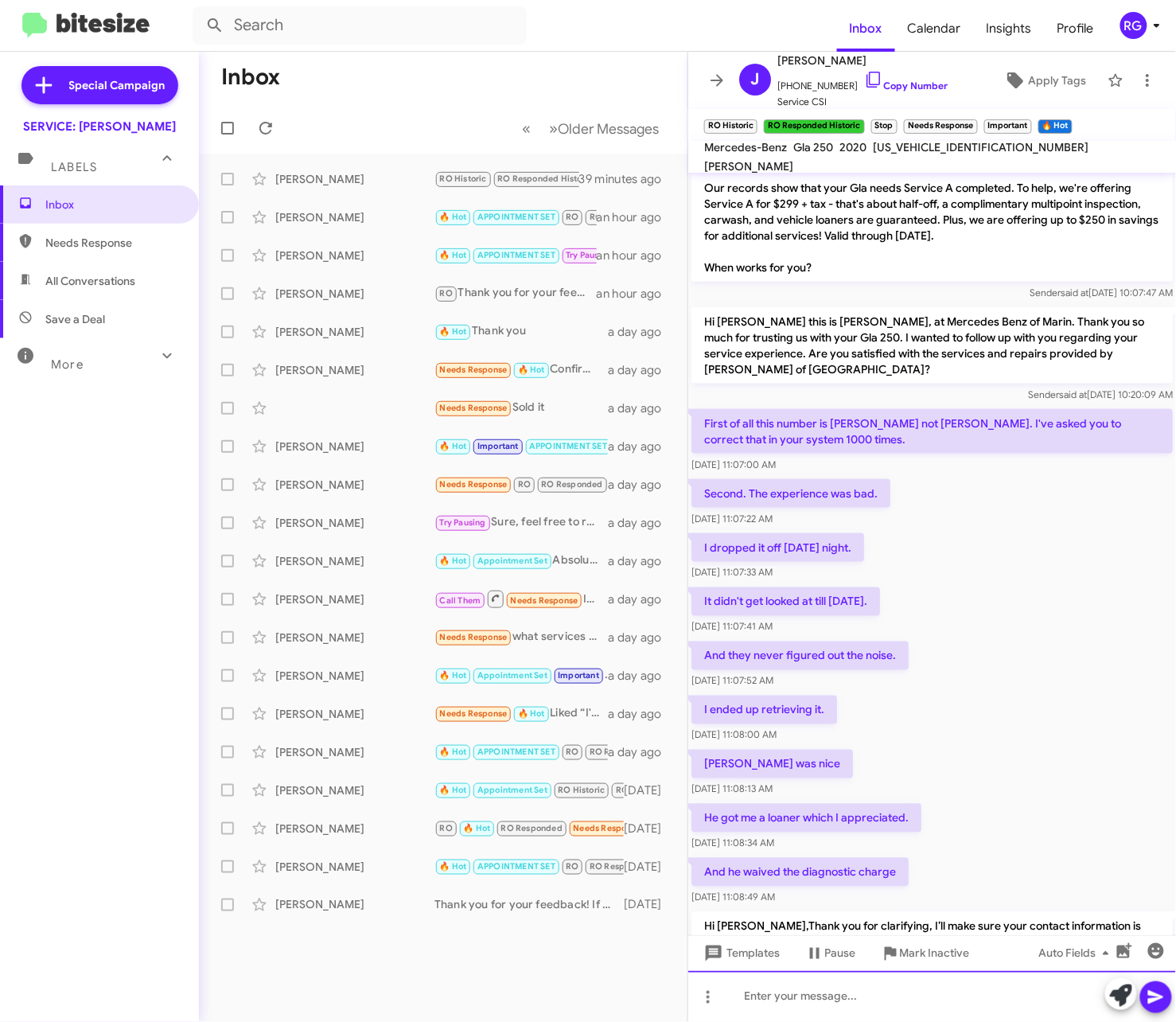
scroll to position [643, 0]
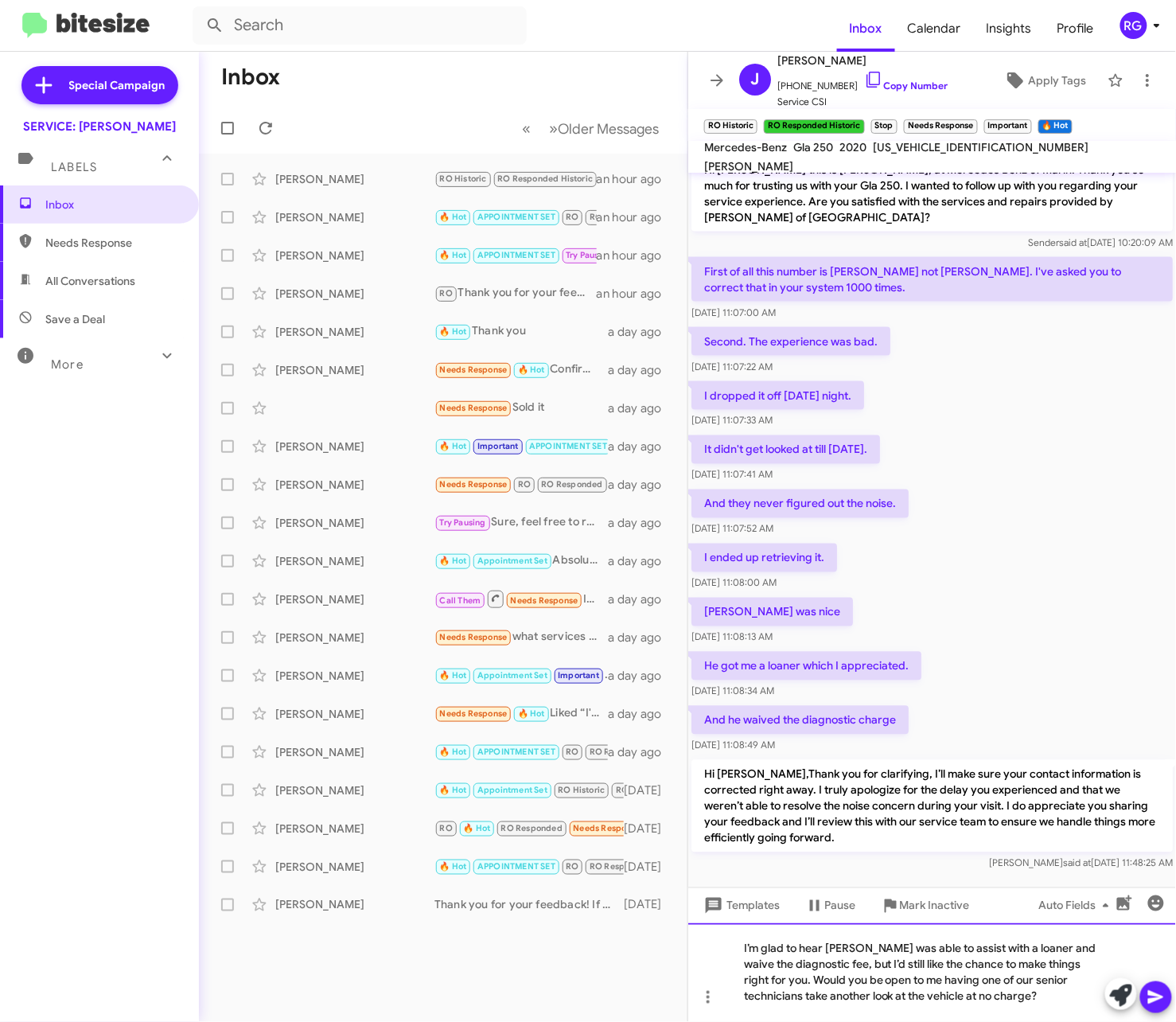
click at [885, 984] on div "I’m glad to hear Weiss was able to assist with a loaner and waive the diagnosti…" at bounding box center [932, 972] width 488 height 98
click at [991, 964] on div "I’m glad to hear Weiss was able to assist with a loaner and waive the diagnosti…" at bounding box center [932, 972] width 488 height 98
click at [886, 962] on div "I’m glad to hear Weiss was able to assist with a loaner and waive the diagnosti…" at bounding box center [932, 972] width 488 height 98
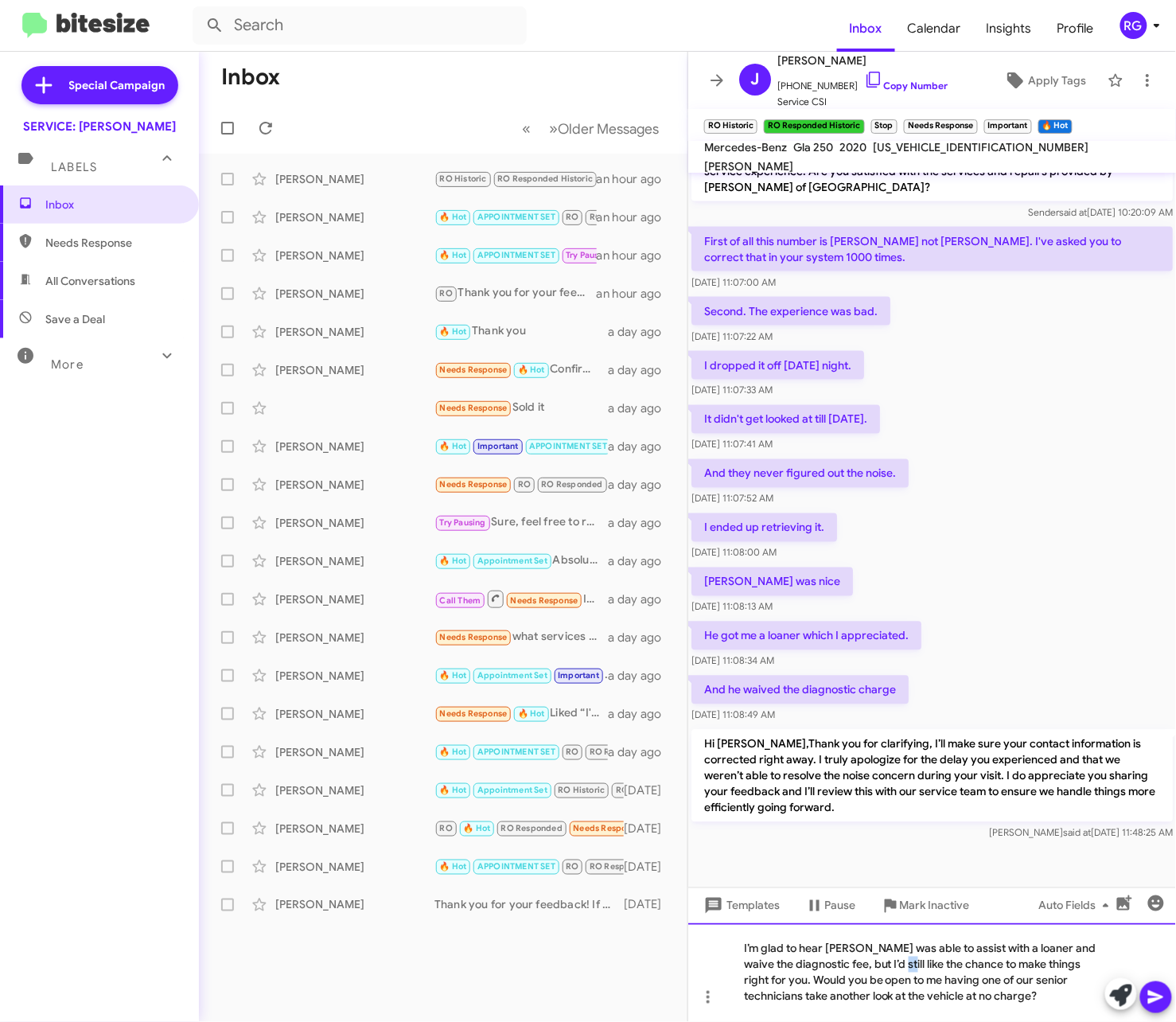
scroll to position [691, 0]
